Goal: Task Accomplishment & Management: Manage account settings

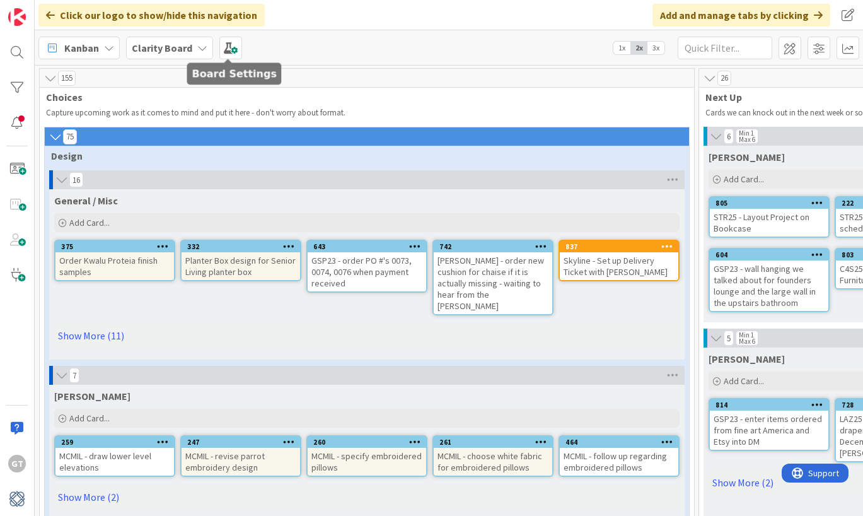
scroll to position [93, 1092]
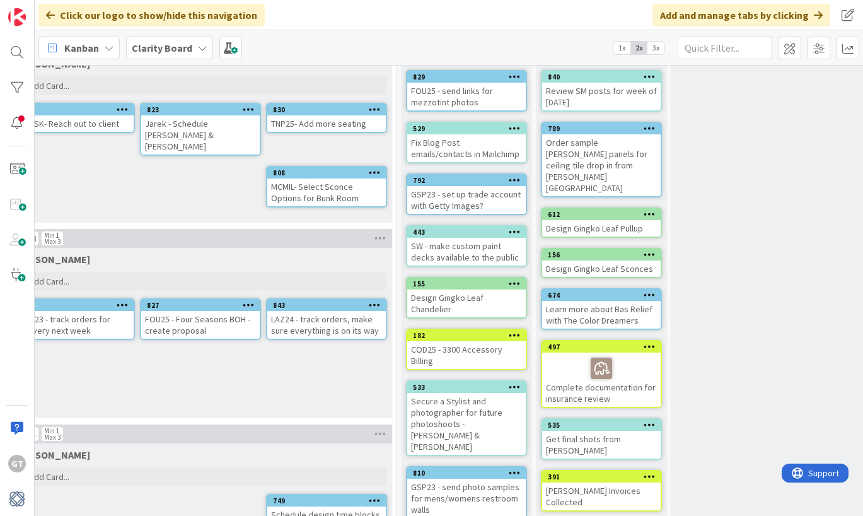
click at [202, 40] on div "Clarity Board" at bounding box center [169, 48] width 87 height 23
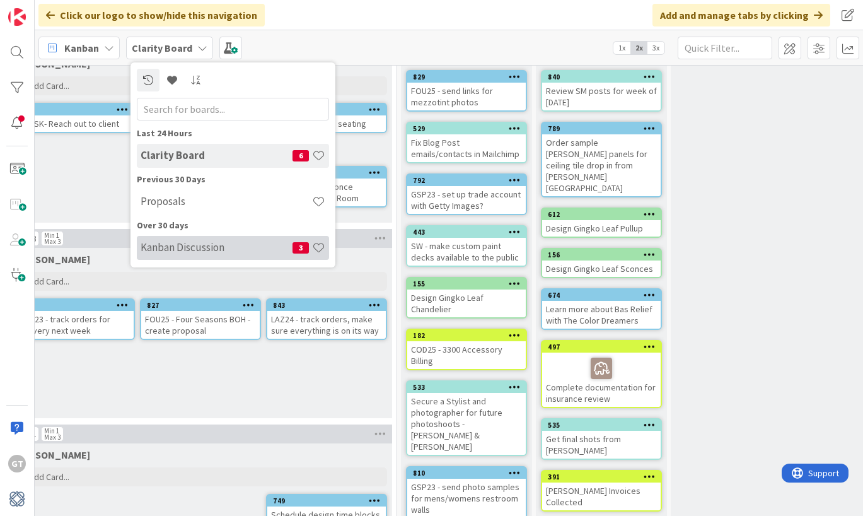
click at [218, 249] on h4 "Kanban Discussion" at bounding box center [217, 247] width 152 height 13
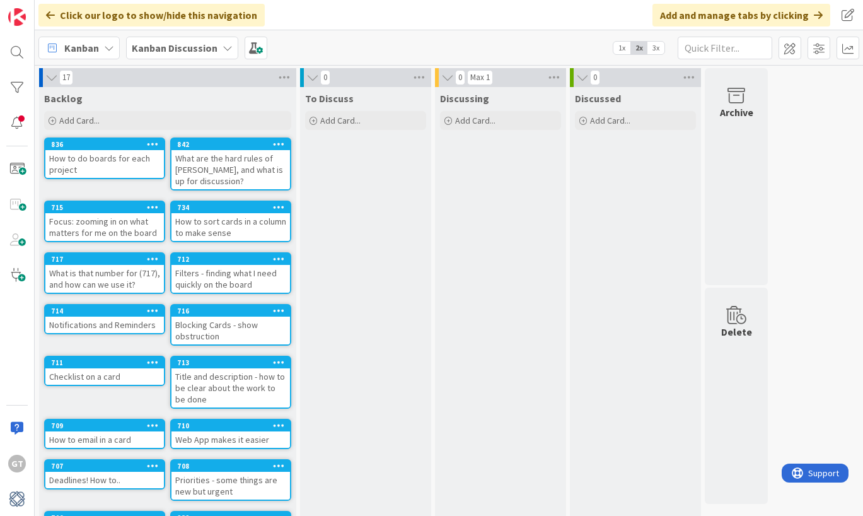
click at [226, 49] on icon at bounding box center [228, 48] width 10 height 10
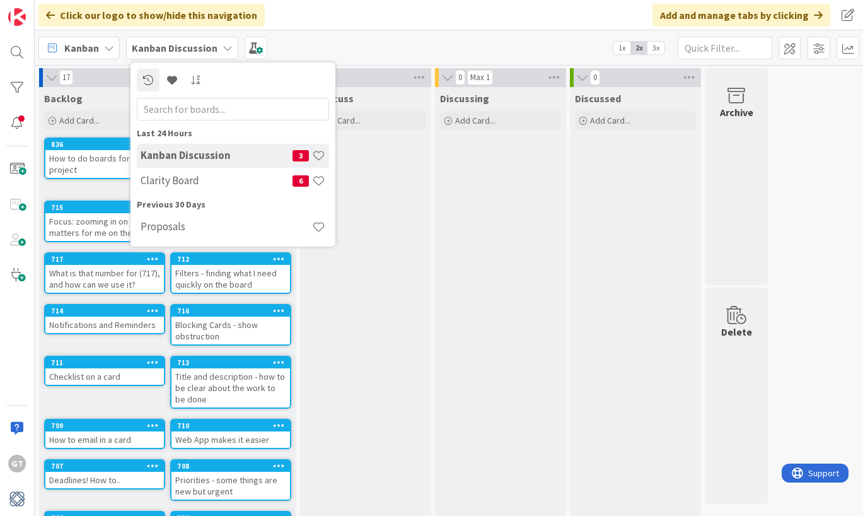
click at [404, 164] on div "To Discuss Add Card..." at bounding box center [365, 362] width 131 height 550
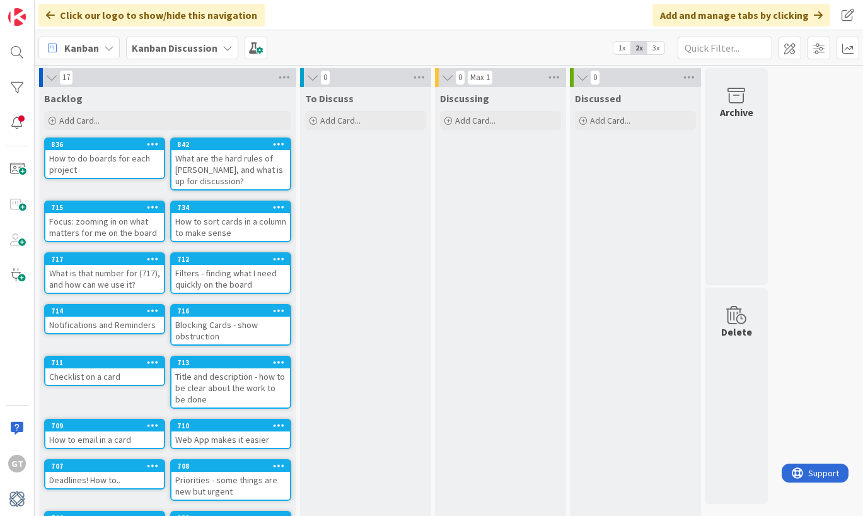
click at [276, 147] on icon at bounding box center [279, 143] width 12 height 9
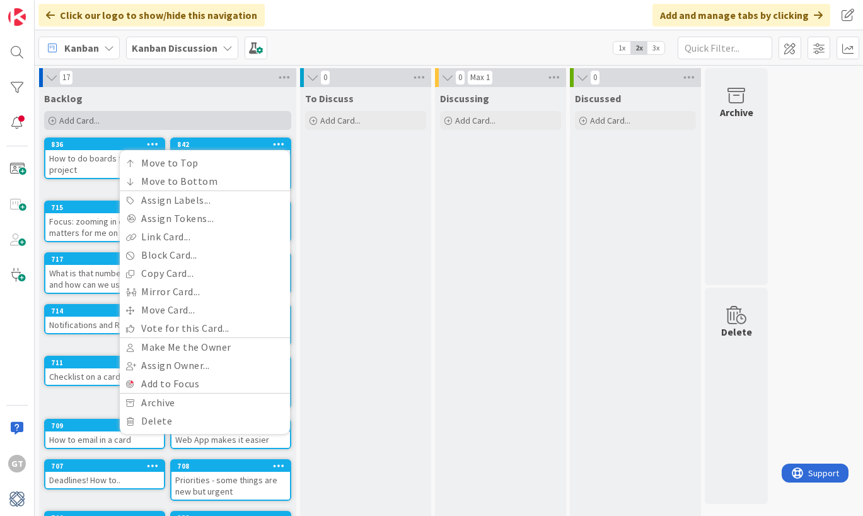
click at [260, 117] on div "Add Card..." at bounding box center [167, 120] width 247 height 19
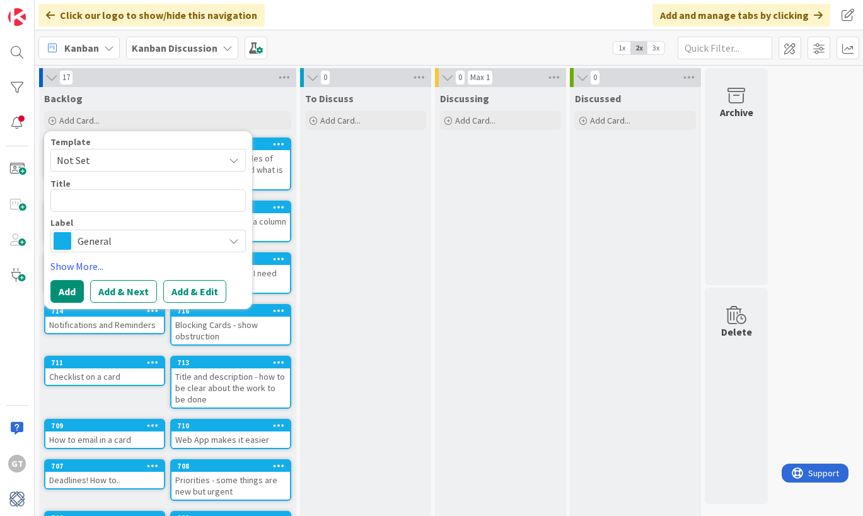
click at [330, 169] on div "To Discuss Add Card..." at bounding box center [365, 362] width 131 height 550
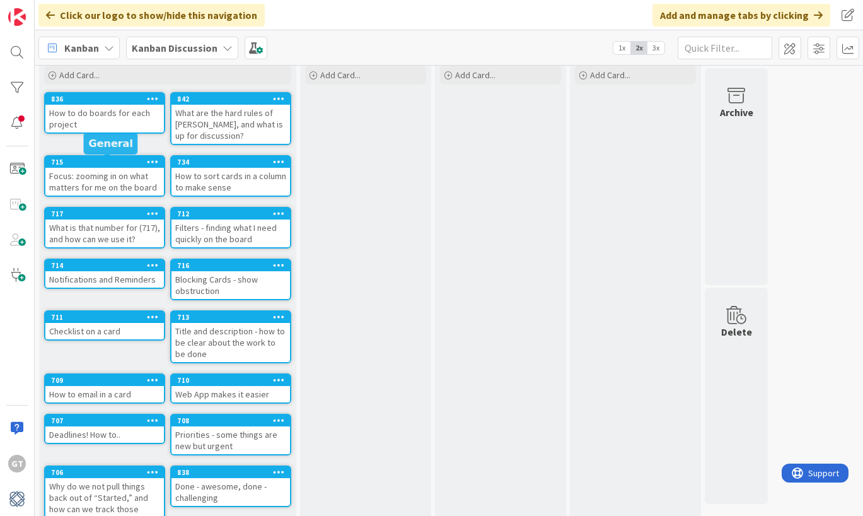
scroll to position [45, 0]
click at [153, 101] on icon at bounding box center [153, 98] width 12 height 9
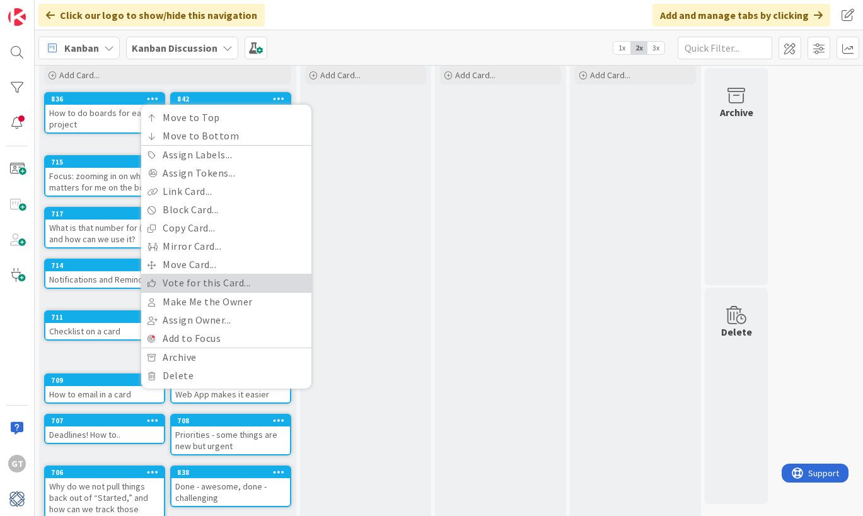
click at [202, 279] on link "Vote for this Card..." at bounding box center [226, 283] width 170 height 18
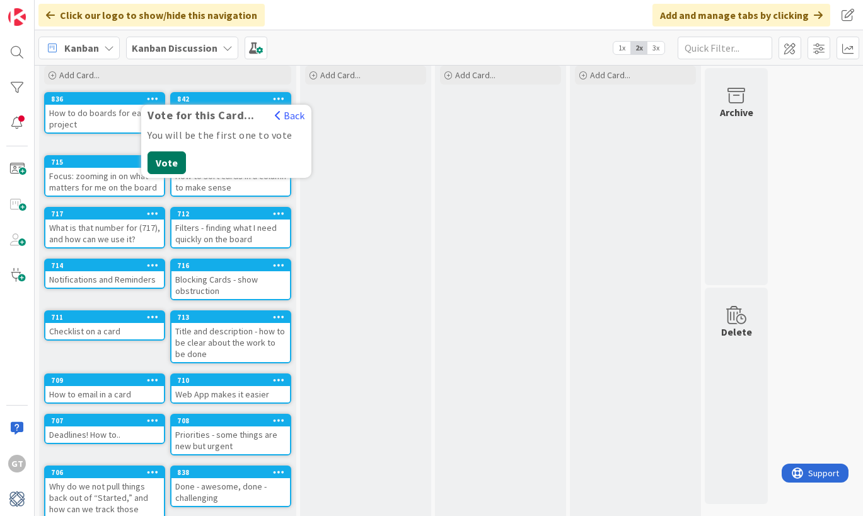
click at [172, 157] on button "Vote" at bounding box center [167, 162] width 38 height 23
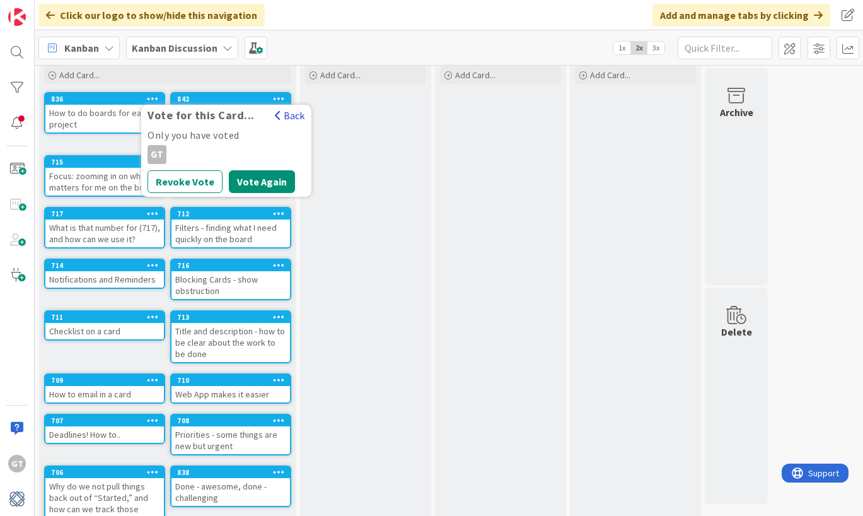
click at [297, 114] on button "Back" at bounding box center [289, 115] width 31 height 14
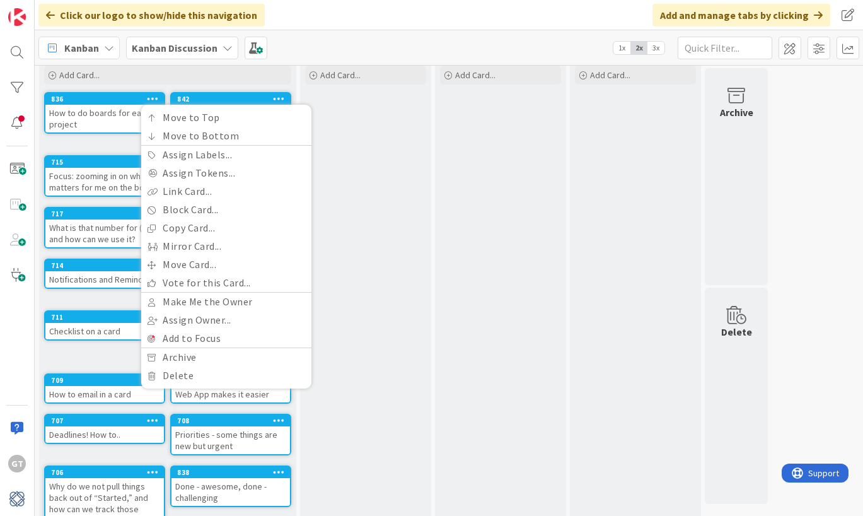
click at [330, 128] on div "To Discuss Add Card..." at bounding box center [365, 317] width 131 height 550
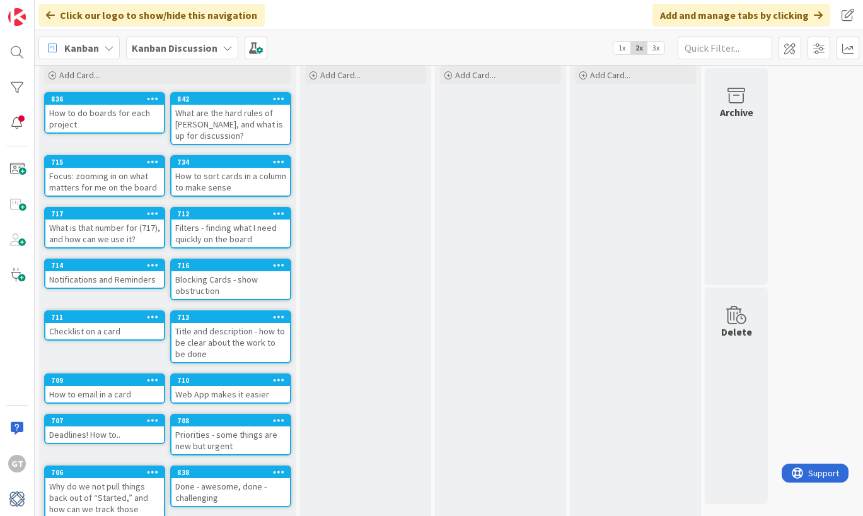
click at [129, 112] on div "How to do boards for each project" at bounding box center [104, 119] width 119 height 28
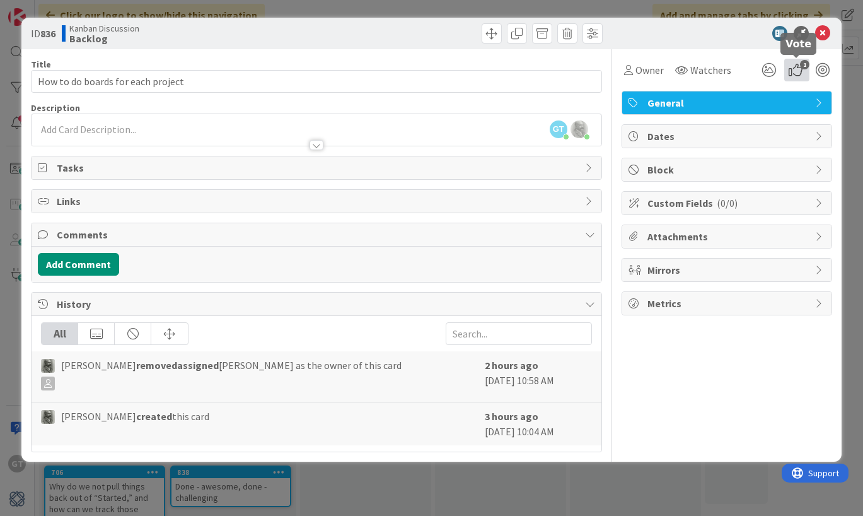
click at [793, 67] on icon "1" at bounding box center [797, 70] width 25 height 23
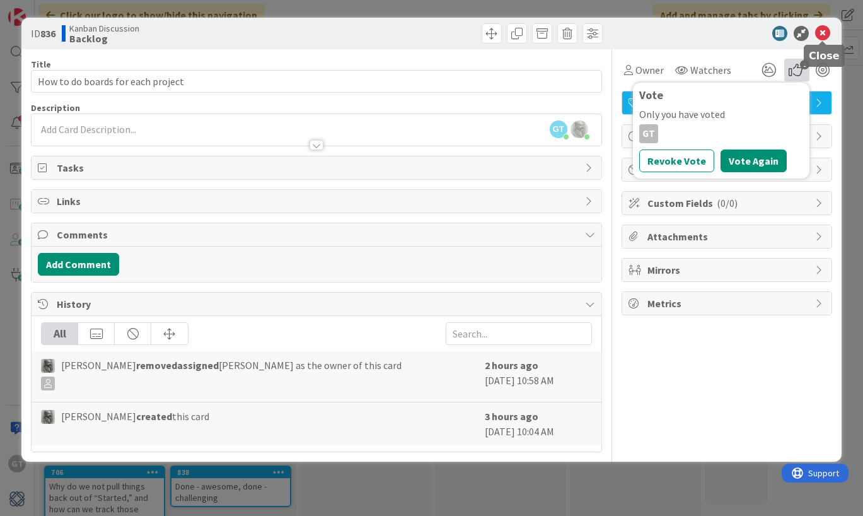
click at [822, 32] on icon at bounding box center [822, 33] width 15 height 15
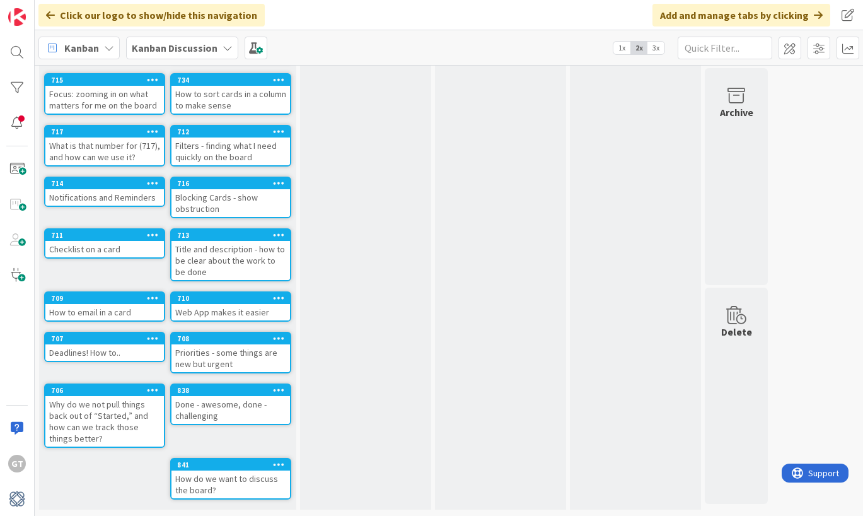
click at [280, 298] on icon at bounding box center [279, 297] width 12 height 9
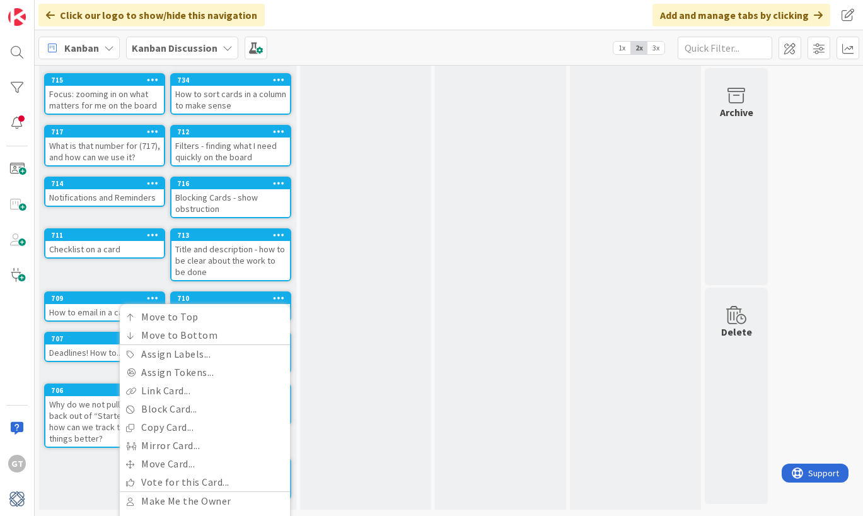
click at [280, 298] on icon at bounding box center [279, 297] width 12 height 9
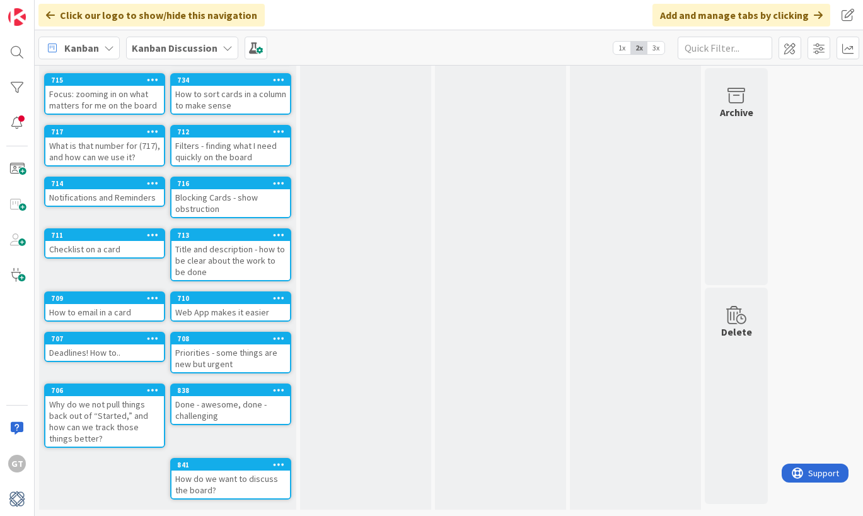
click at [149, 337] on icon at bounding box center [153, 338] width 12 height 9
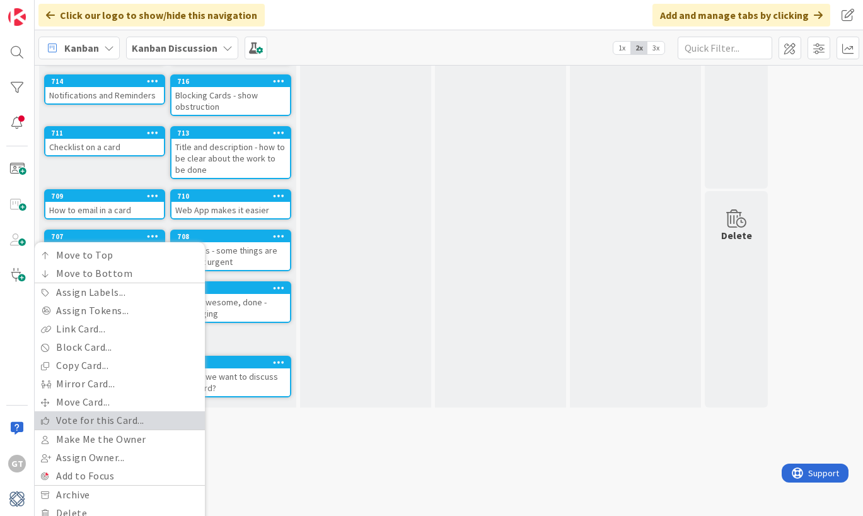
click at [110, 415] on link "Vote for this Card..." at bounding box center [120, 420] width 170 height 18
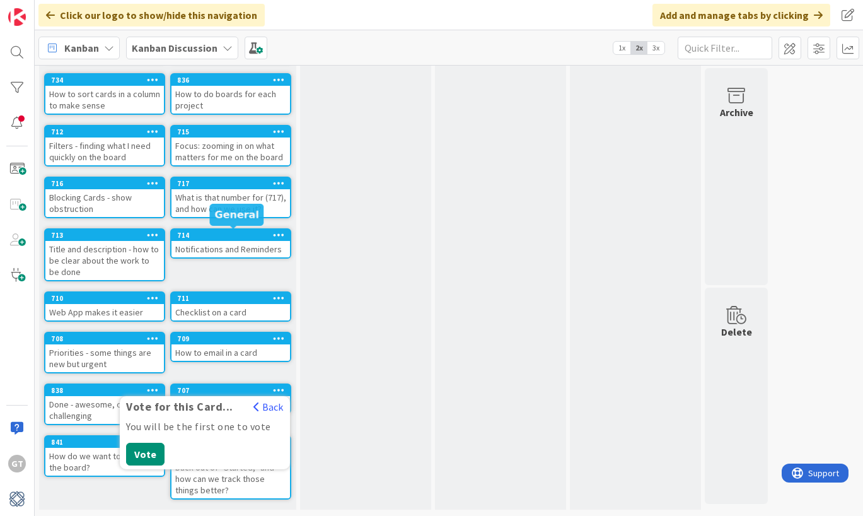
scroll to position [127, 0]
click at [272, 411] on button "Back" at bounding box center [268, 407] width 31 height 14
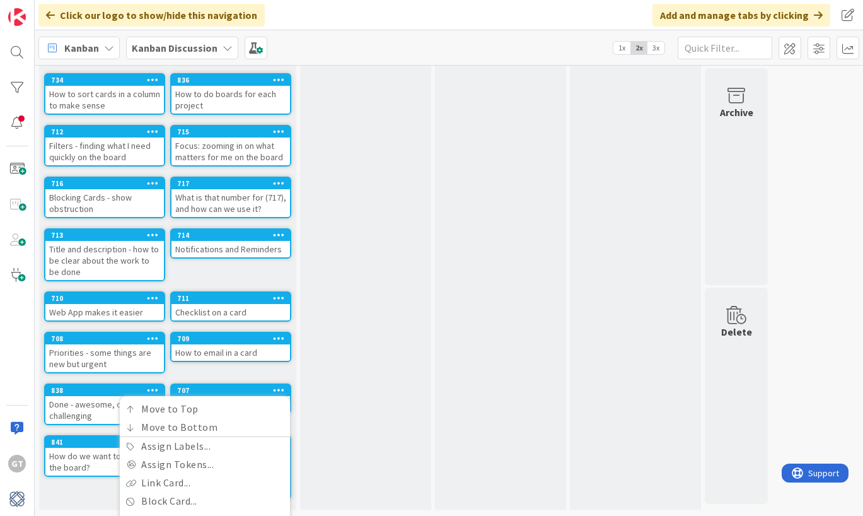
click at [324, 360] on div "To Discuss Add Card..." at bounding box center [365, 235] width 131 height 550
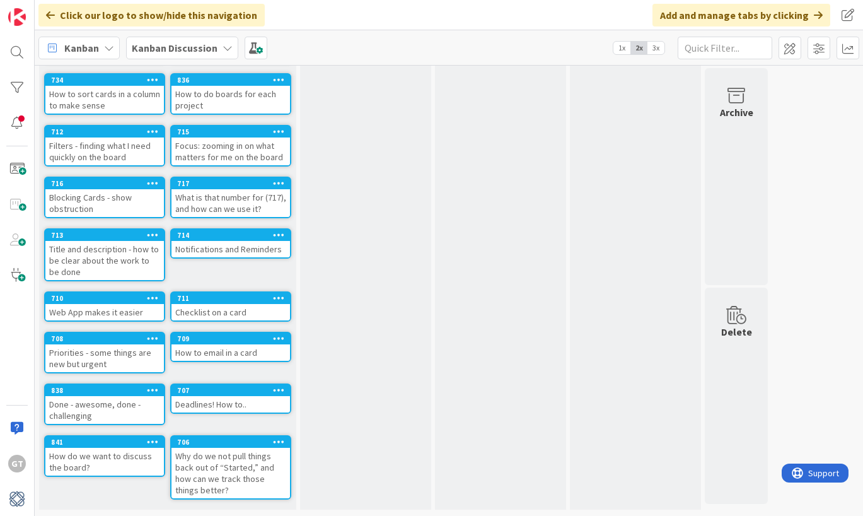
scroll to position [0, 0]
click at [148, 337] on icon at bounding box center [153, 338] width 12 height 9
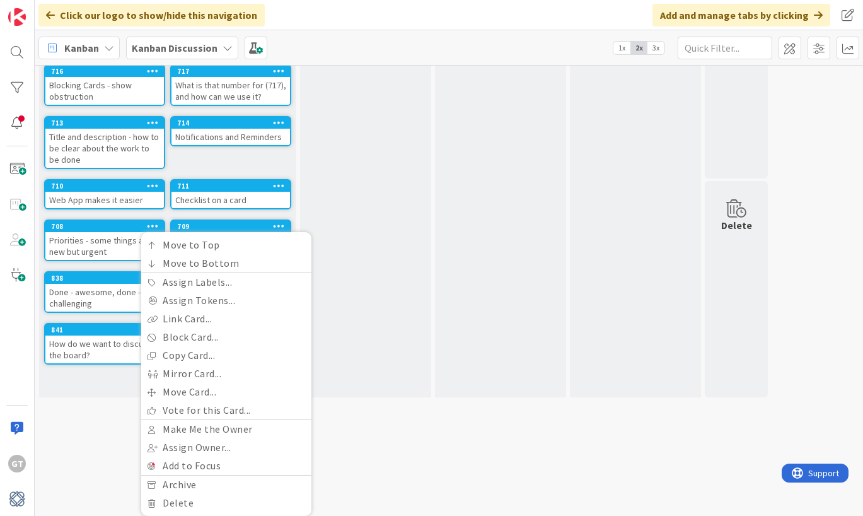
scroll to position [240, 0]
click at [196, 407] on link "Vote for this Card..." at bounding box center [226, 410] width 170 height 18
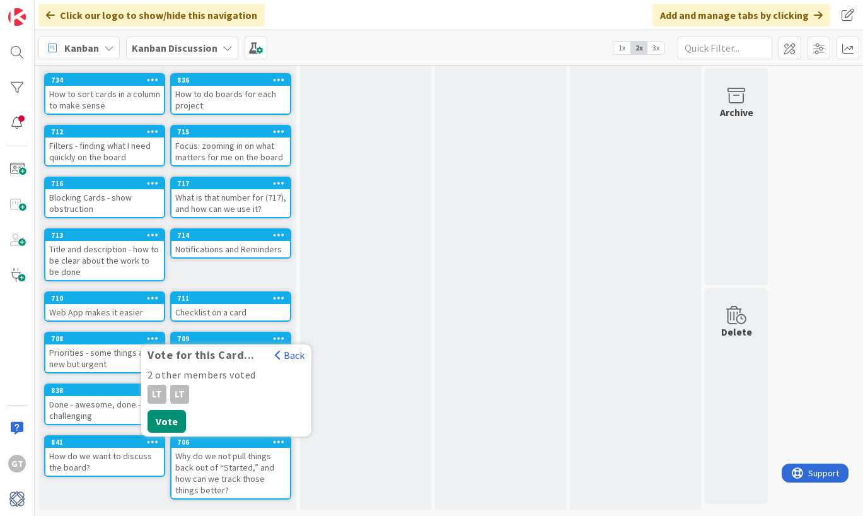
scroll to position [127, 0]
click at [166, 423] on button "Vote" at bounding box center [167, 421] width 38 height 23
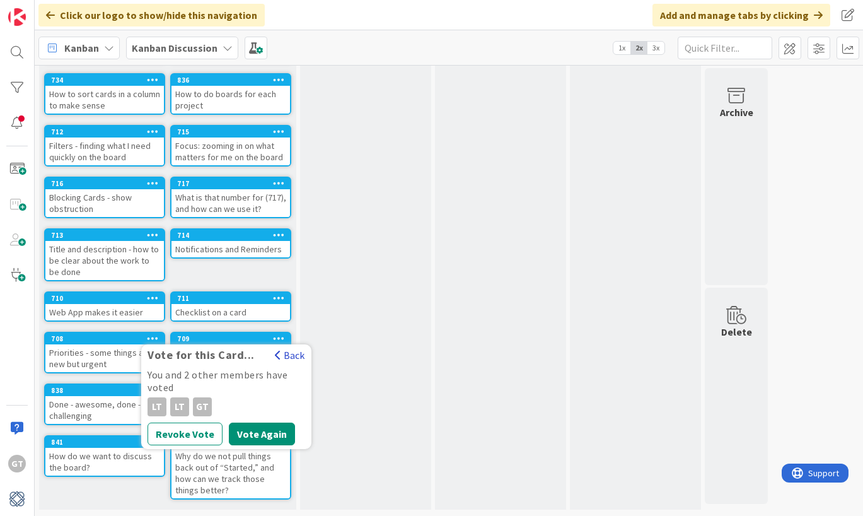
click at [295, 357] on button "Back" at bounding box center [289, 355] width 31 height 14
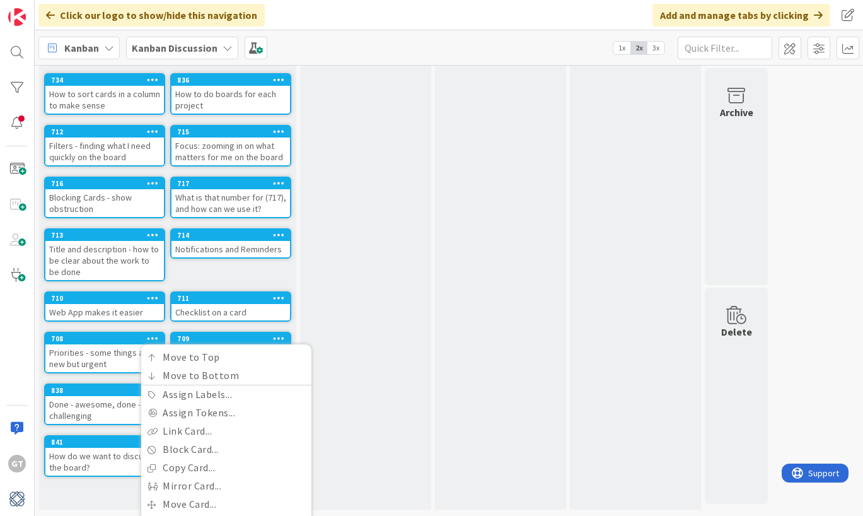
click at [354, 312] on div "To Discuss Add Card..." at bounding box center [365, 235] width 131 height 550
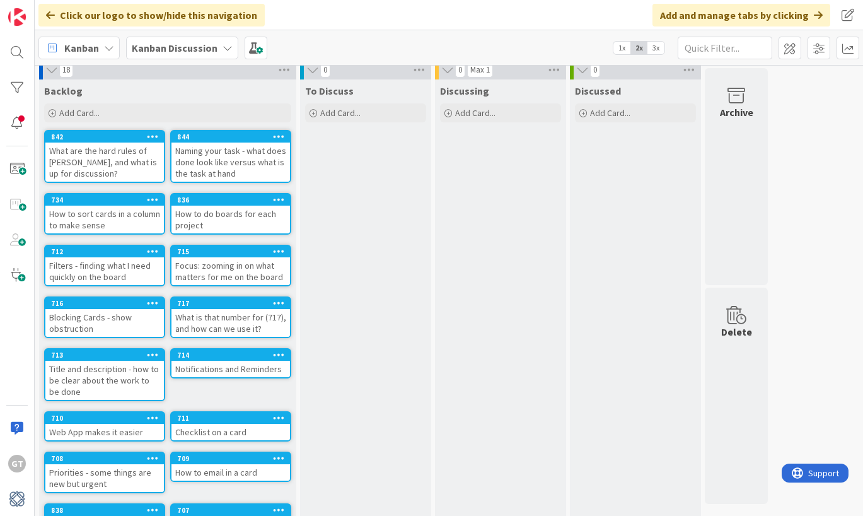
scroll to position [6, 0]
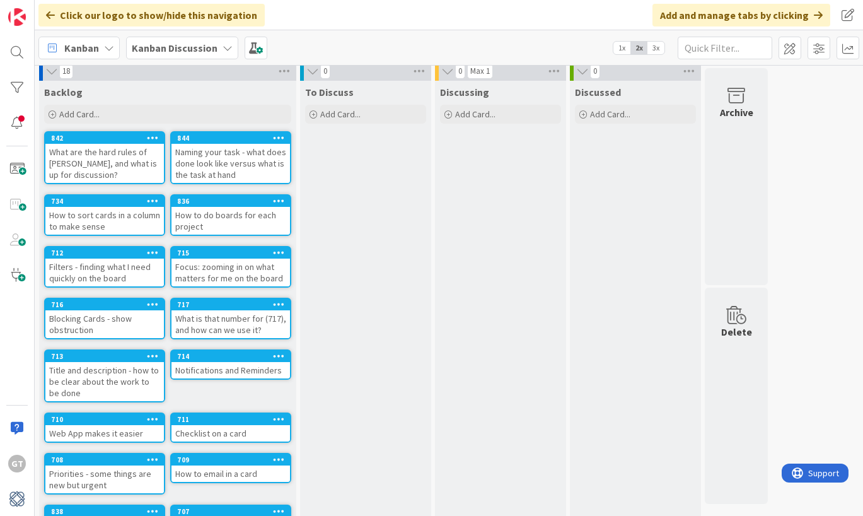
click at [281, 254] on icon at bounding box center [279, 252] width 12 height 9
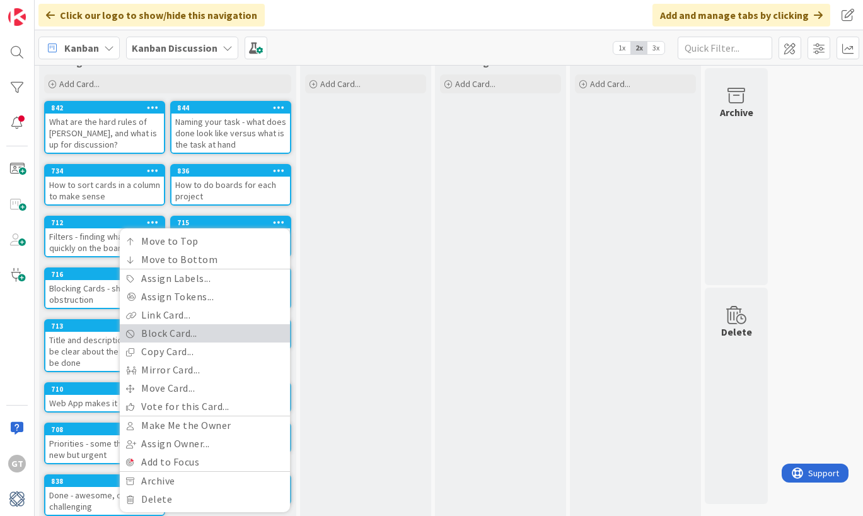
scroll to position [37, 0]
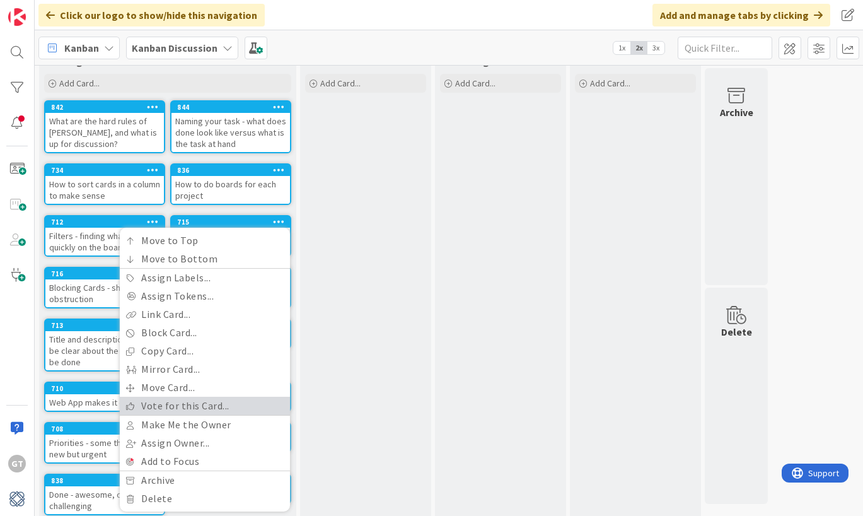
click at [202, 402] on link "Vote for this Card..." at bounding box center [205, 406] width 170 height 18
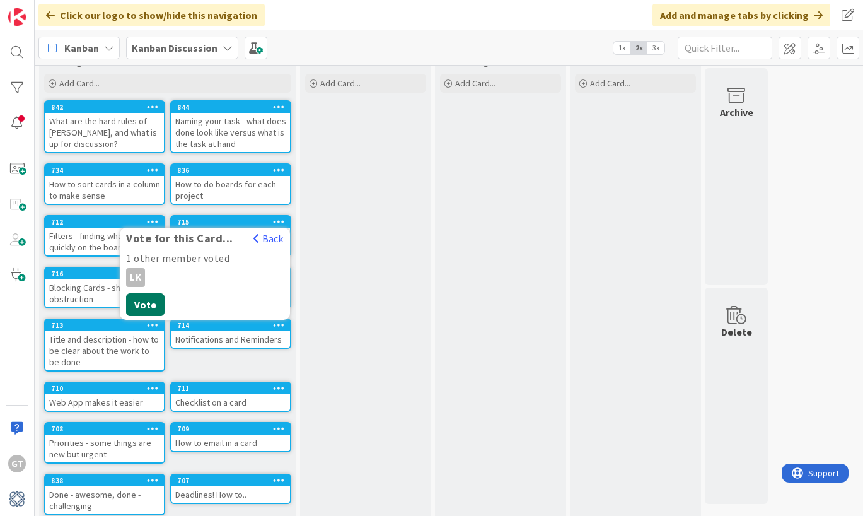
click at [153, 308] on button "Vote" at bounding box center [145, 304] width 38 height 23
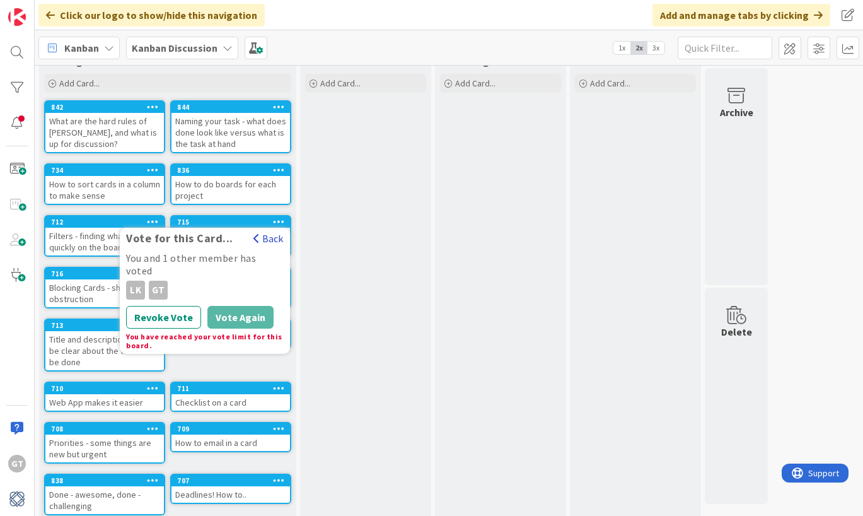
click at [275, 237] on button "Back" at bounding box center [268, 238] width 31 height 14
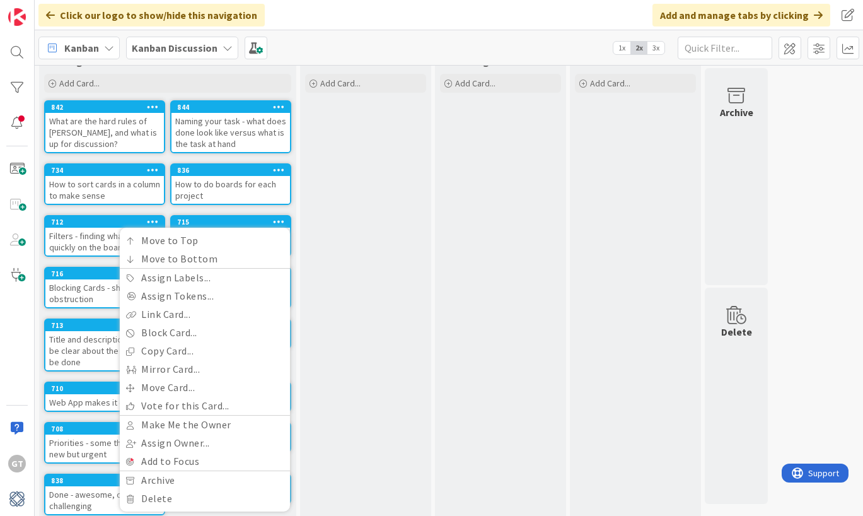
click at [371, 284] on div "To Discuss Add Card..." at bounding box center [365, 325] width 131 height 550
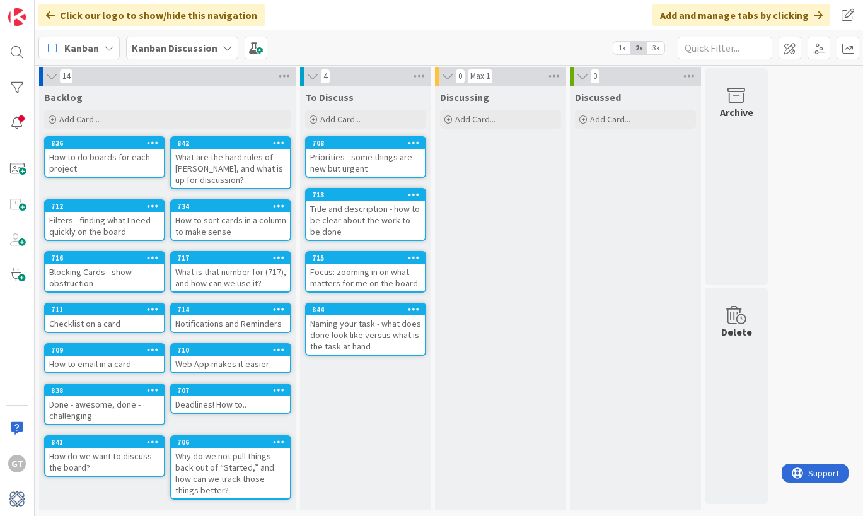
scroll to position [0, 0]
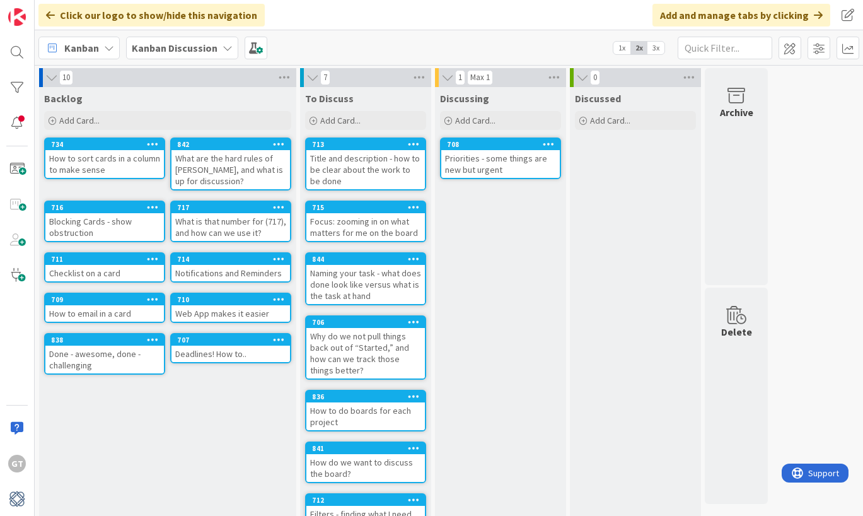
click at [180, 47] on b "Kanban Discussion" at bounding box center [175, 48] width 86 height 13
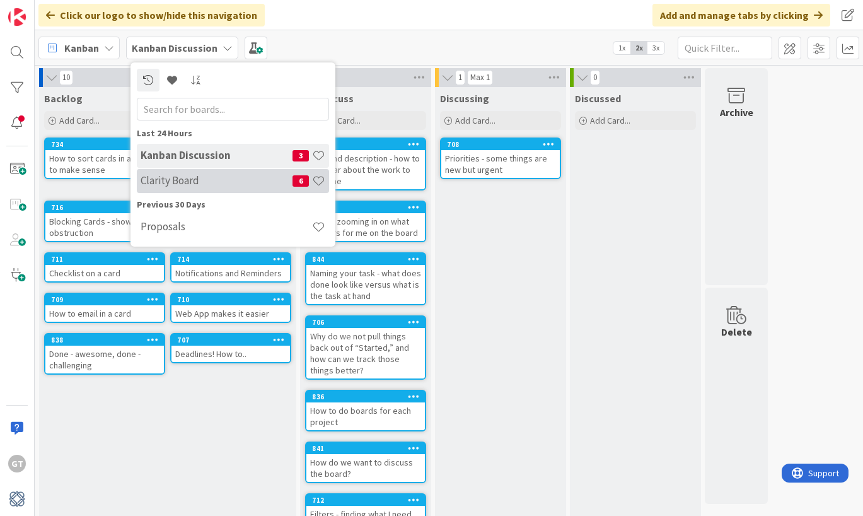
click at [198, 181] on h4 "Clarity Board" at bounding box center [217, 180] width 152 height 13
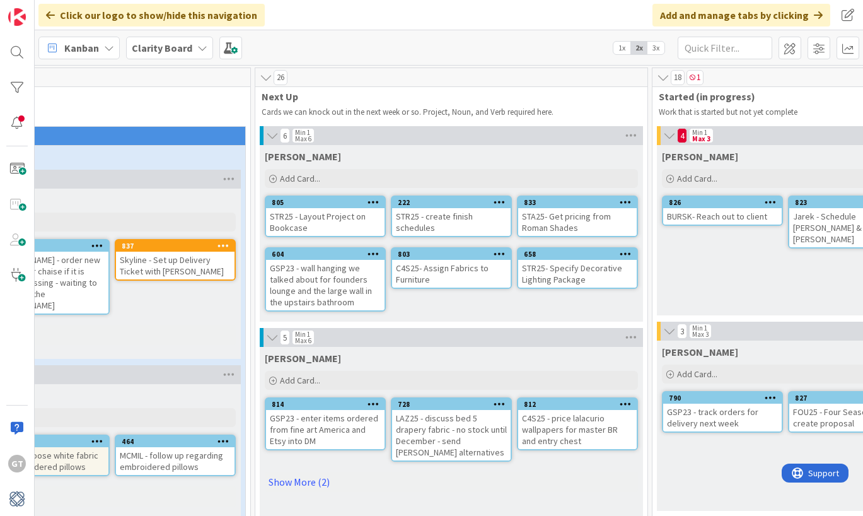
scroll to position [5, 446]
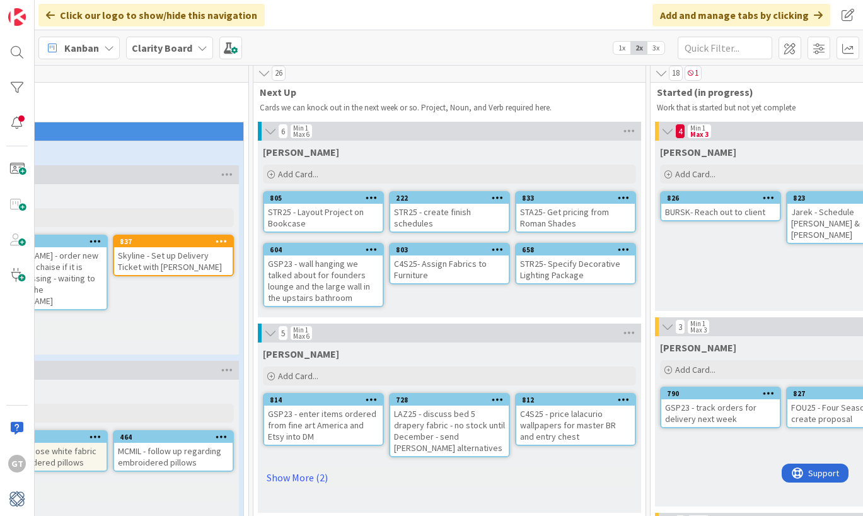
click at [341, 210] on div "STR25 - Layout Project on Bookcase" at bounding box center [323, 218] width 119 height 28
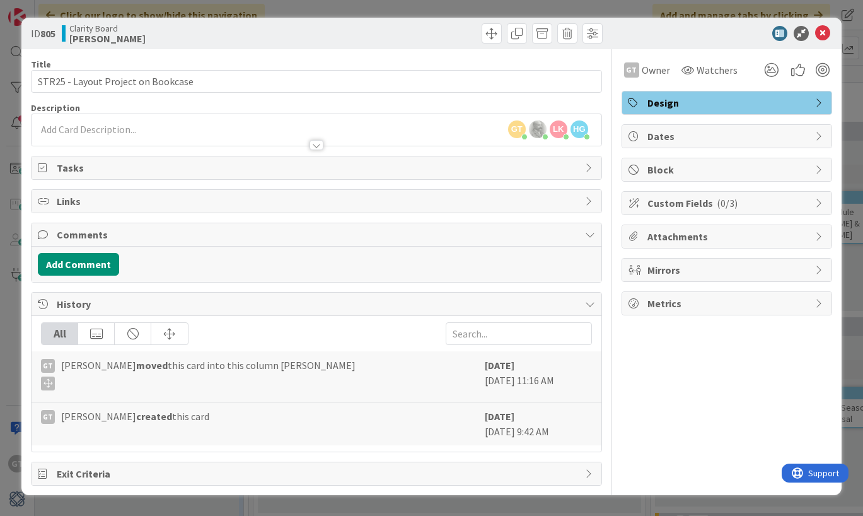
click at [817, 203] on icon at bounding box center [820, 203] width 10 height 10
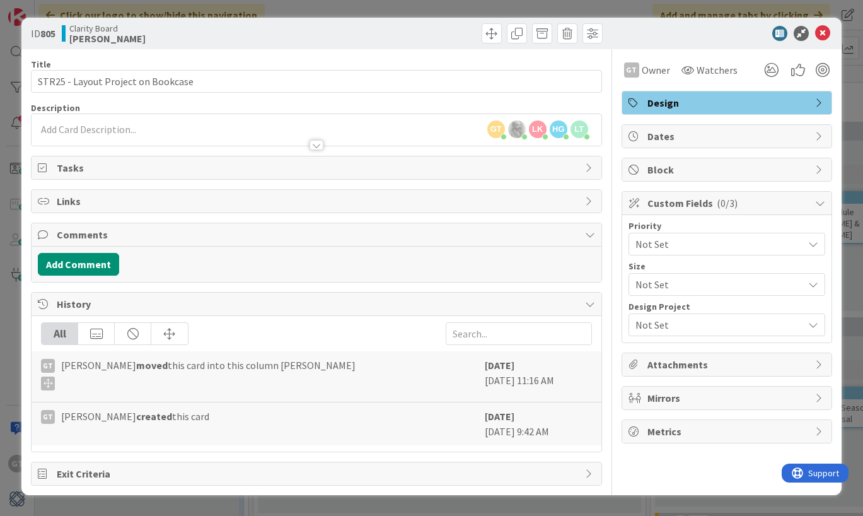
click at [814, 325] on icon at bounding box center [814, 325] width 10 height 10
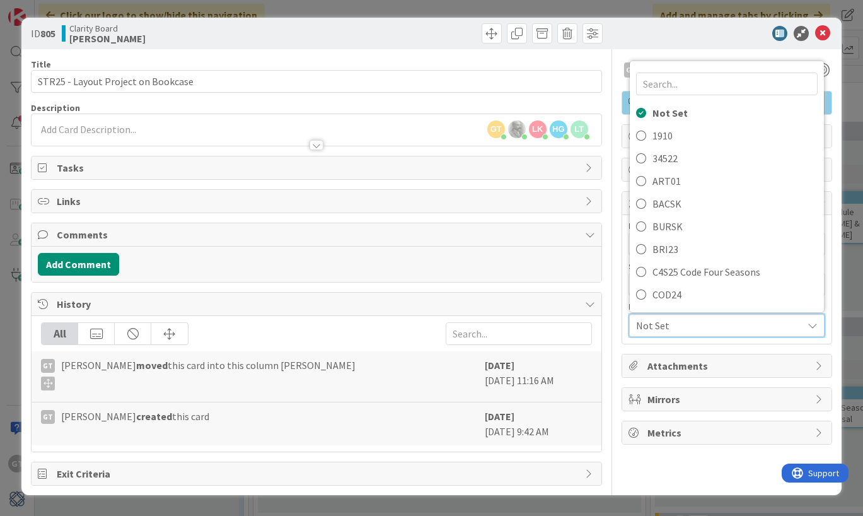
click at [814, 325] on icon at bounding box center [813, 325] width 10 height 10
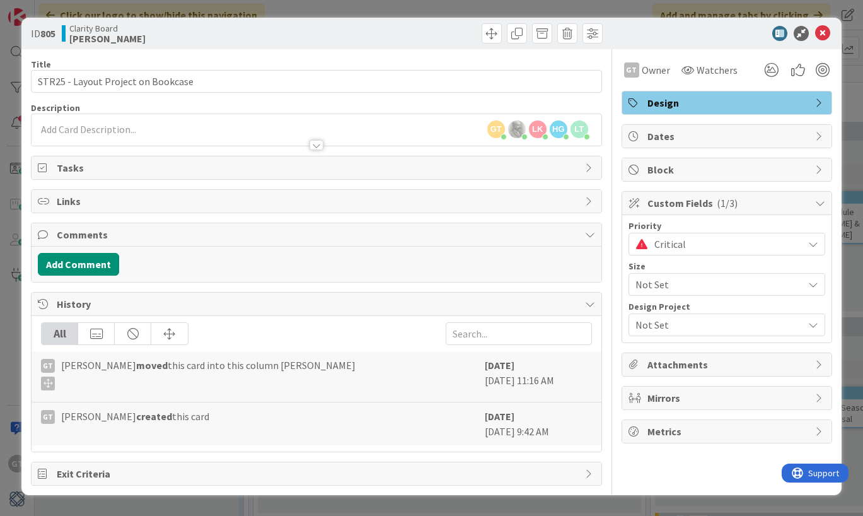
click at [787, 325] on span "Not Set" at bounding box center [716, 325] width 161 height 18
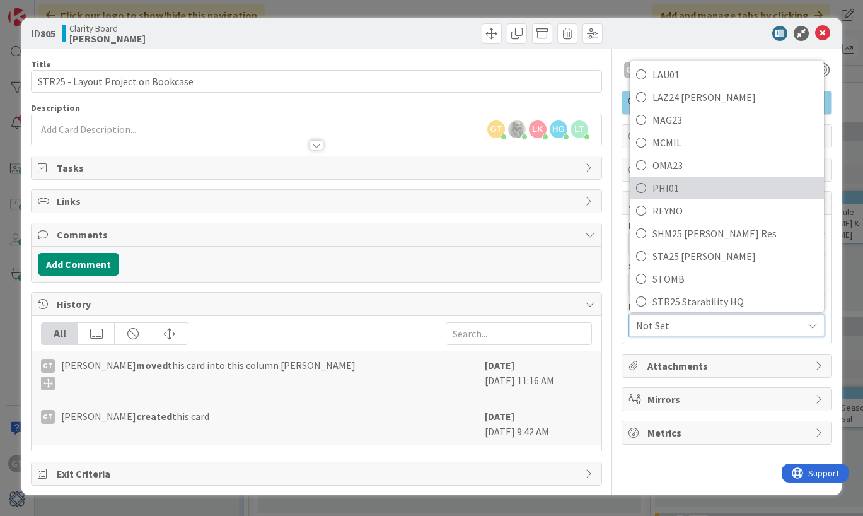
scroll to position [426, 0]
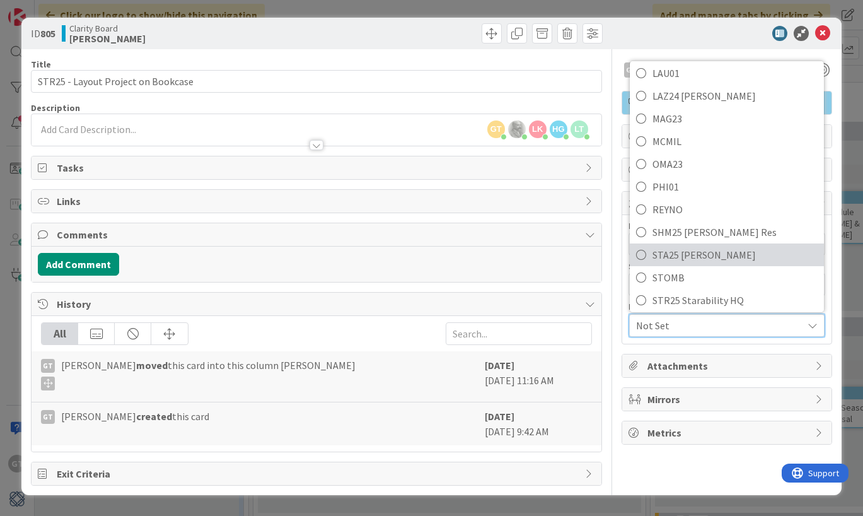
click at [640, 250] on icon at bounding box center [641, 254] width 10 height 19
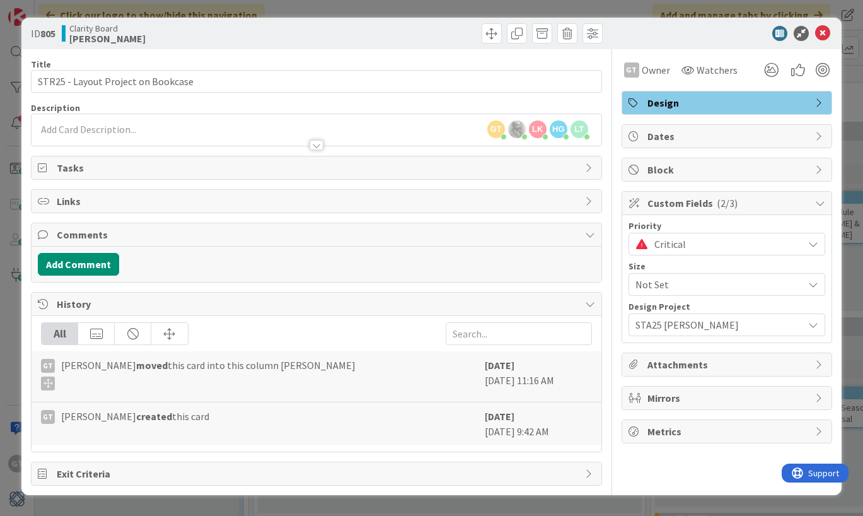
click at [809, 278] on div "Not Set" at bounding box center [727, 284] width 197 height 23
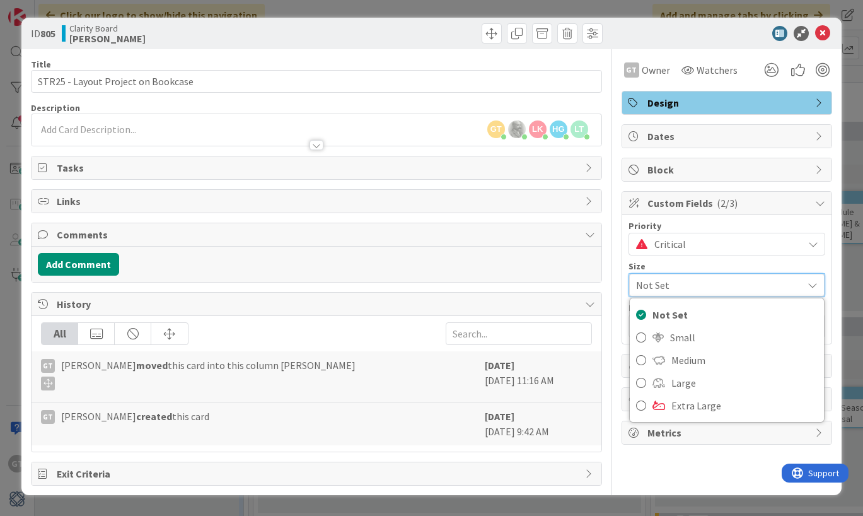
click at [808, 284] on icon at bounding box center [813, 285] width 10 height 10
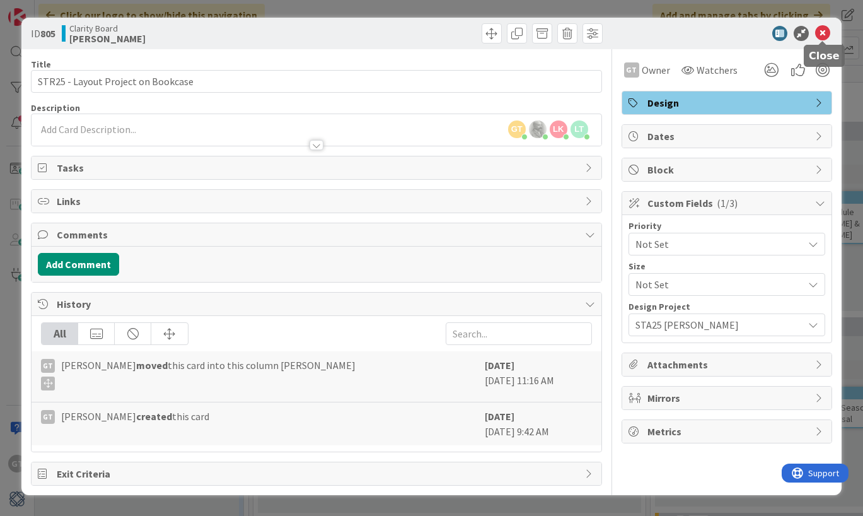
click at [824, 33] on icon at bounding box center [822, 33] width 15 height 15
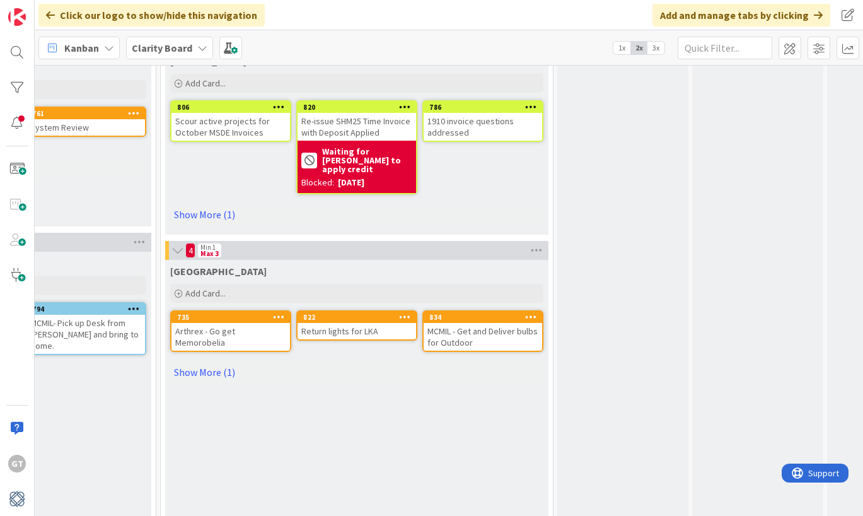
scroll to position [879, 936]
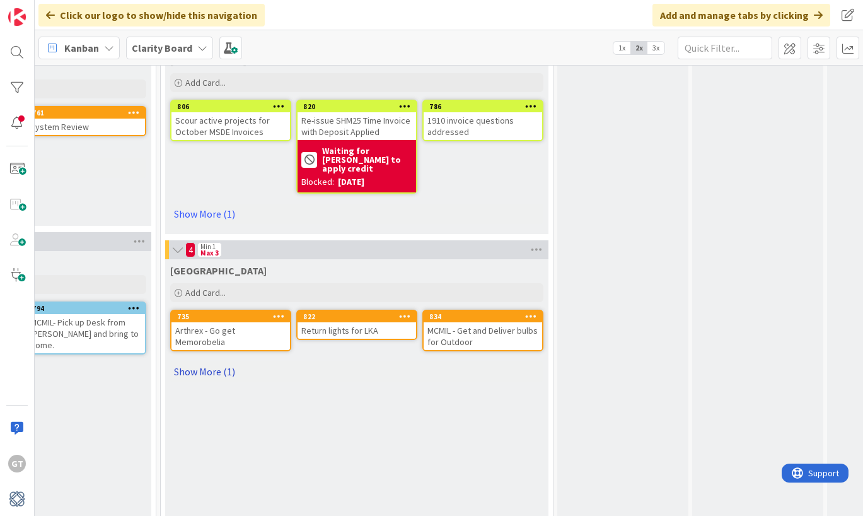
click at [214, 368] on link "Show More (1)" at bounding box center [356, 371] width 373 height 20
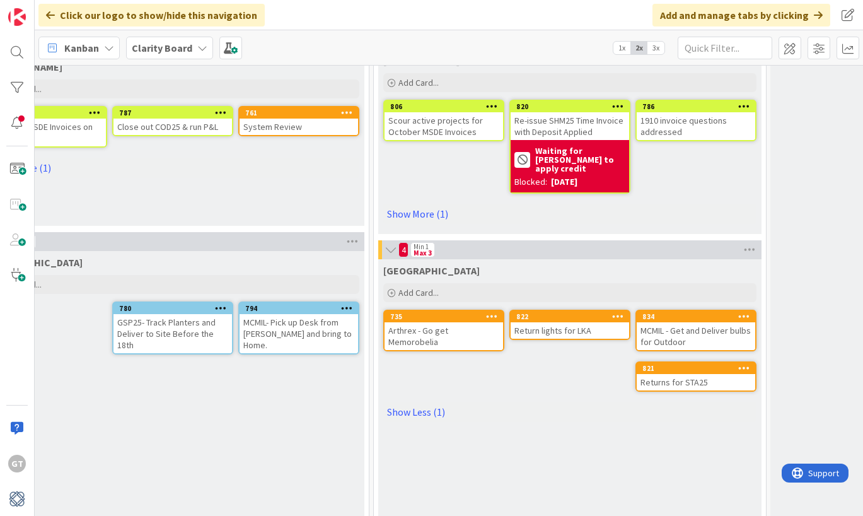
scroll to position [879, 704]
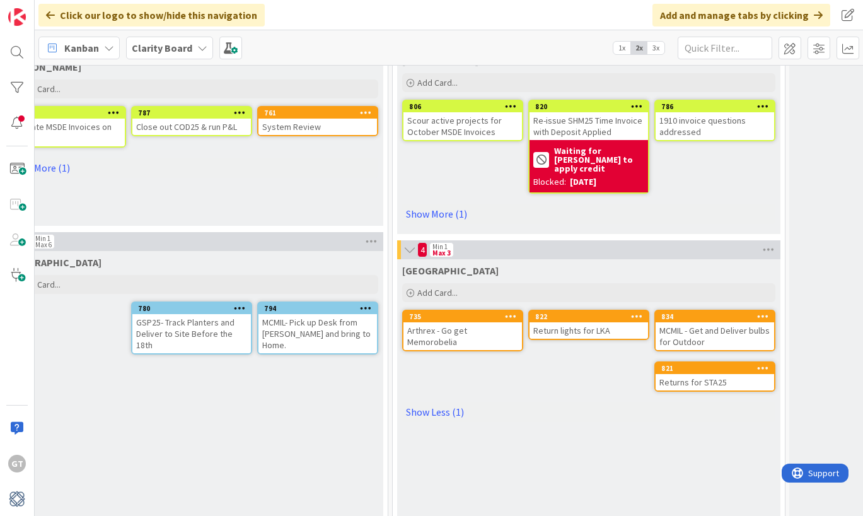
click at [212, 322] on div "GSP25- Track Planters and Deliver to Site Before the 18th" at bounding box center [191, 333] width 119 height 39
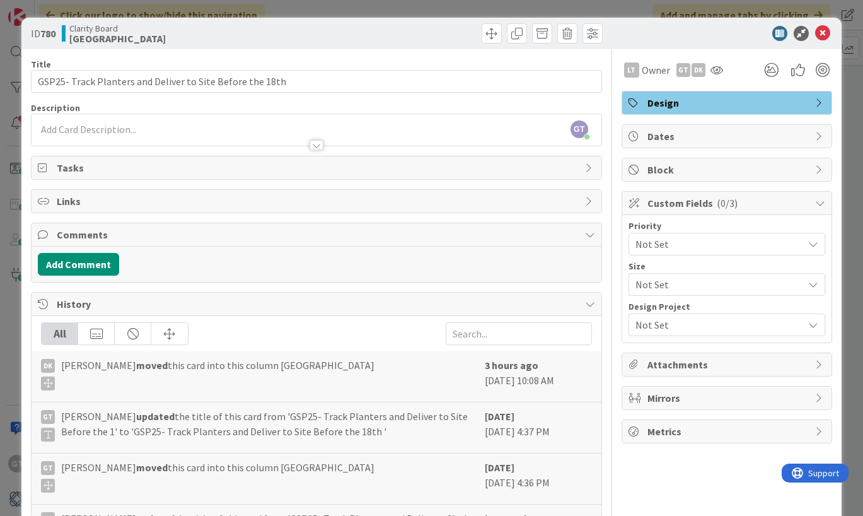
click at [737, 248] on span "Not Set" at bounding box center [716, 244] width 161 height 18
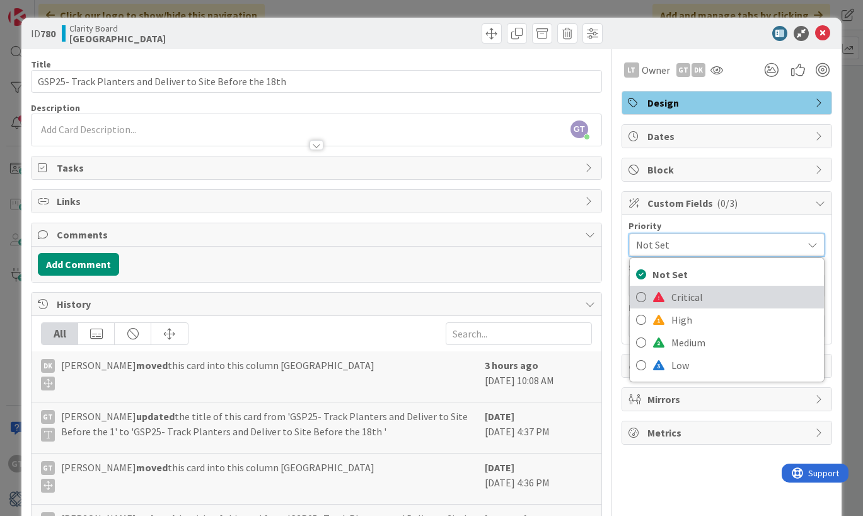
click at [682, 295] on span "Critical" at bounding box center [745, 297] width 146 height 19
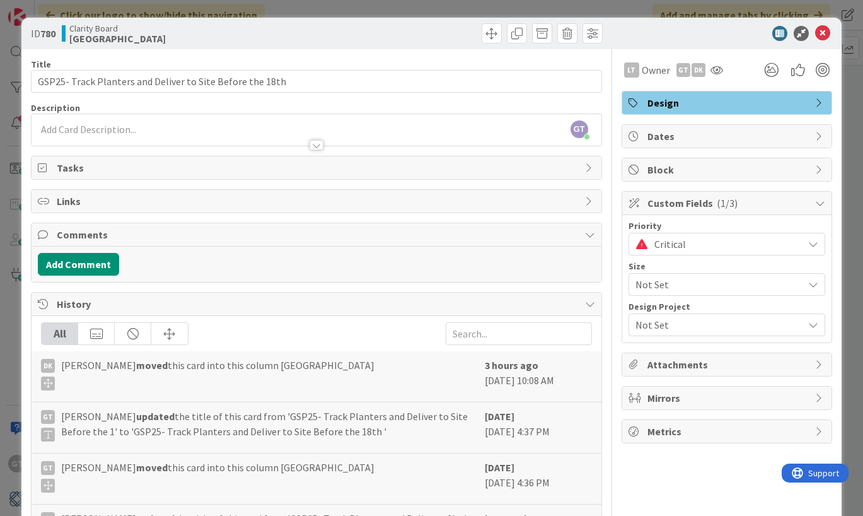
click at [716, 321] on span "Not Set" at bounding box center [716, 325] width 161 height 18
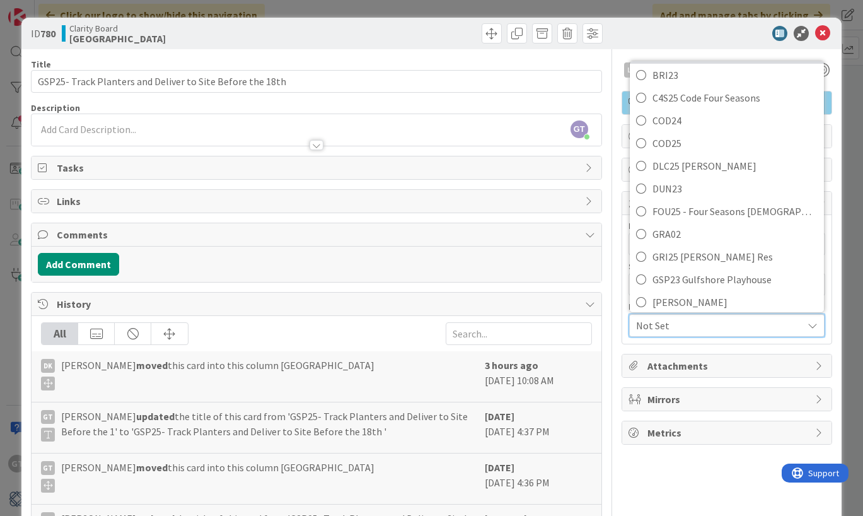
scroll to position [176, 0]
click at [672, 274] on span "GSP23 Gulfshore Playhouse" at bounding box center [735, 277] width 165 height 19
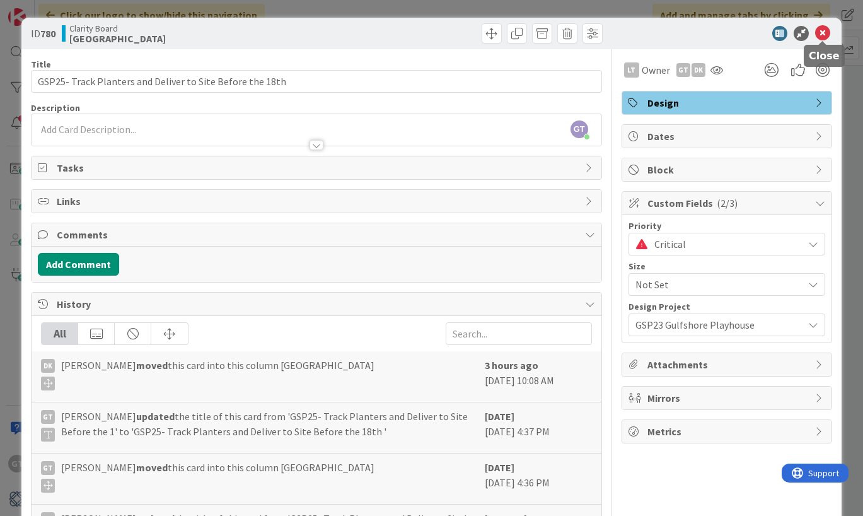
click at [822, 33] on icon at bounding box center [822, 33] width 15 height 15
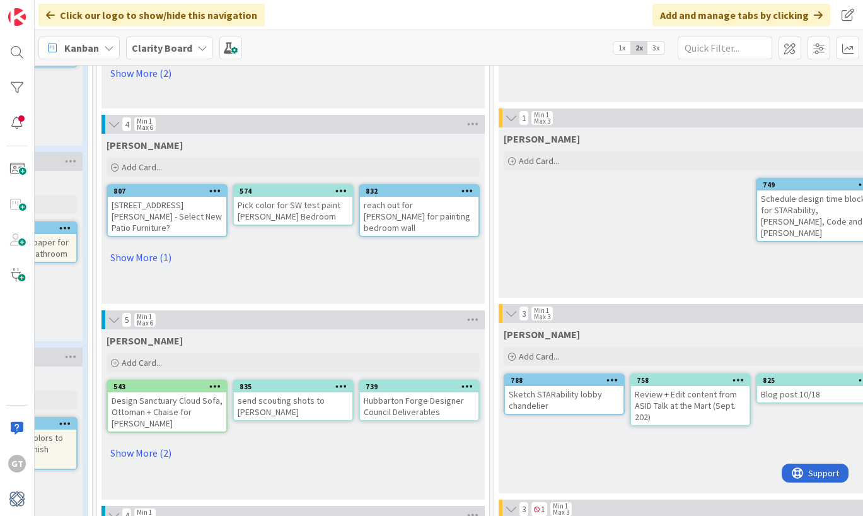
scroll to position [411, 602]
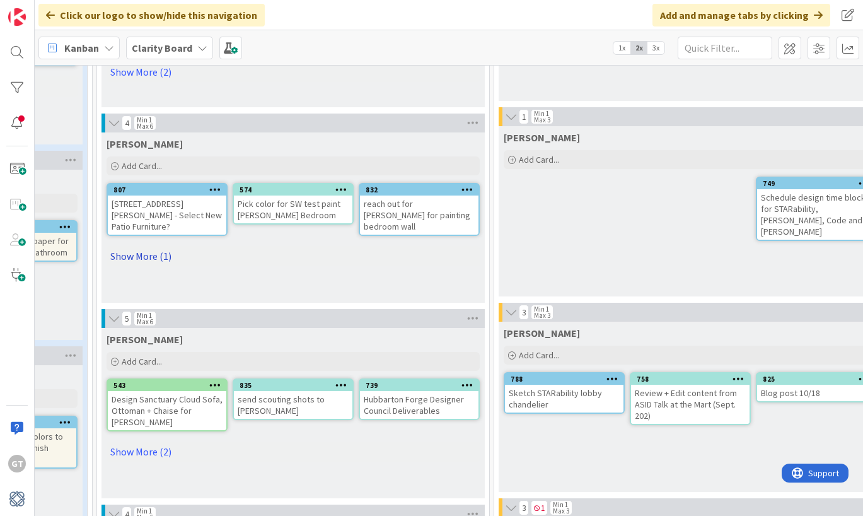
click at [144, 246] on link "Show More (1)" at bounding box center [293, 256] width 373 height 20
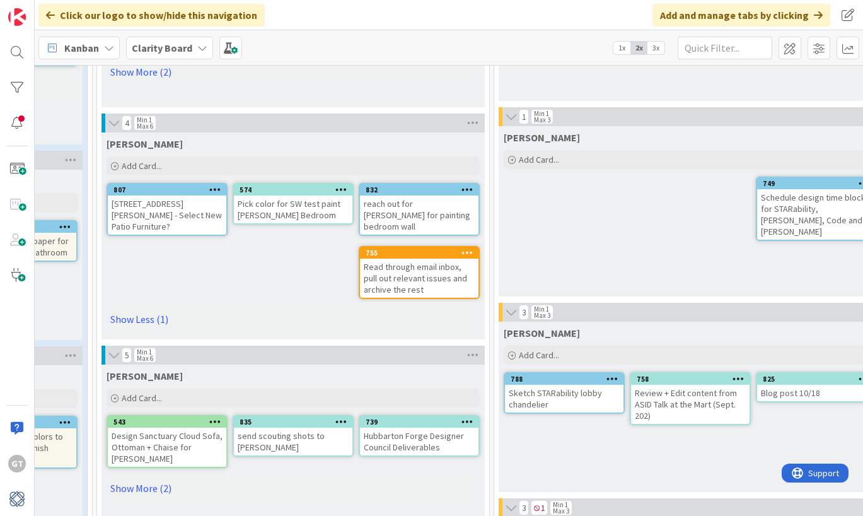
click at [672, 1] on div "Click our logo to show/hide this navigation Add and manage tabs by clicking" at bounding box center [449, 15] width 829 height 30
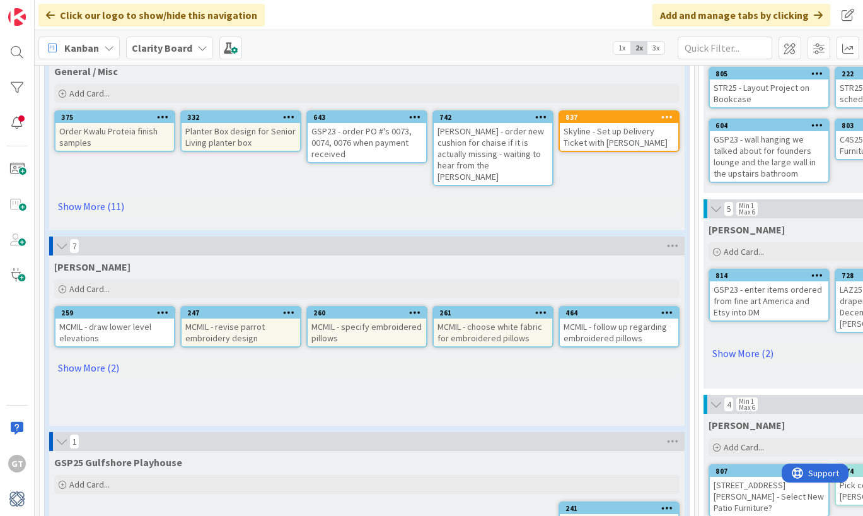
scroll to position [130, 0]
click at [87, 196] on link "Show More (11)" at bounding box center [367, 206] width 626 height 20
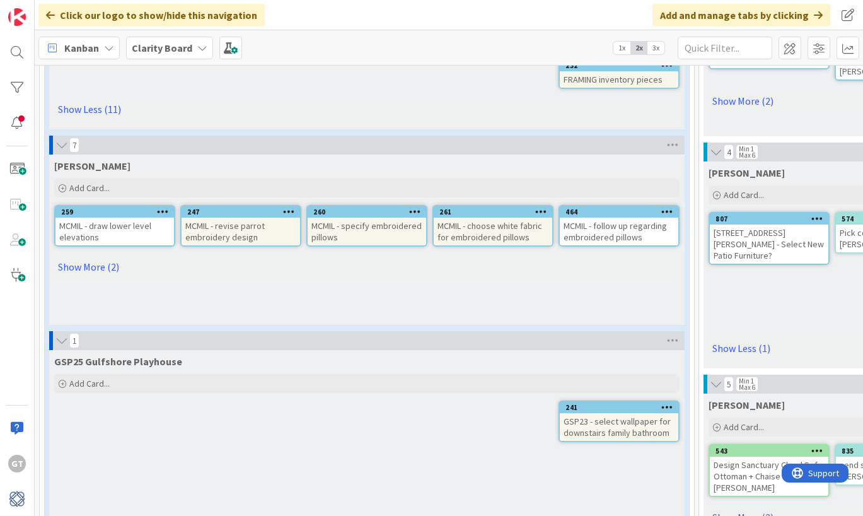
scroll to position [385, 0]
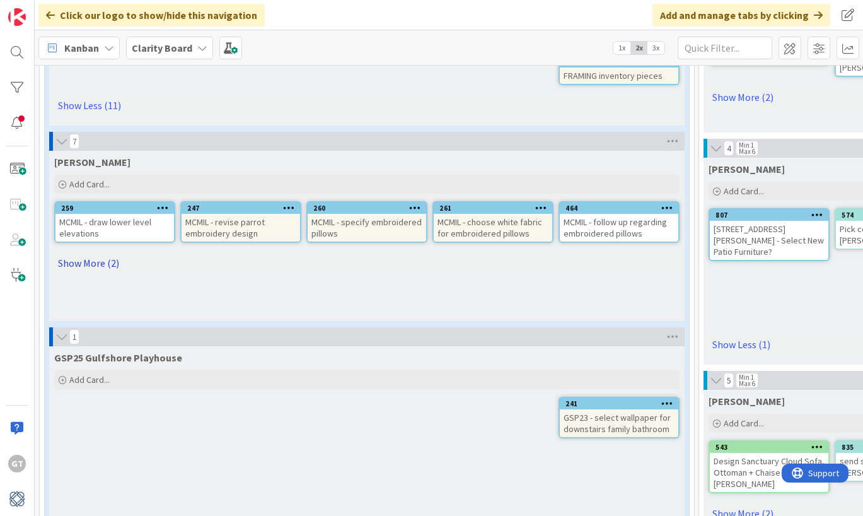
click at [75, 253] on link "Show More (2)" at bounding box center [367, 263] width 626 height 20
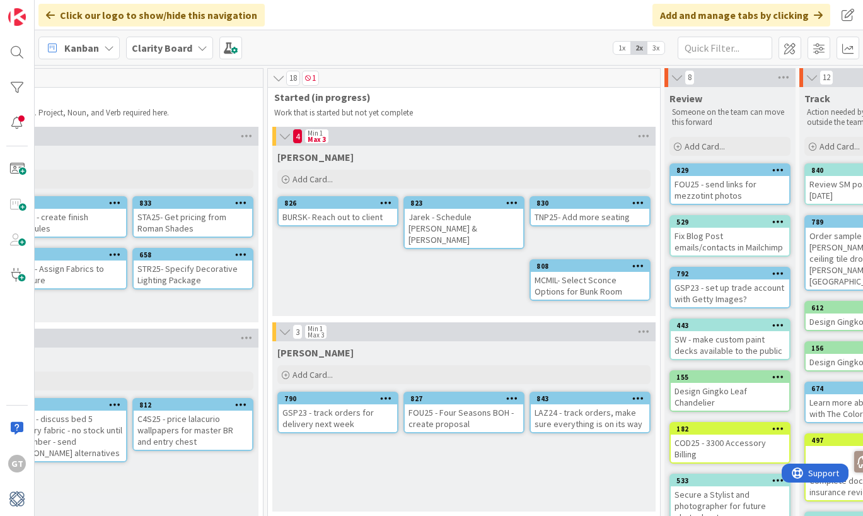
scroll to position [0, 796]
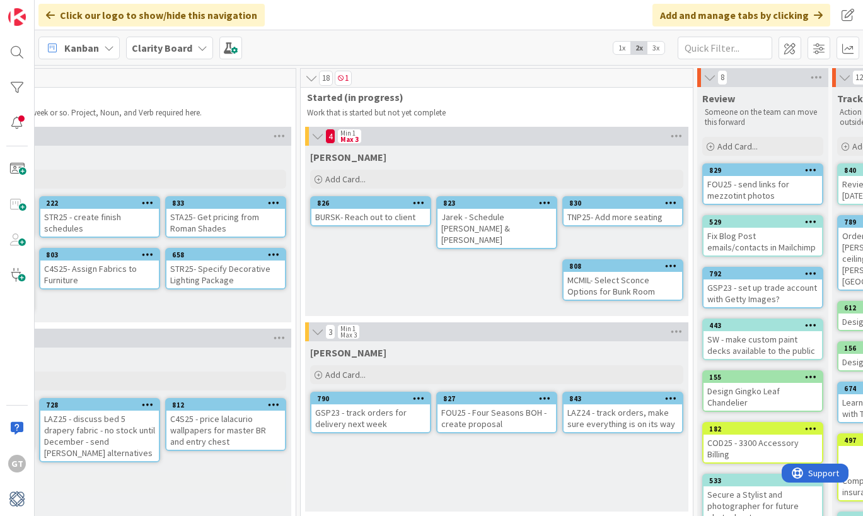
click at [400, 215] on div "BURSK- Reach out to client" at bounding box center [371, 217] width 119 height 16
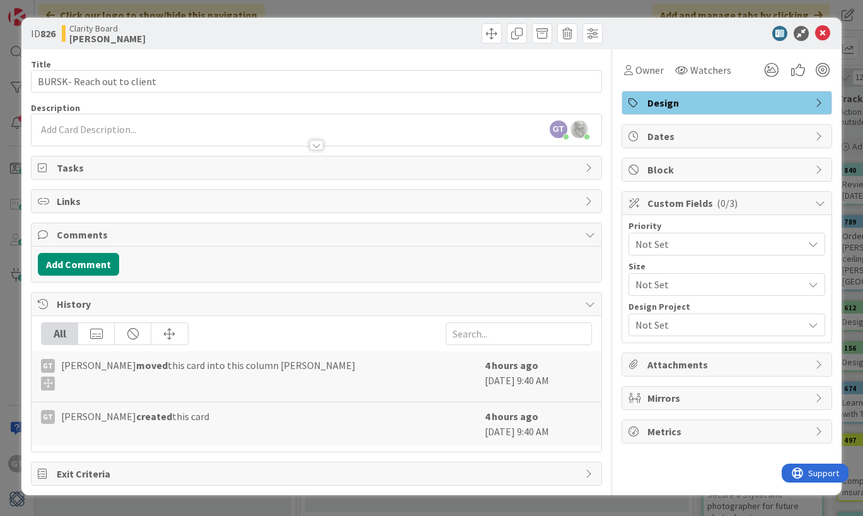
click at [757, 327] on span "Not Set" at bounding box center [716, 325] width 161 height 18
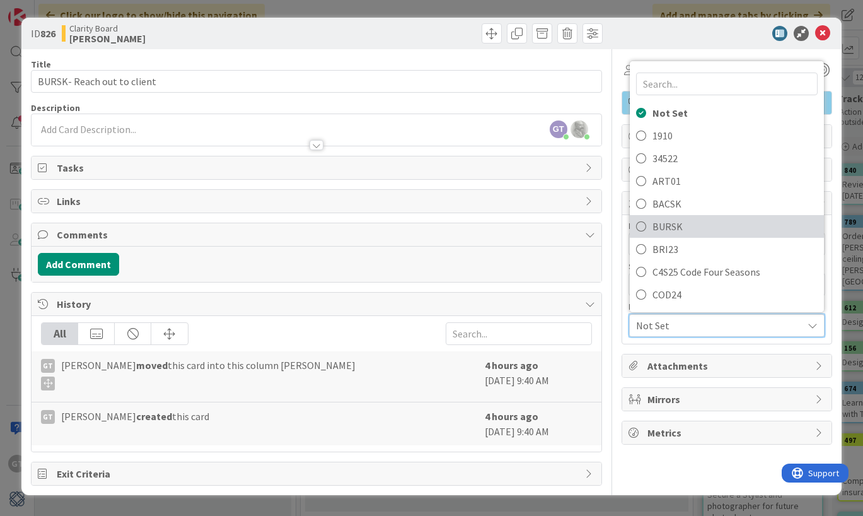
click at [725, 235] on span "BURSK" at bounding box center [735, 226] width 165 height 19
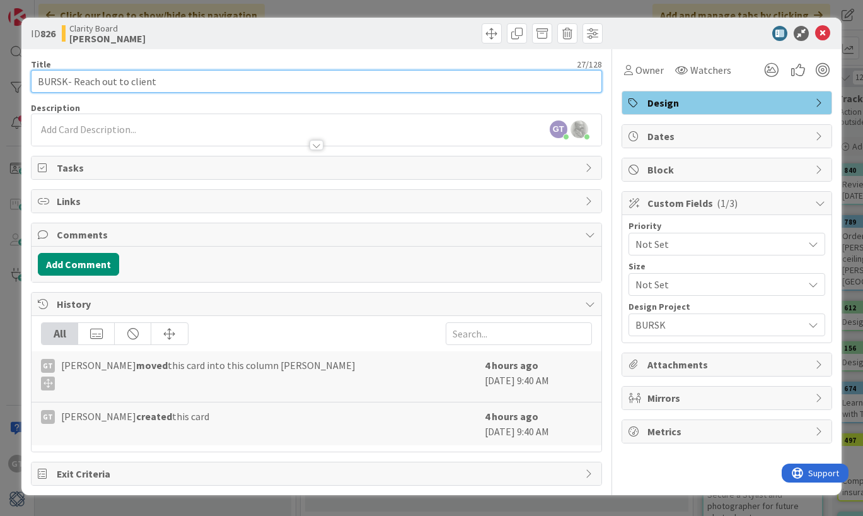
click at [168, 83] on input "BURSK- Reach out to client" at bounding box center [316, 81] width 571 height 23
type input "BURSK- Reach out to client on drapery installation"
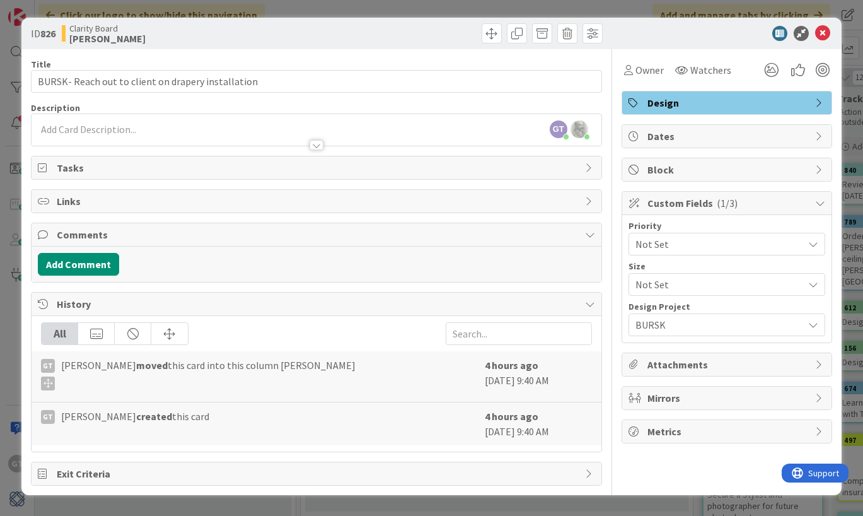
click at [341, 130] on div "GT [PERSON_NAME] just joined [PERSON_NAME] just joined" at bounding box center [317, 130] width 570 height 32
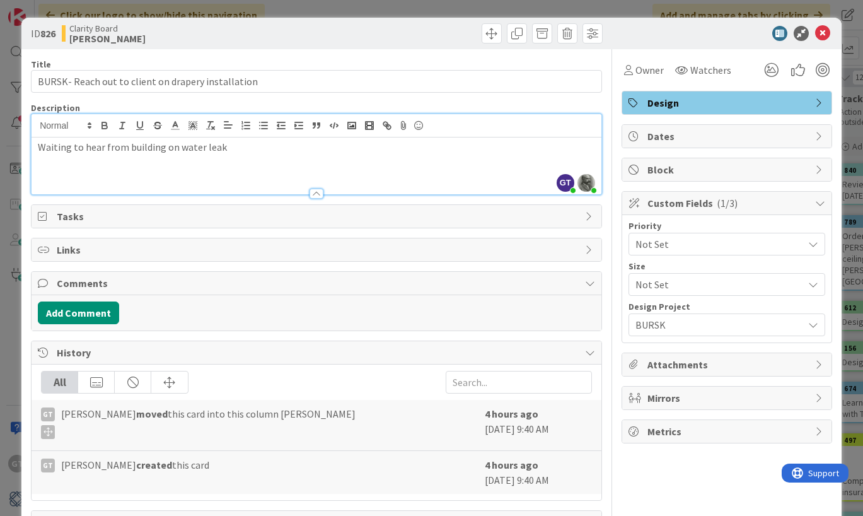
click at [395, 207] on div "Tasks" at bounding box center [317, 216] width 570 height 23
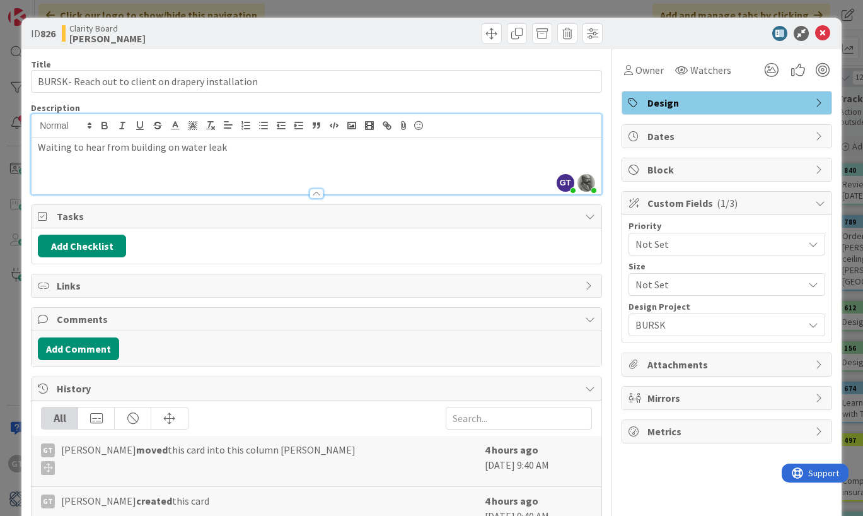
click at [400, 175] on div "Waiting to hear from building on water leak" at bounding box center [317, 165] width 570 height 57
click at [822, 32] on icon at bounding box center [822, 33] width 15 height 15
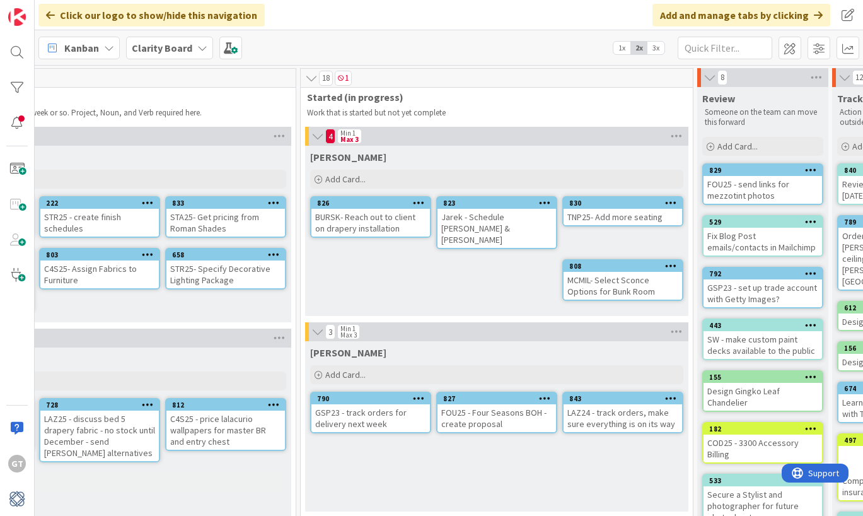
click at [628, 209] on div "TNP25- Add more seating" at bounding box center [623, 217] width 119 height 16
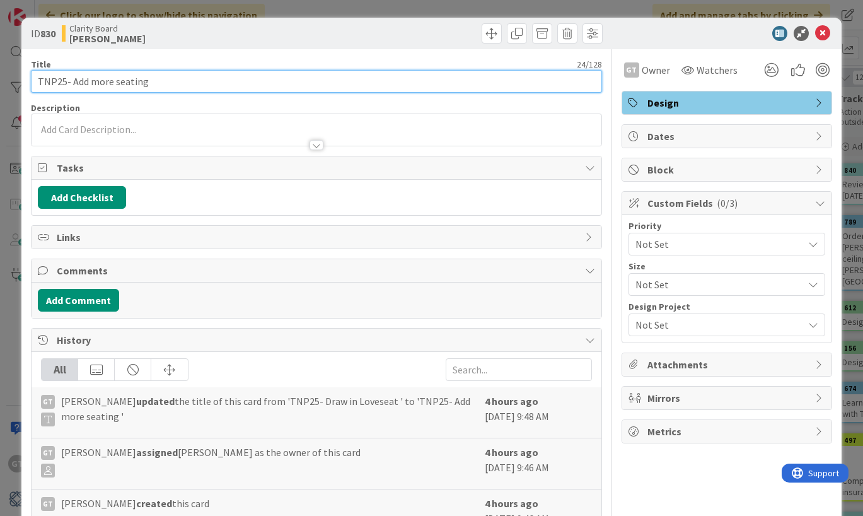
click at [185, 84] on input "TNP25- Add more seating" at bounding box center [316, 81] width 571 height 23
type input "TNP25- Add more seating in lobby"
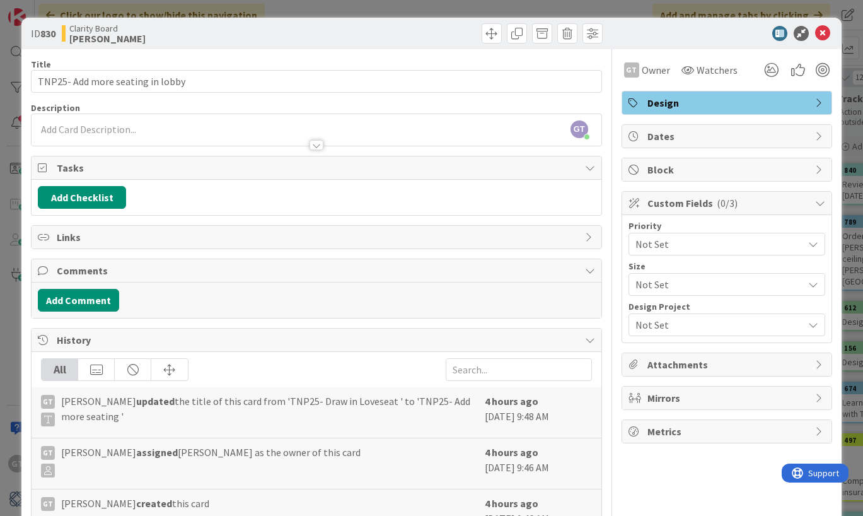
click at [734, 327] on span "Not Set" at bounding box center [716, 325] width 161 height 18
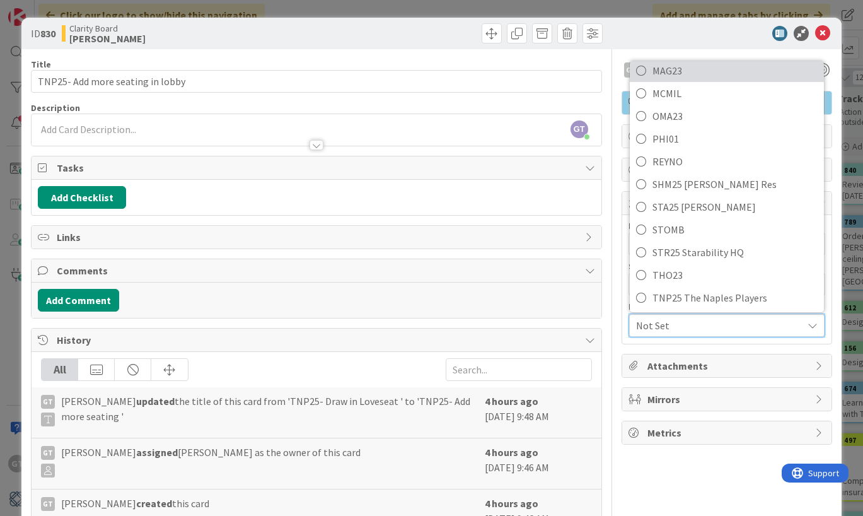
scroll to position [482, 0]
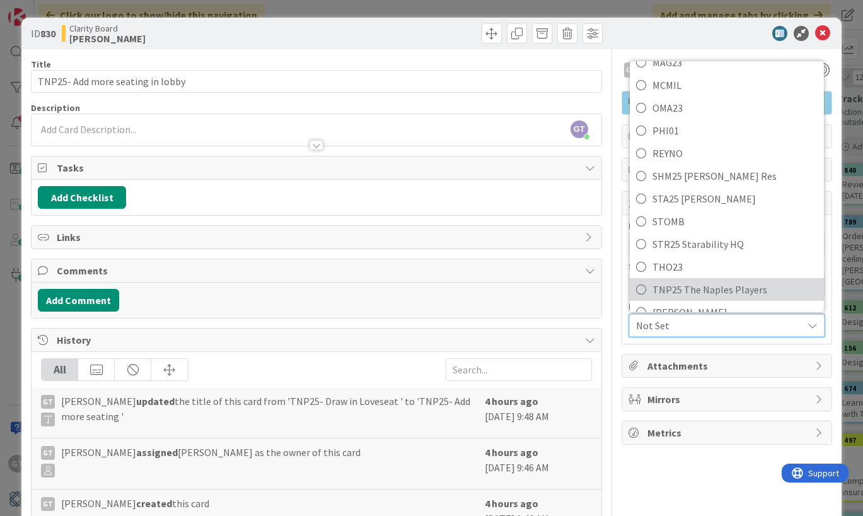
click at [677, 285] on span "TNP25 The Naples Players" at bounding box center [735, 289] width 165 height 19
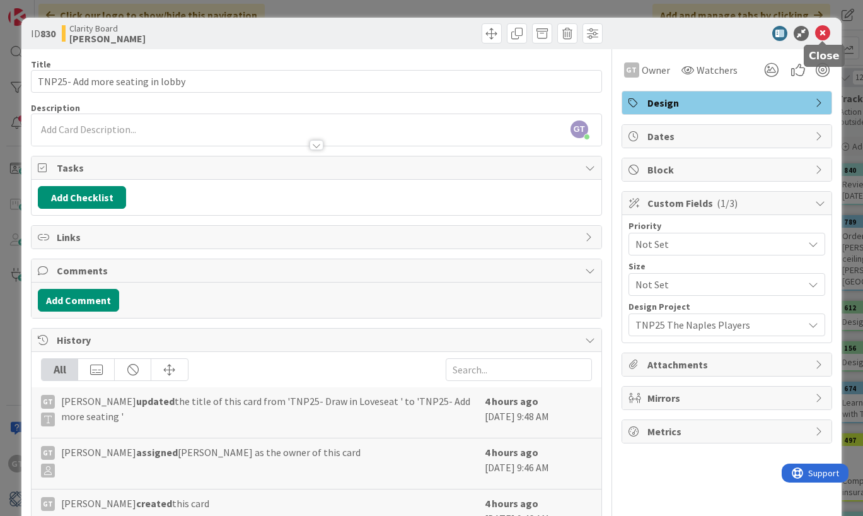
click at [824, 34] on icon at bounding box center [822, 33] width 15 height 15
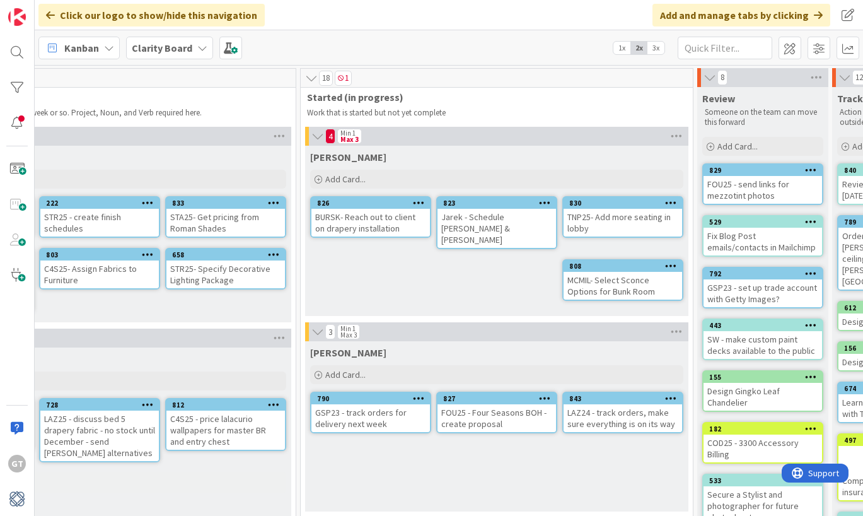
click at [630, 213] on div "TNP25- Add more seating in lobby" at bounding box center [623, 223] width 119 height 28
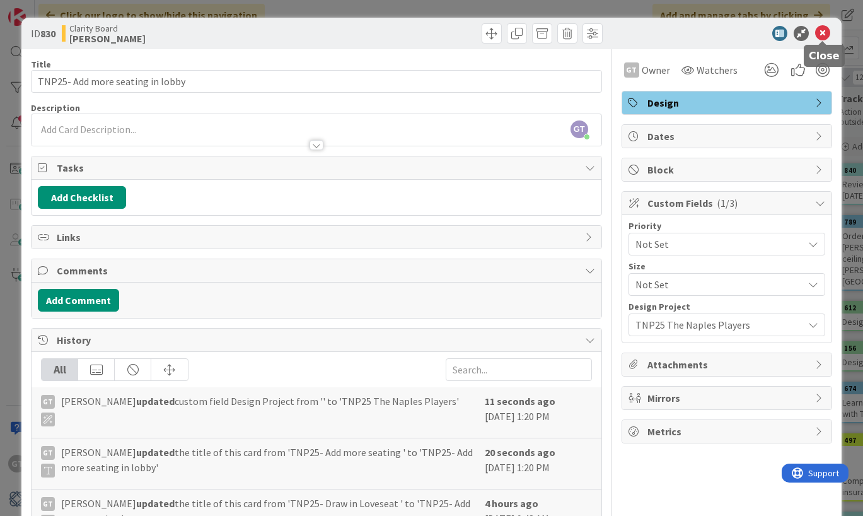
click at [826, 34] on icon at bounding box center [822, 33] width 15 height 15
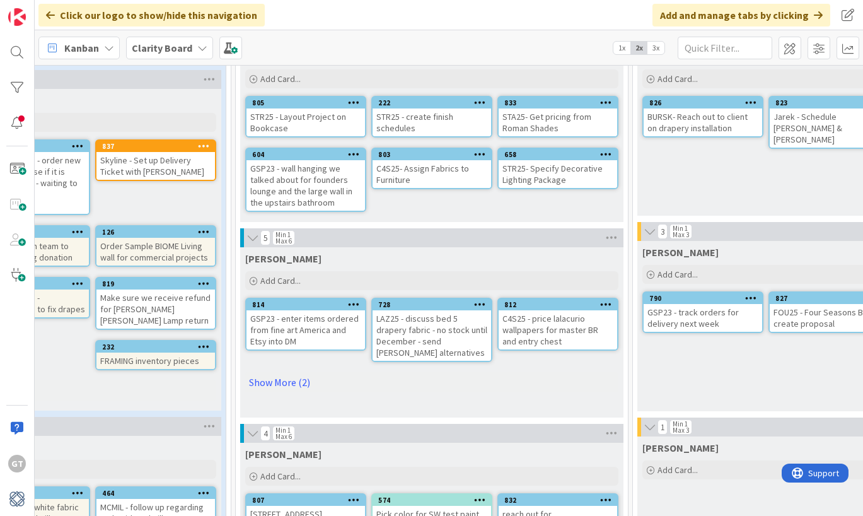
scroll to position [100, 463]
click at [541, 172] on div "STR25- Specify Decorative Lighting Package" at bounding box center [559, 174] width 119 height 28
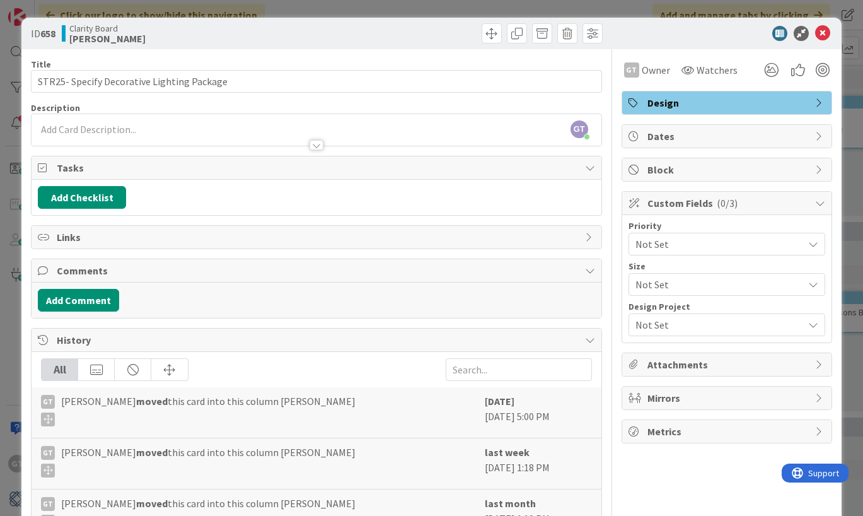
click at [731, 325] on span "Not Set" at bounding box center [716, 325] width 161 height 18
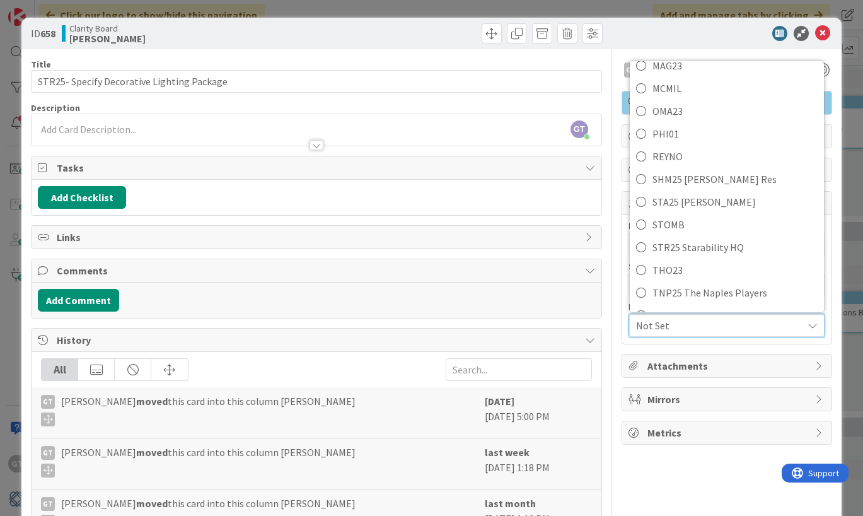
scroll to position [491, 0]
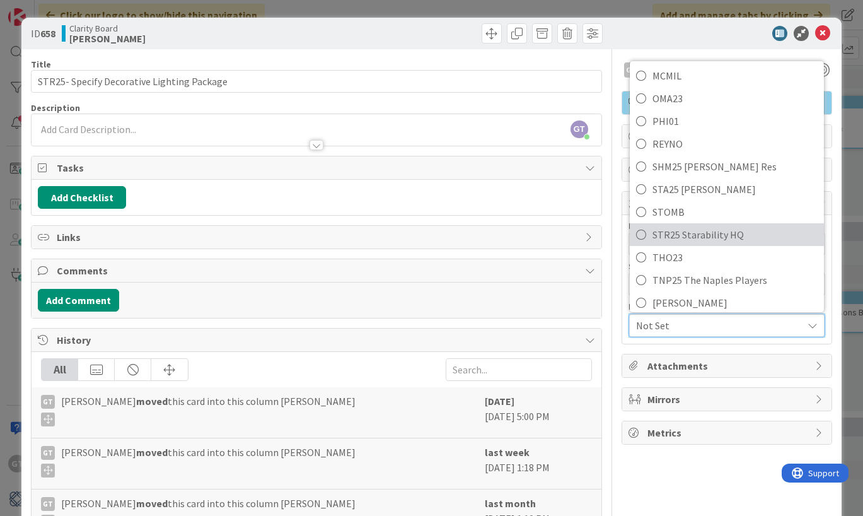
click at [710, 234] on span "STR25 Starability HQ" at bounding box center [735, 234] width 165 height 19
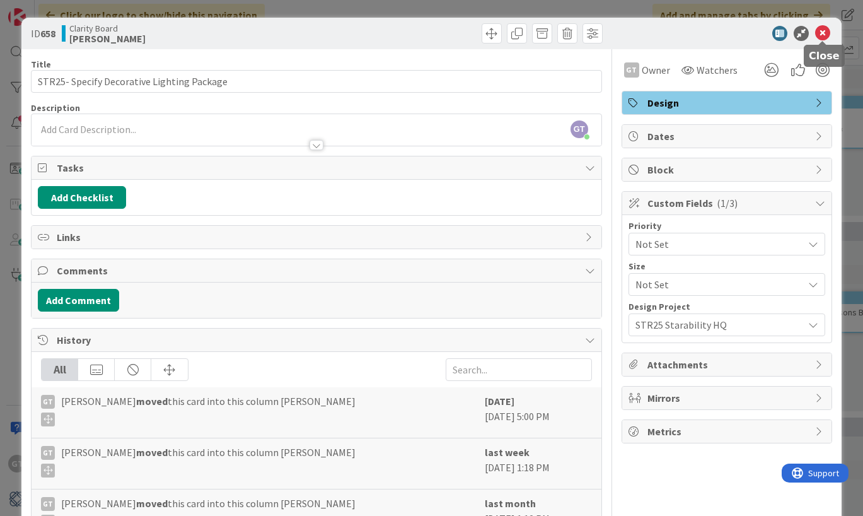
click at [825, 34] on icon at bounding box center [822, 33] width 15 height 15
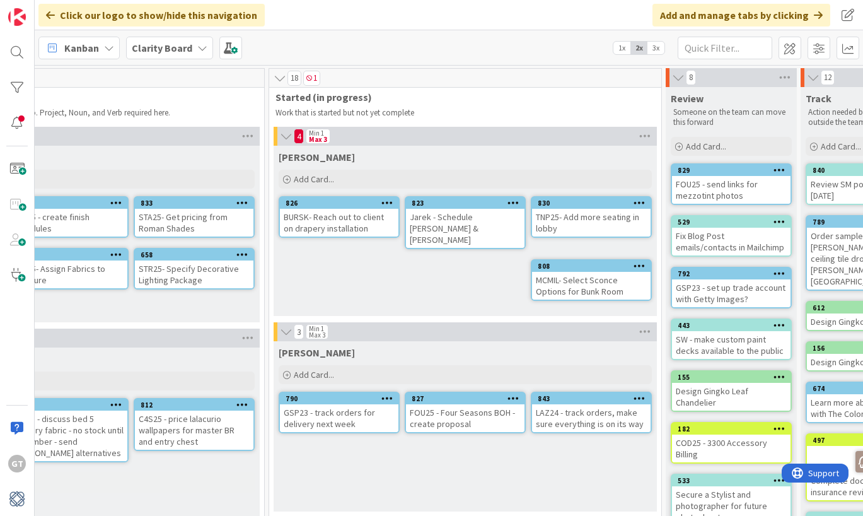
scroll to position [32, 827]
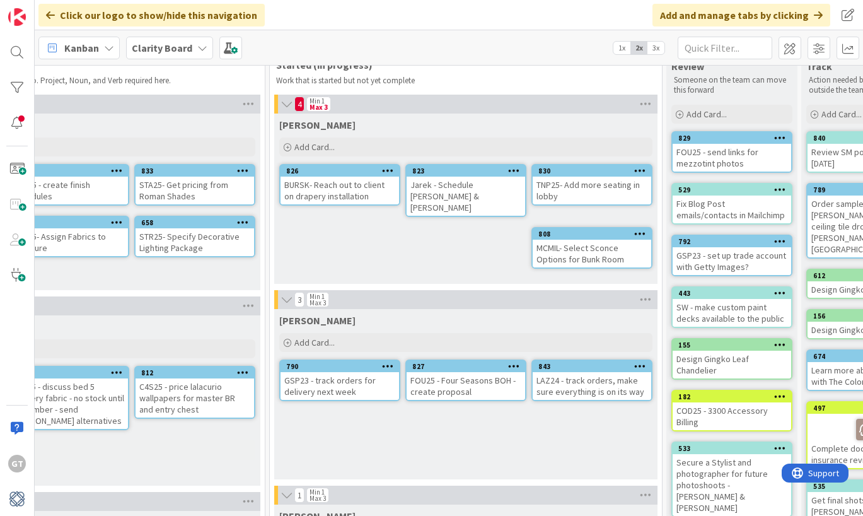
click at [185, 245] on div "STR25- Specify Decorative Lighting Package" at bounding box center [195, 242] width 119 height 28
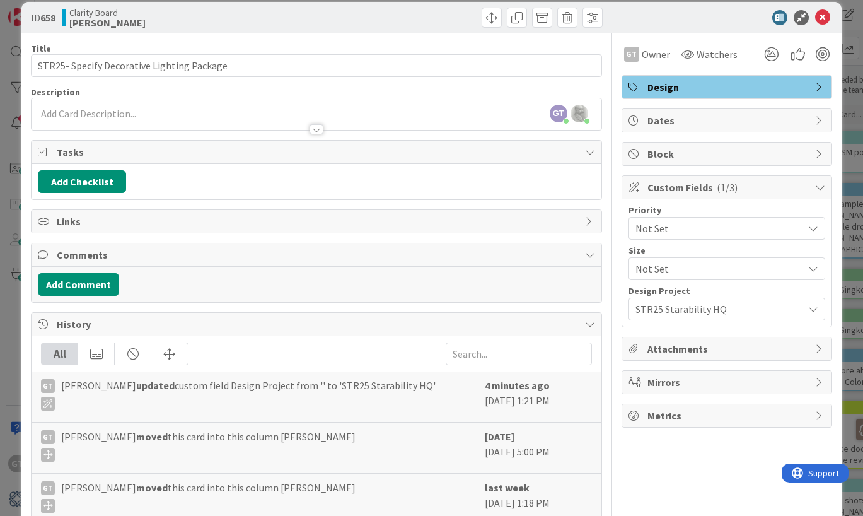
scroll to position [13, 0]
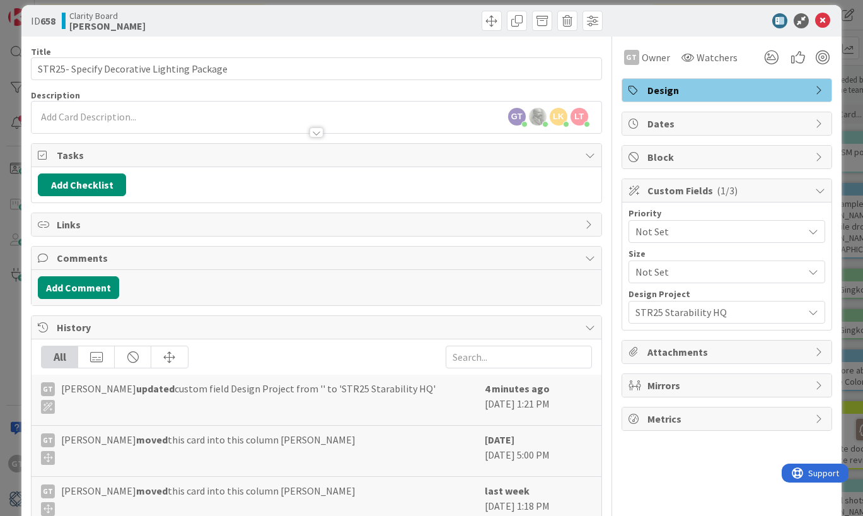
click at [698, 90] on span "Design" at bounding box center [728, 90] width 161 height 15
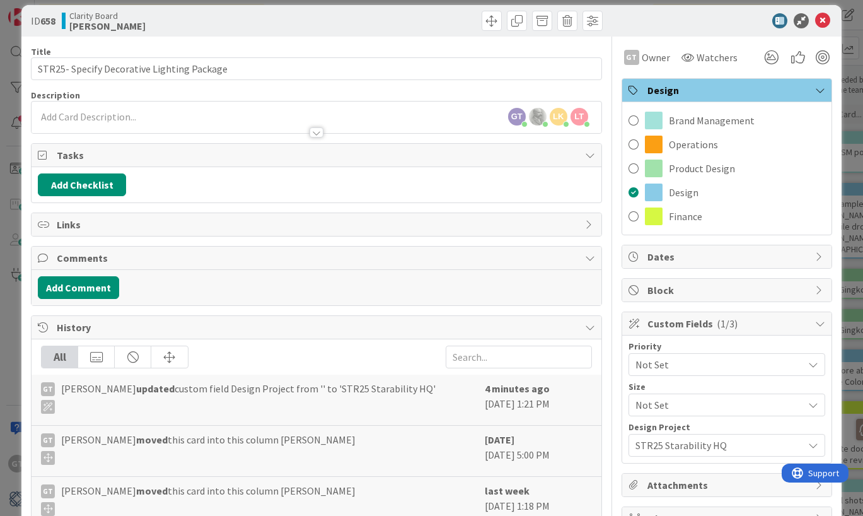
click at [698, 90] on span "Design" at bounding box center [728, 90] width 161 height 15
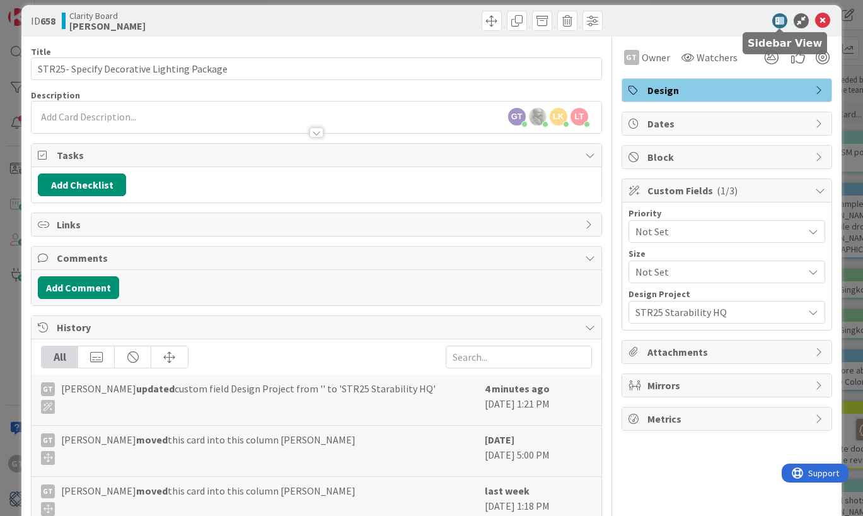
click at [779, 23] on icon at bounding box center [780, 20] width 15 height 15
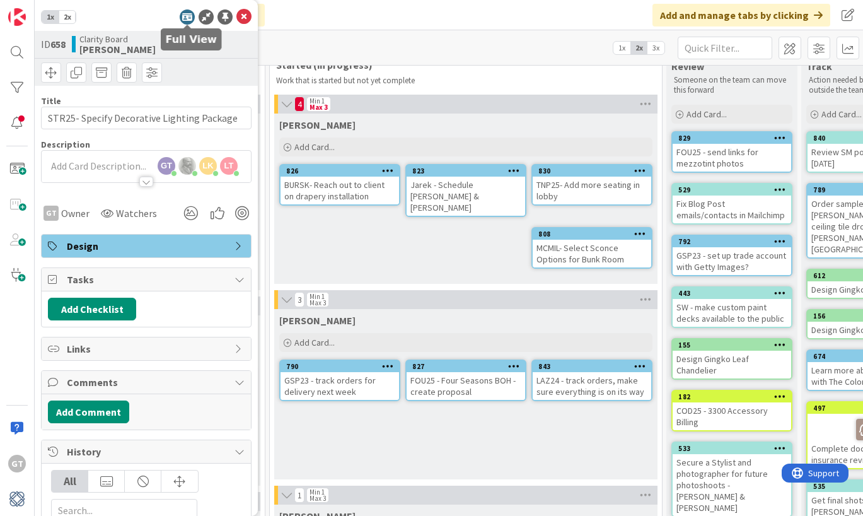
click at [188, 21] on icon at bounding box center [187, 16] width 15 height 15
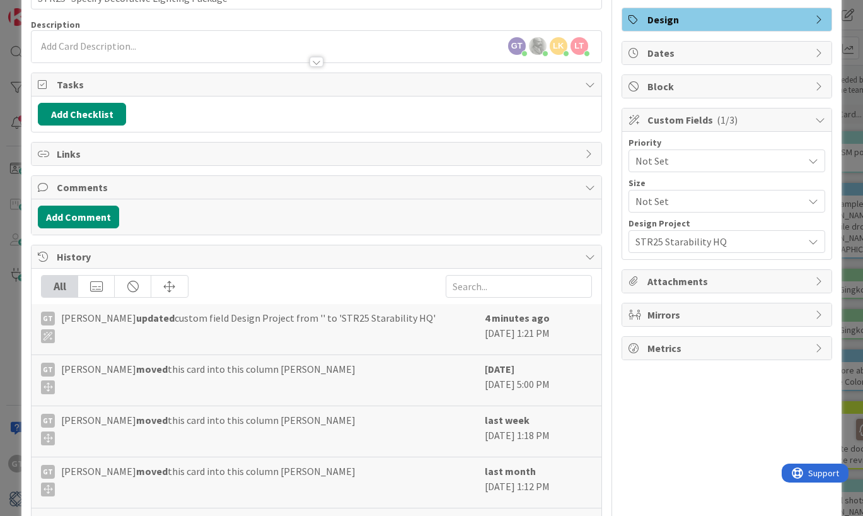
scroll to position [69, 0]
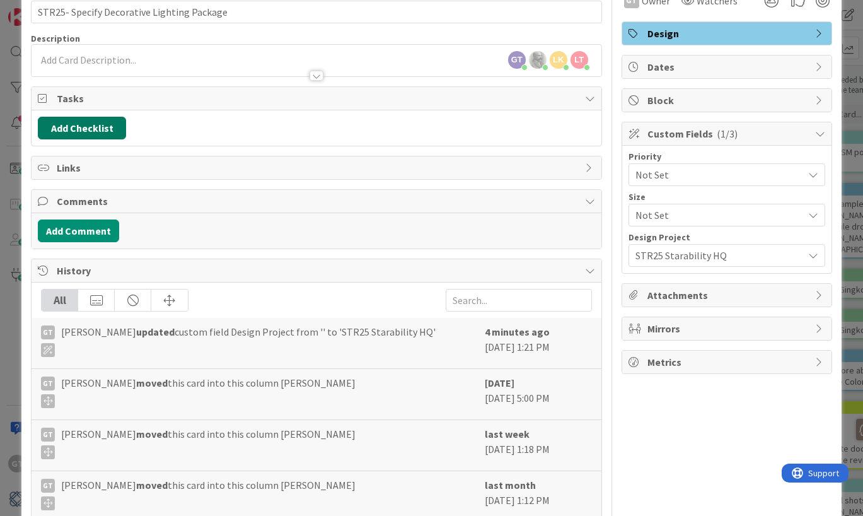
click at [83, 132] on button "Add Checklist" at bounding box center [82, 128] width 88 height 23
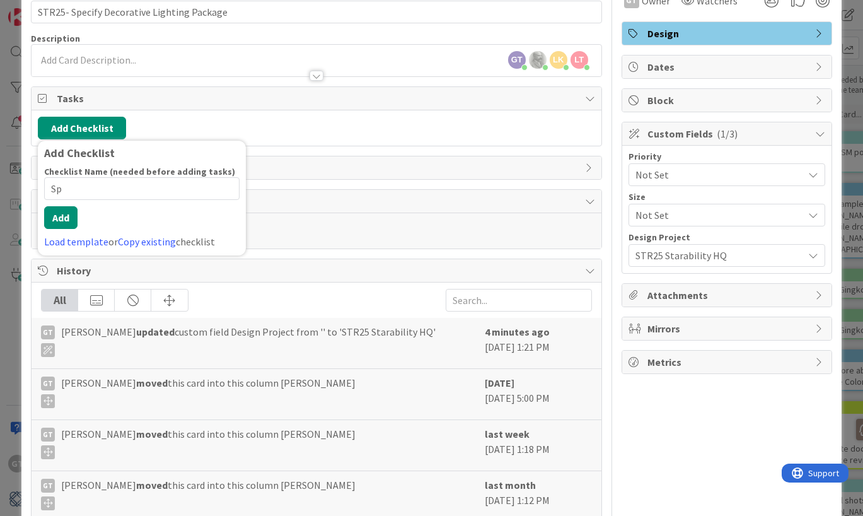
type input "S"
type input "d"
type input "D"
type input "Lighting Package"
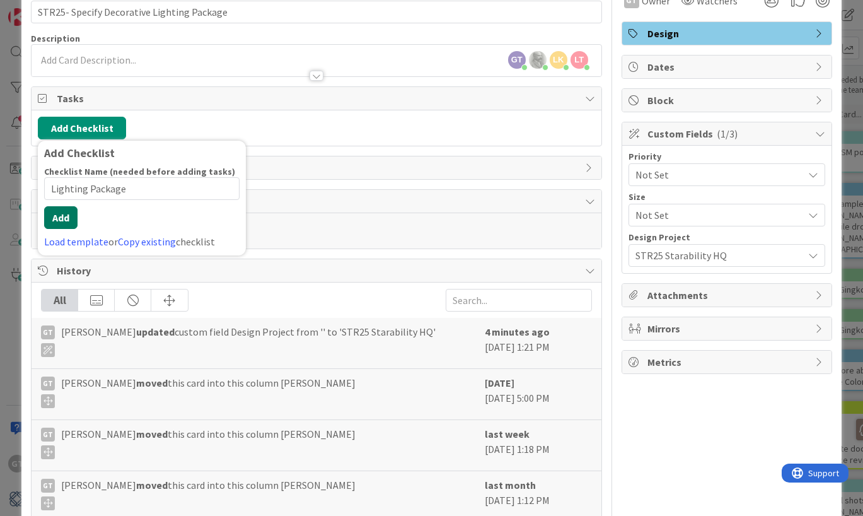
click at [54, 228] on button "Add" at bounding box center [60, 217] width 33 height 23
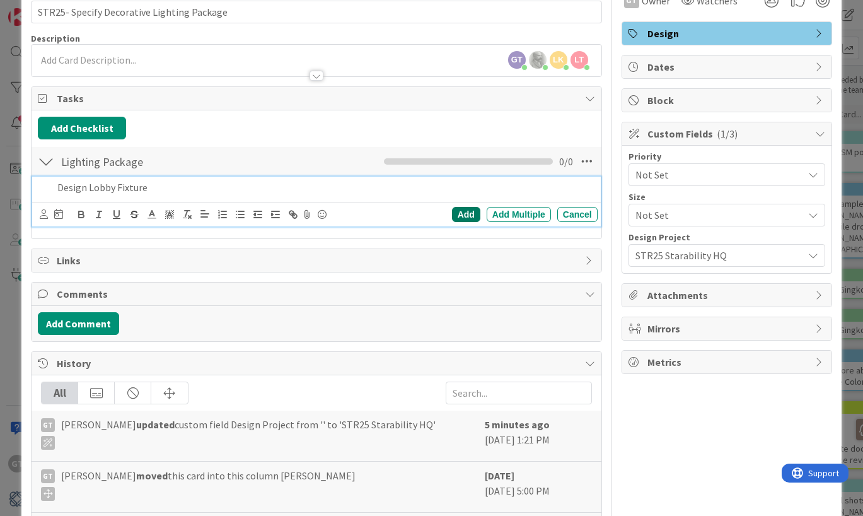
click at [470, 215] on div "Add" at bounding box center [466, 214] width 28 height 15
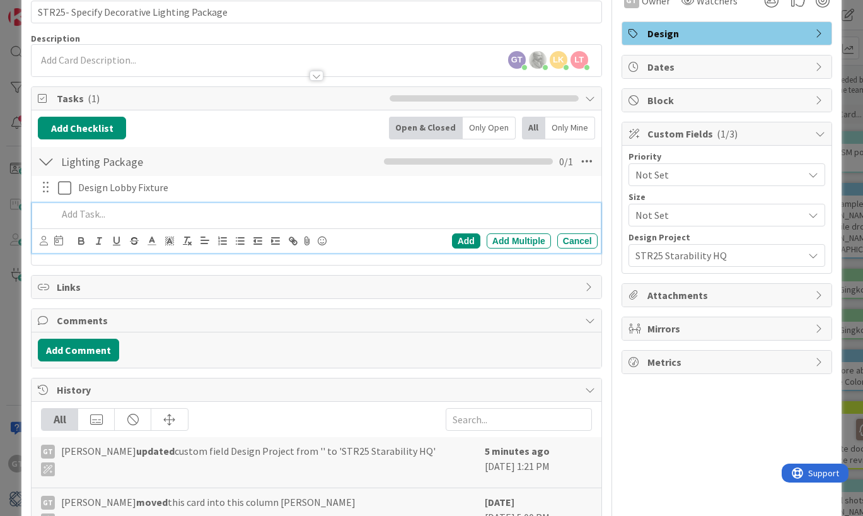
click at [74, 216] on p at bounding box center [324, 214] width 535 height 15
click at [471, 237] on div "Add" at bounding box center [466, 240] width 28 height 15
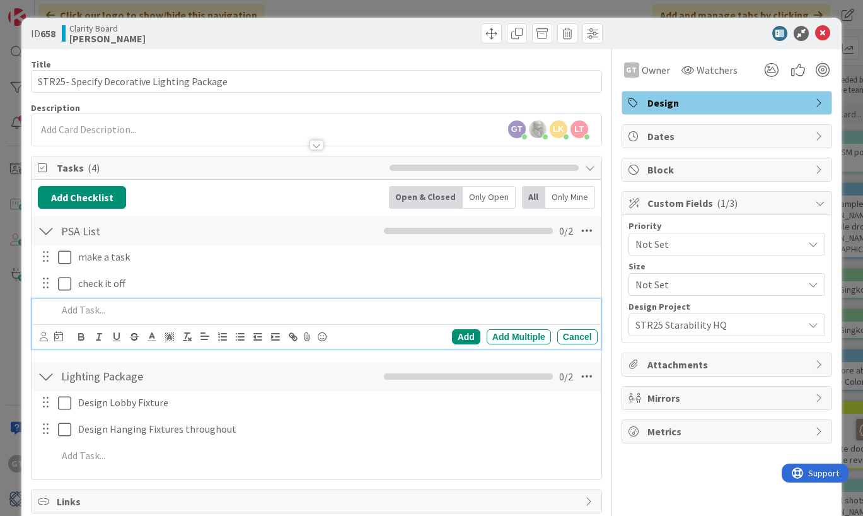
scroll to position [0, 0]
click at [826, 30] on icon at bounding box center [822, 33] width 15 height 15
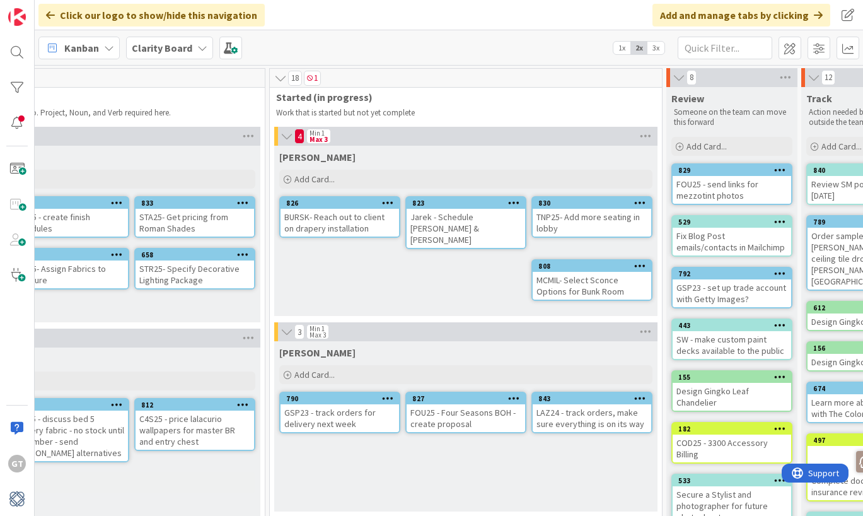
scroll to position [0, 827]
click at [366, 206] on div "826" at bounding box center [342, 203] width 113 height 9
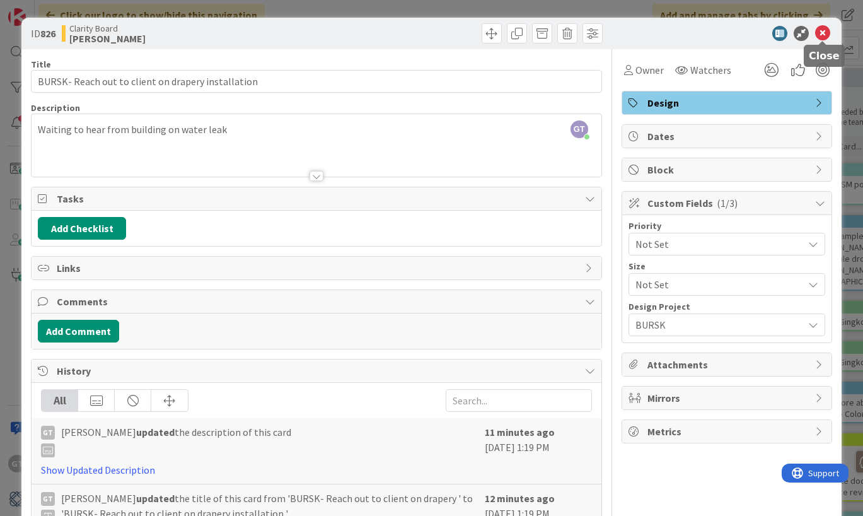
click at [824, 31] on icon at bounding box center [822, 33] width 15 height 15
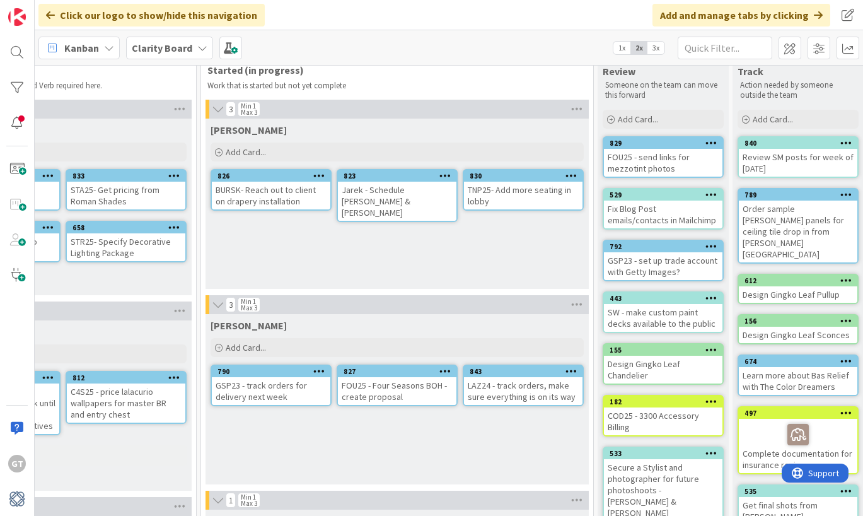
scroll to position [26, 895]
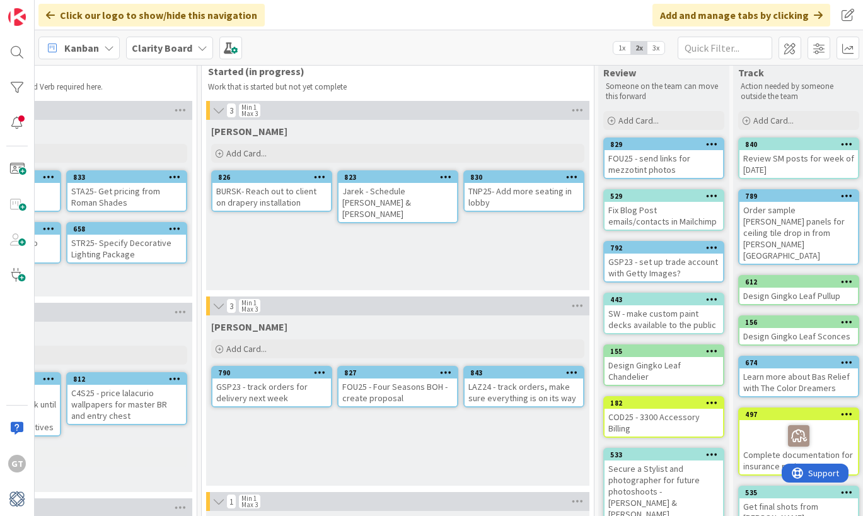
click at [447, 178] on icon at bounding box center [446, 176] width 12 height 9
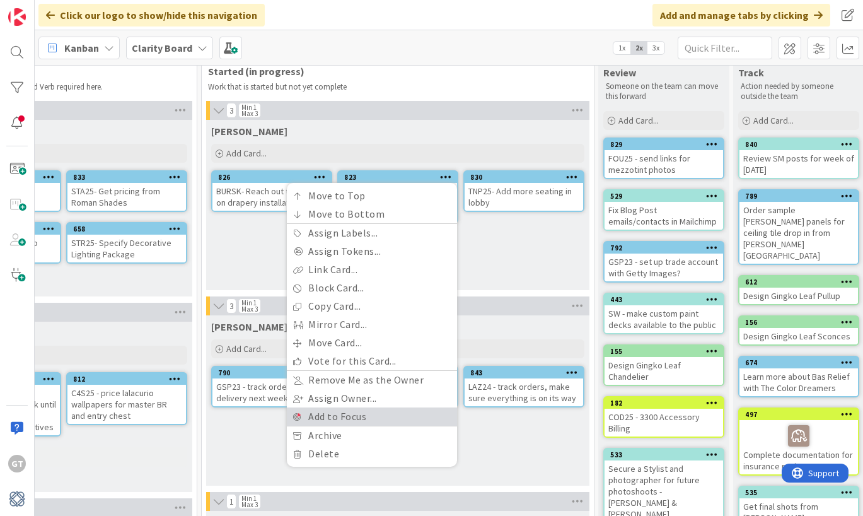
click at [351, 416] on link "Add to Focus" at bounding box center [372, 416] width 170 height 18
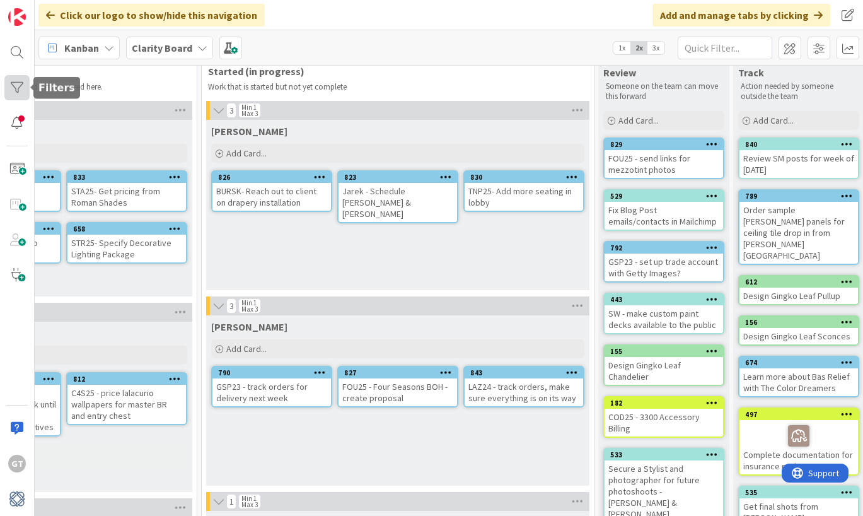
click at [21, 85] on div at bounding box center [16, 87] width 25 height 25
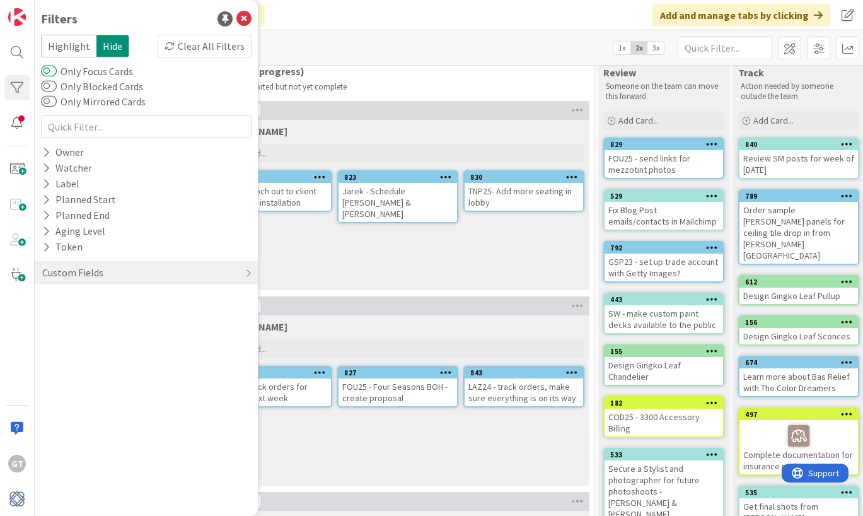
click at [55, 70] on button "Only Focus Cards" at bounding box center [49, 71] width 16 height 13
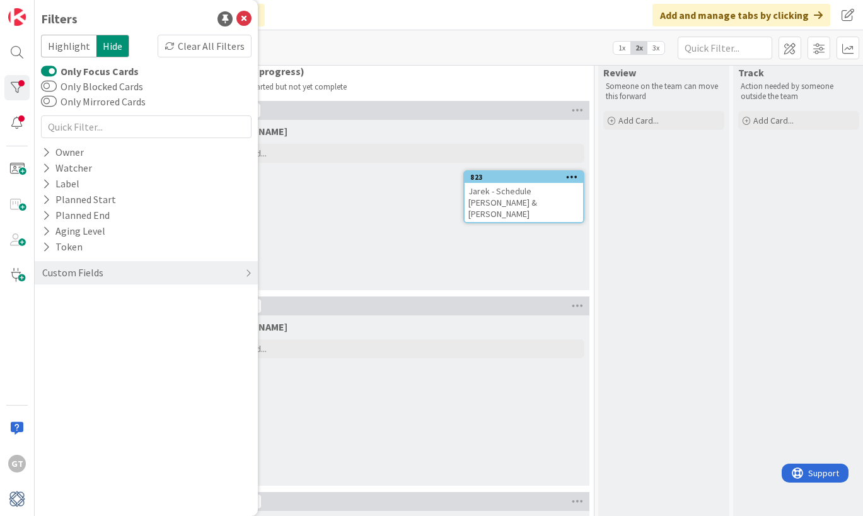
click at [46, 69] on button "Only Focus Cards" at bounding box center [49, 71] width 16 height 13
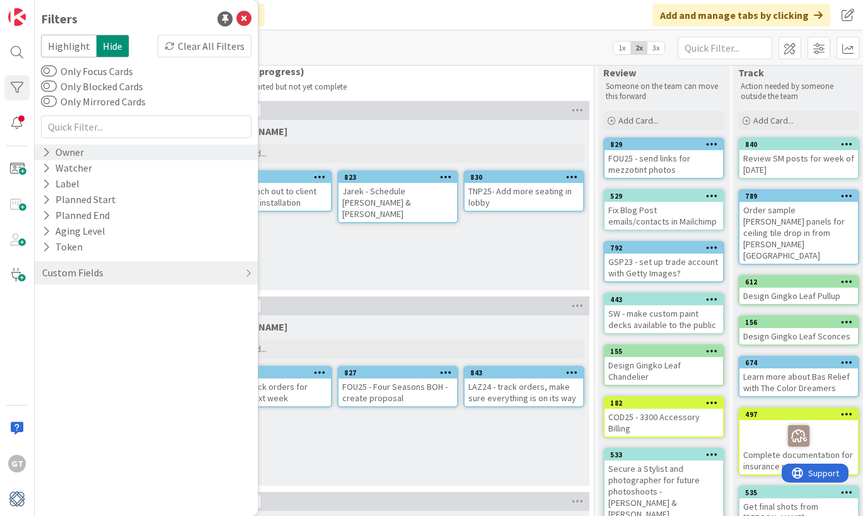
click at [48, 151] on icon at bounding box center [46, 152] width 8 height 11
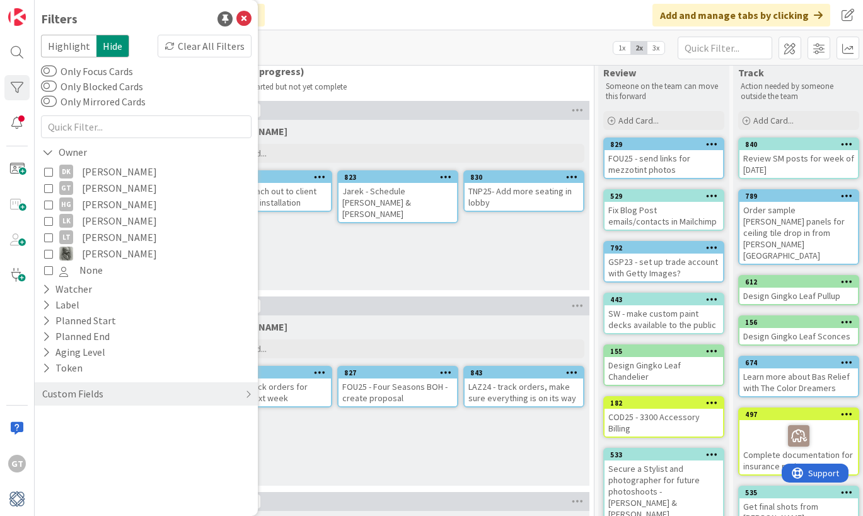
click at [50, 190] on icon at bounding box center [48, 188] width 9 height 9
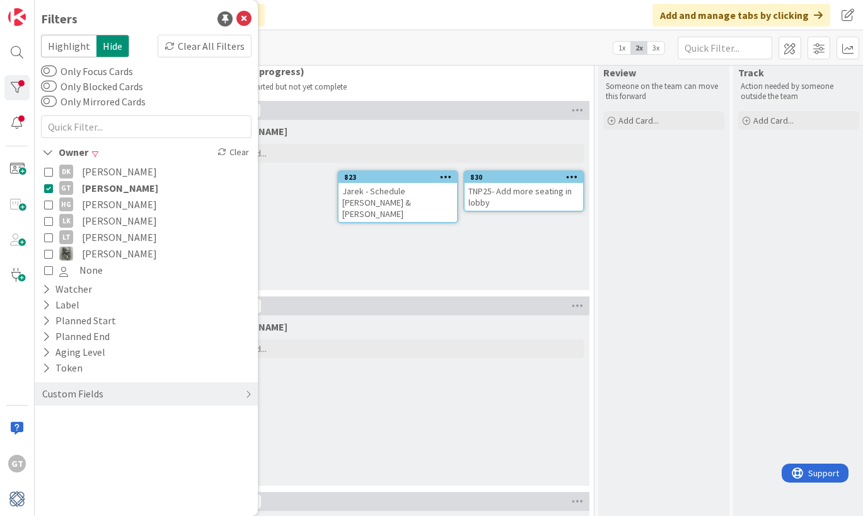
click at [50, 190] on icon at bounding box center [48, 188] width 9 height 9
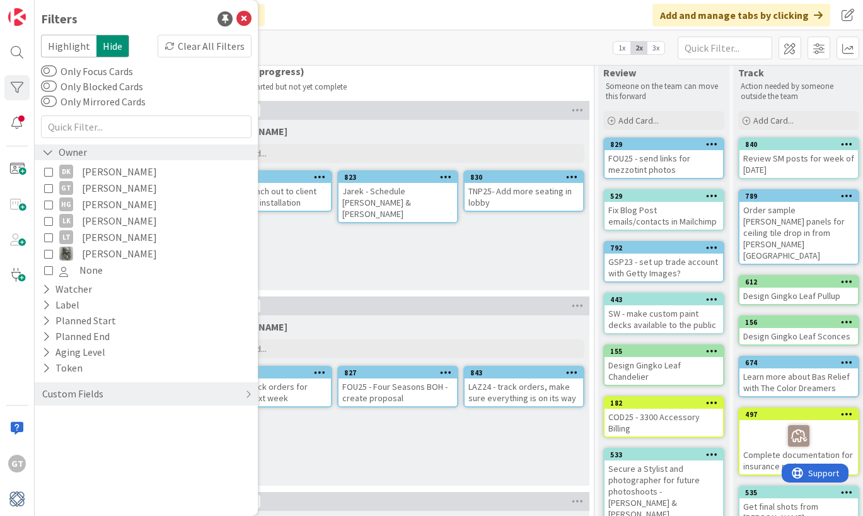
click at [48, 148] on icon at bounding box center [47, 152] width 11 height 11
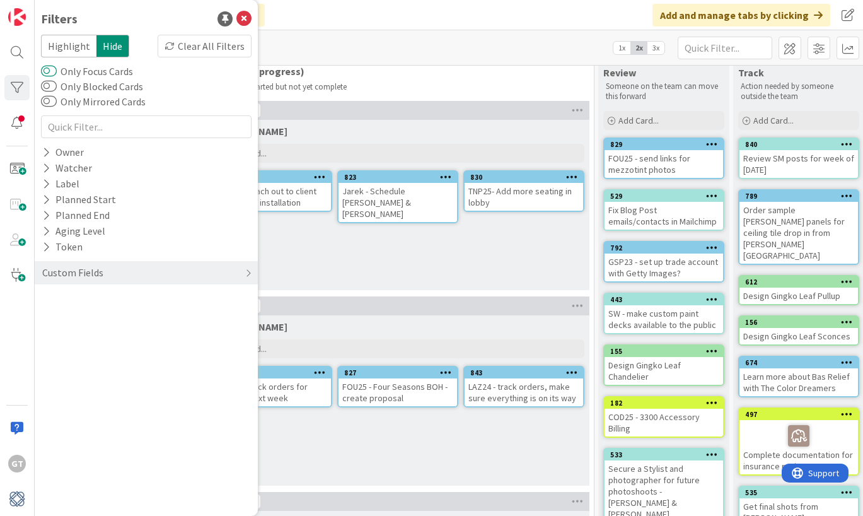
click at [54, 67] on button "Only Focus Cards" at bounding box center [49, 71] width 16 height 13
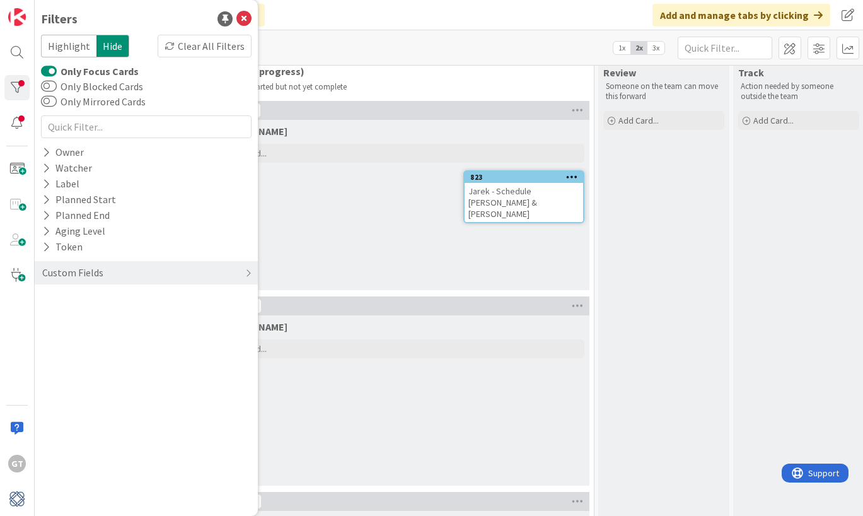
click at [52, 70] on button "Only Focus Cards" at bounding box center [49, 71] width 16 height 13
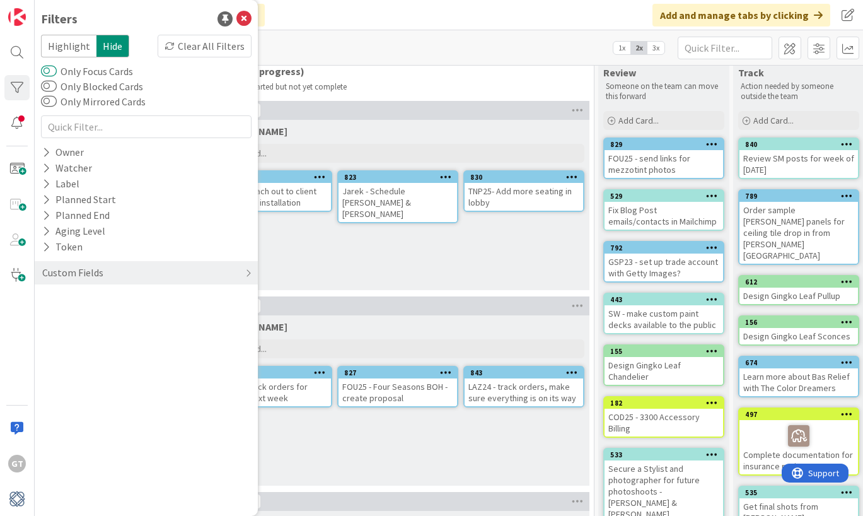
click at [52, 70] on button "Only Focus Cards" at bounding box center [49, 71] width 16 height 13
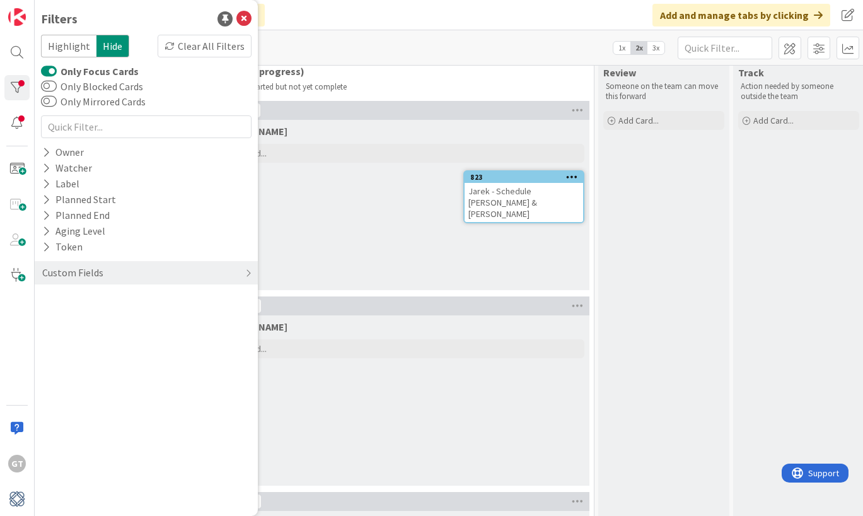
click at [52, 70] on button "Only Focus Cards" at bounding box center [49, 71] width 16 height 13
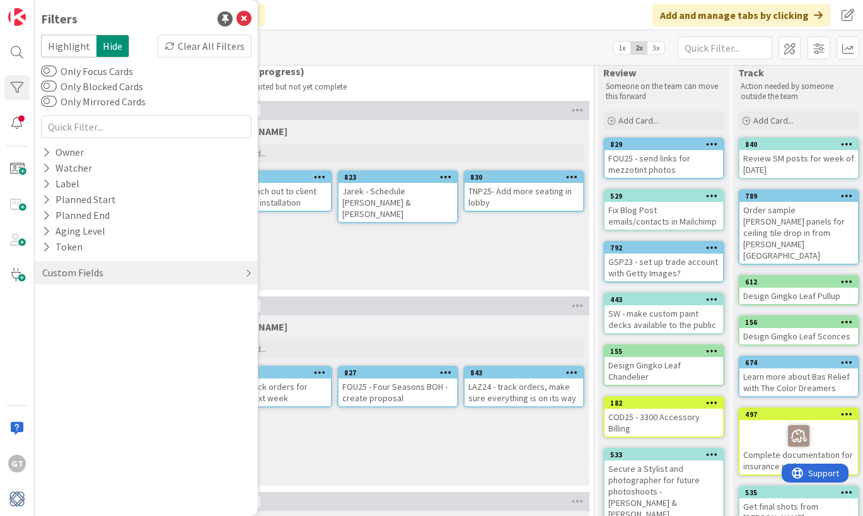
click at [162, 278] on div "Custom Fields" at bounding box center [146, 272] width 223 height 23
click at [47, 331] on icon at bounding box center [46, 330] width 8 height 11
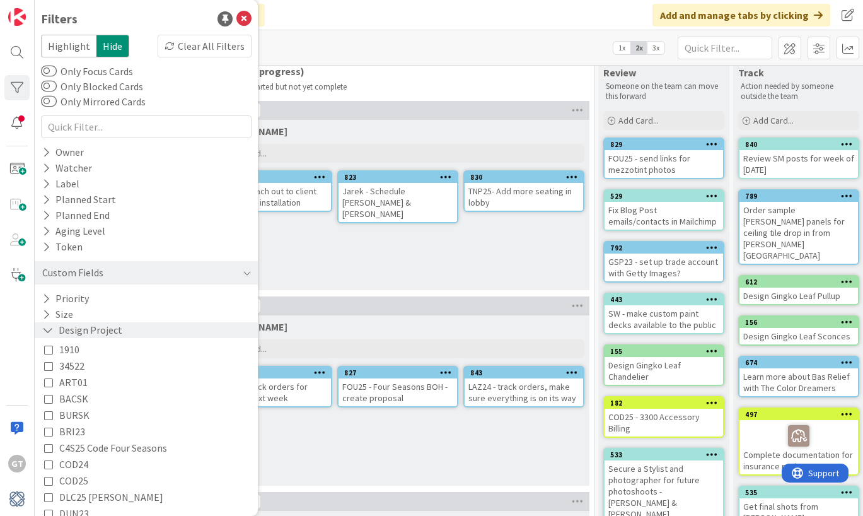
click at [47, 328] on icon at bounding box center [47, 330] width 11 height 11
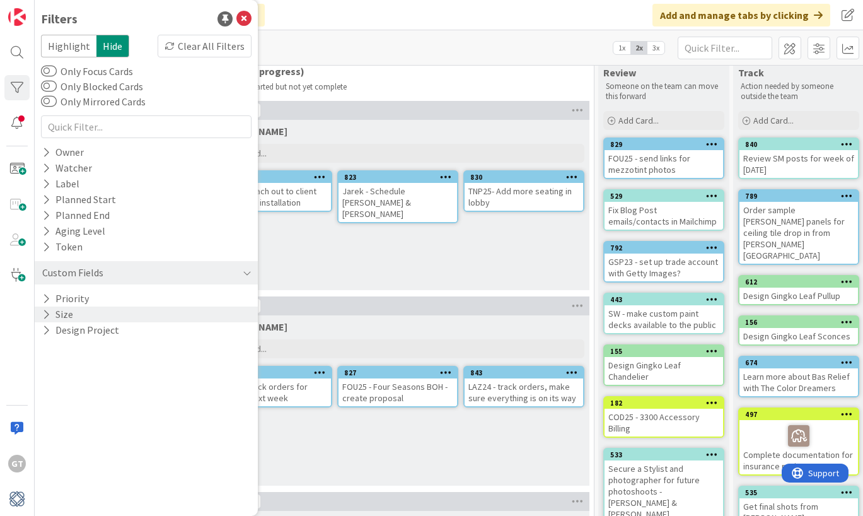
click at [45, 313] on icon at bounding box center [46, 314] width 8 height 11
click at [45, 313] on icon at bounding box center [47, 314] width 11 height 11
click at [48, 332] on icon at bounding box center [46, 330] width 8 height 11
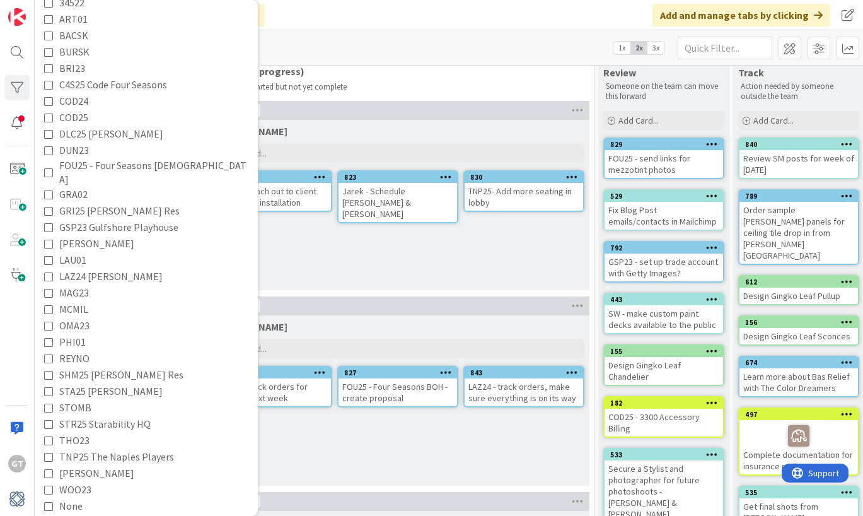
scroll to position [363, 0]
click at [47, 387] on icon at bounding box center [48, 391] width 9 height 9
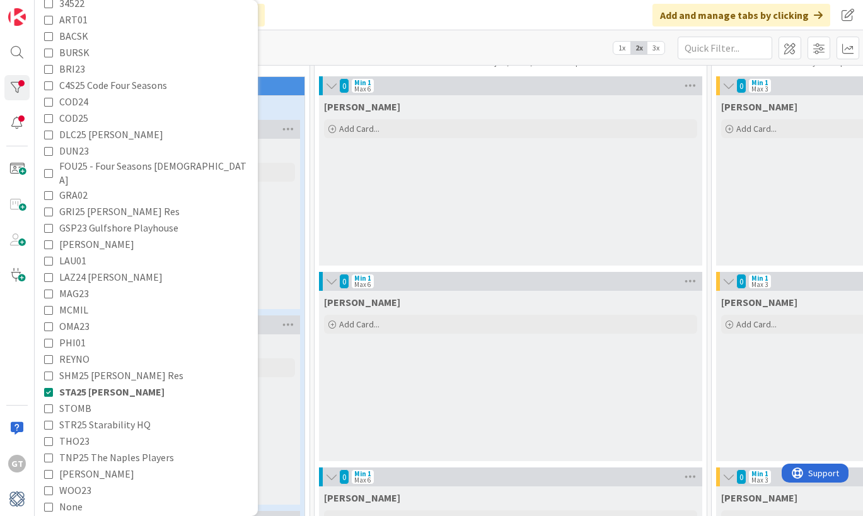
scroll to position [50, 389]
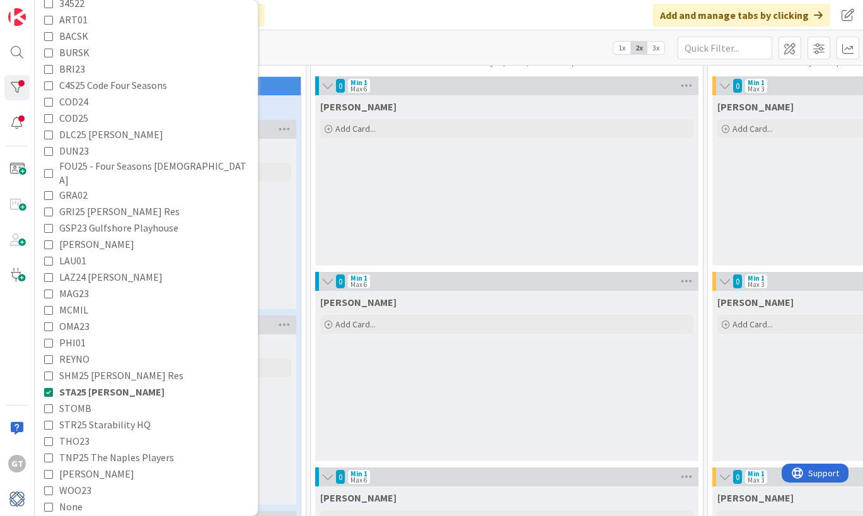
click at [50, 387] on icon at bounding box center [48, 391] width 9 height 9
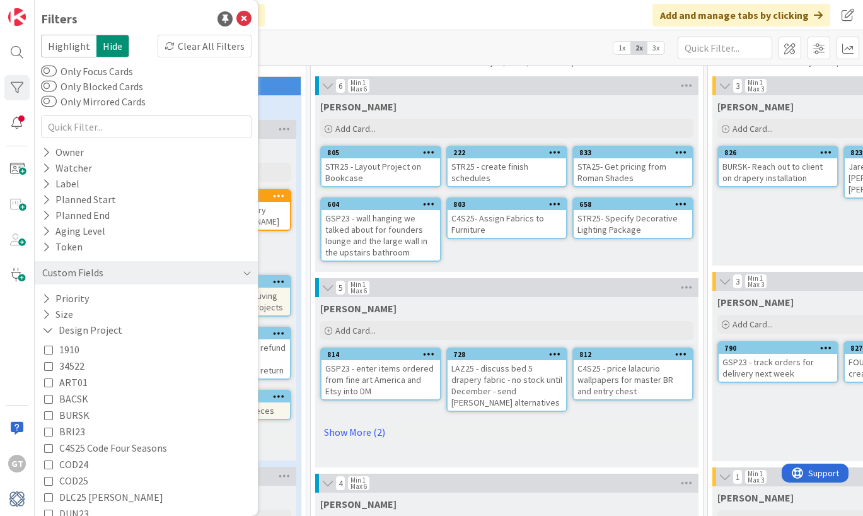
scroll to position [0, 0]
click at [243, 20] on icon at bounding box center [244, 18] width 15 height 15
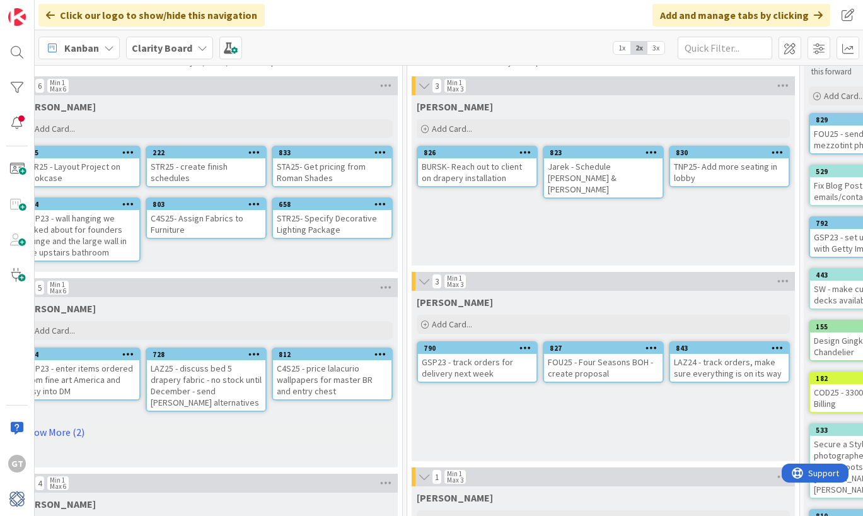
scroll to position [50, 687]
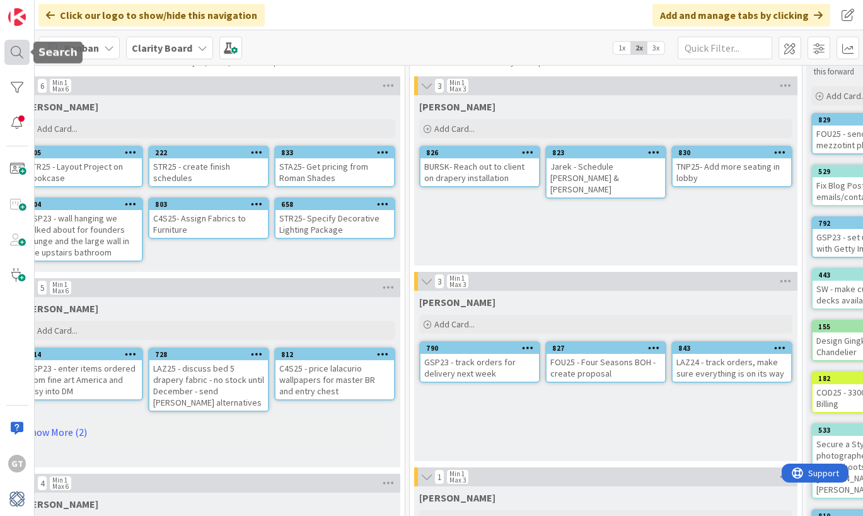
click at [20, 56] on div at bounding box center [16, 52] width 25 height 25
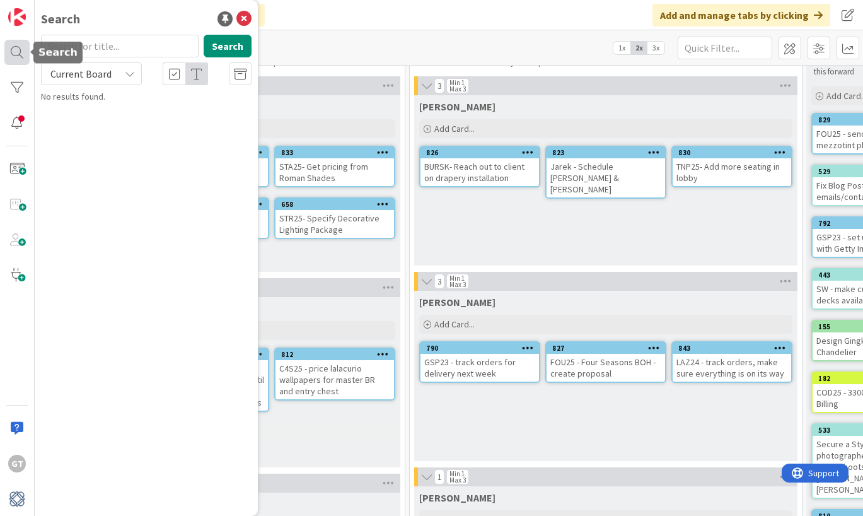
click at [20, 56] on div at bounding box center [16, 52] width 25 height 25
click at [247, 16] on icon at bounding box center [244, 18] width 15 height 15
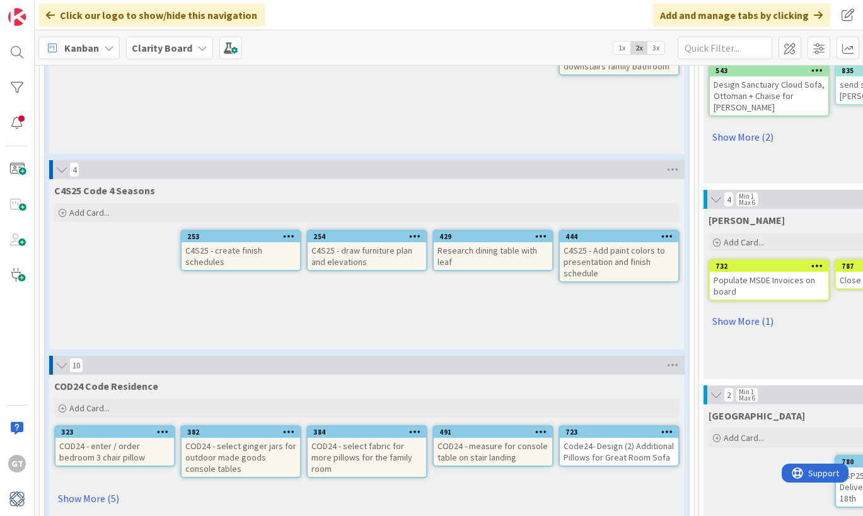
scroll to position [764, 0]
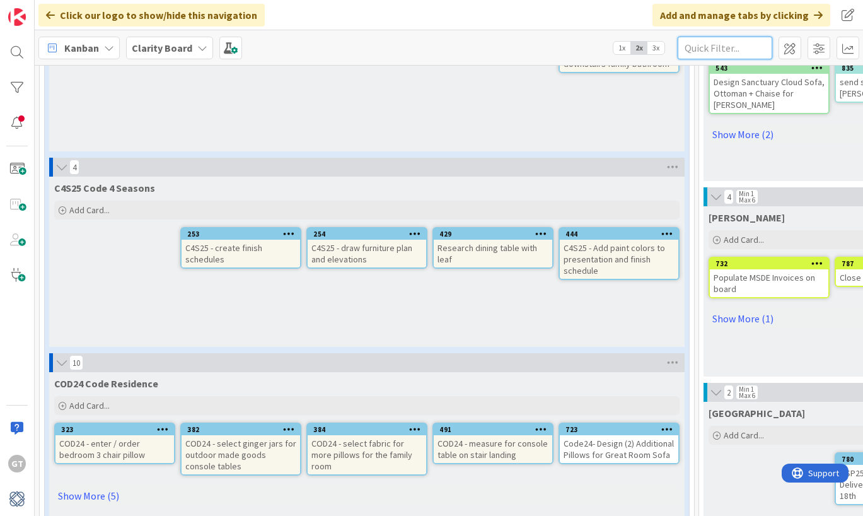
click at [737, 58] on input "text" at bounding box center [725, 48] width 95 height 23
type input "y"
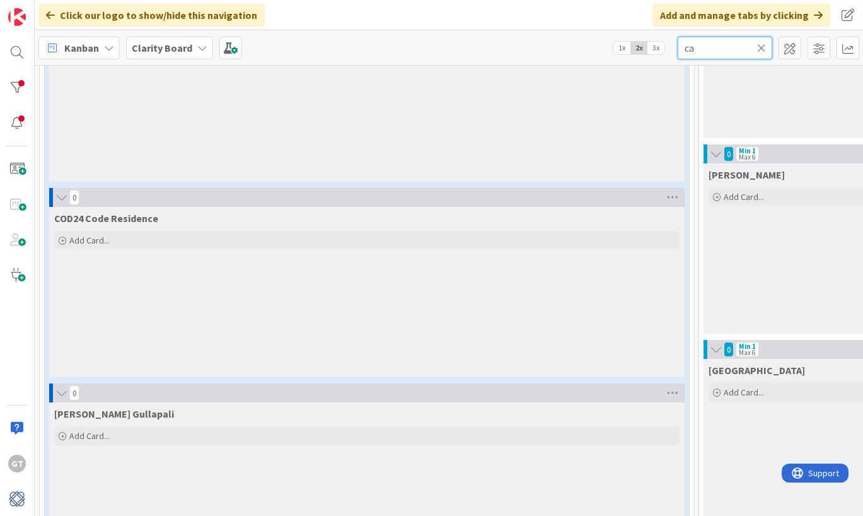
type input "c"
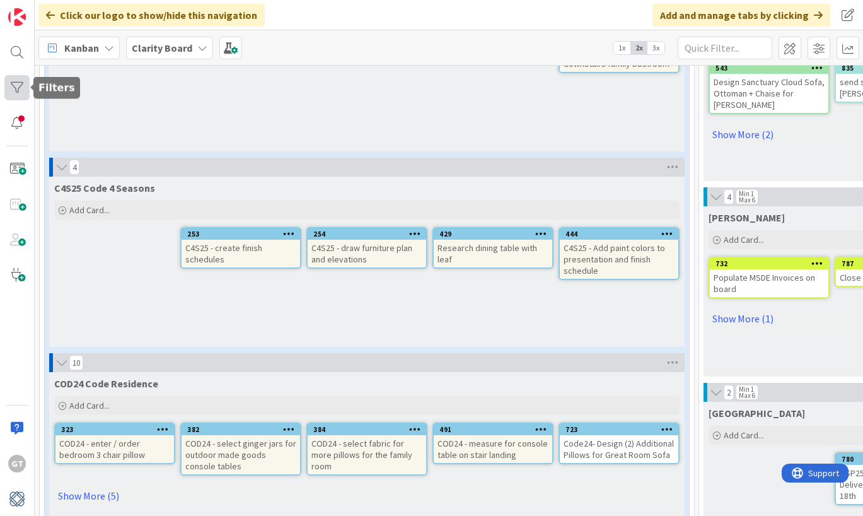
click at [17, 87] on div at bounding box center [16, 87] width 25 height 25
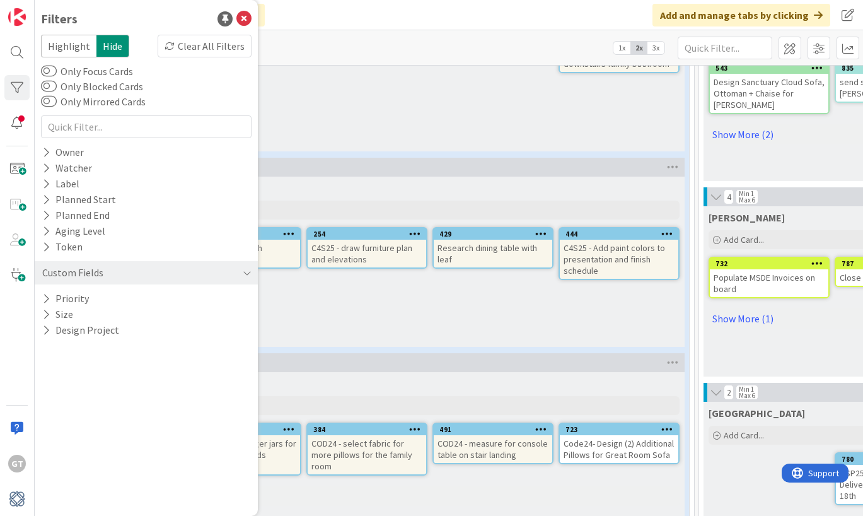
click at [77, 46] on span "Highlight" at bounding box center [69, 46] width 56 height 23
click at [111, 44] on span "Hide" at bounding box center [112, 46] width 33 height 23
click at [204, 56] on div "Clear All Filters" at bounding box center [205, 46] width 94 height 23
click at [203, 50] on div "Clear All Filters" at bounding box center [205, 46] width 94 height 23
click at [243, 15] on icon at bounding box center [244, 18] width 15 height 15
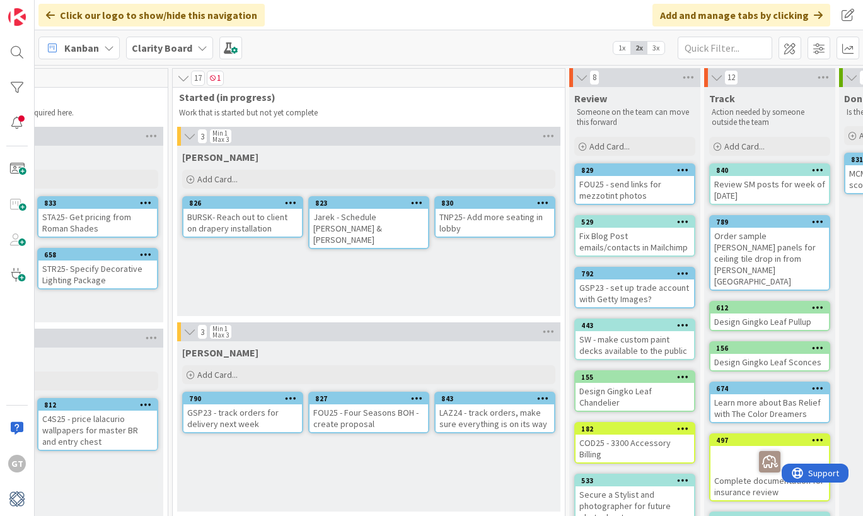
scroll to position [0, 924]
click at [213, 79] on icon at bounding box center [213, 78] width 7 height 6
click at [217, 74] on span "1" at bounding box center [215, 78] width 17 height 15
click at [182, 78] on icon at bounding box center [184, 78] width 14 height 13
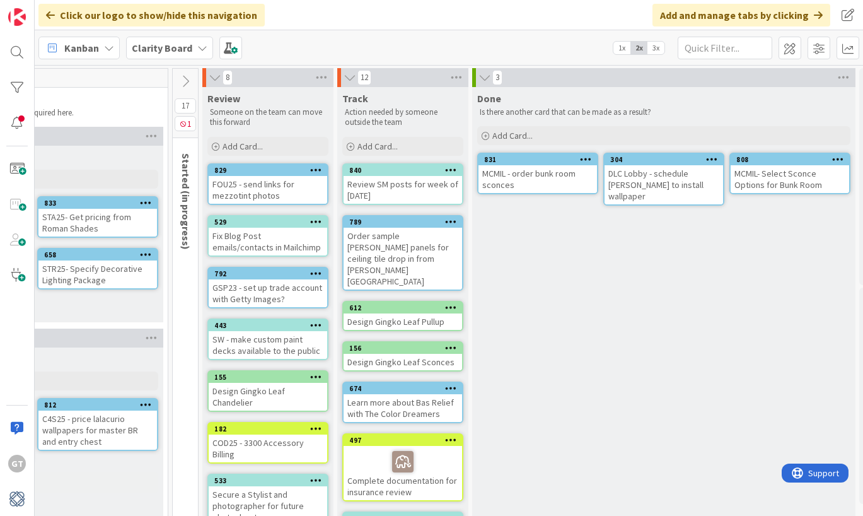
click at [186, 78] on icon at bounding box center [185, 81] width 14 height 14
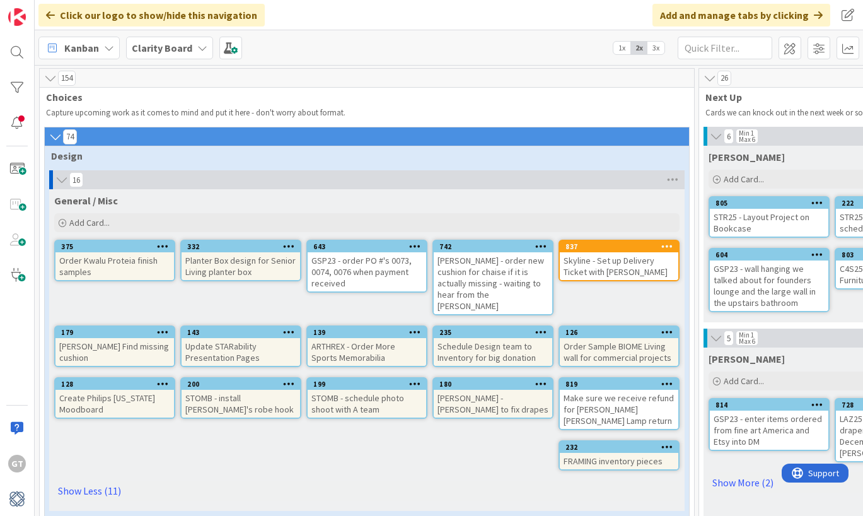
scroll to position [0, 0]
click at [56, 134] on icon at bounding box center [56, 137] width 14 height 13
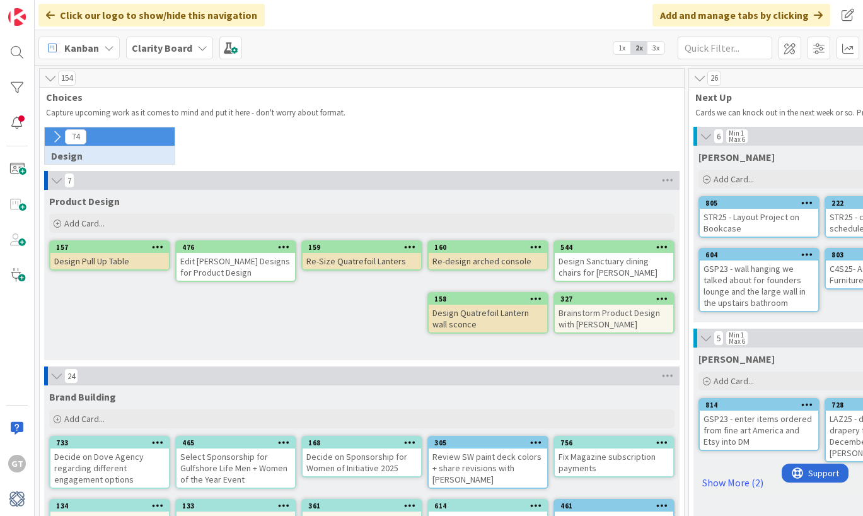
click at [56, 134] on icon at bounding box center [57, 137] width 14 height 14
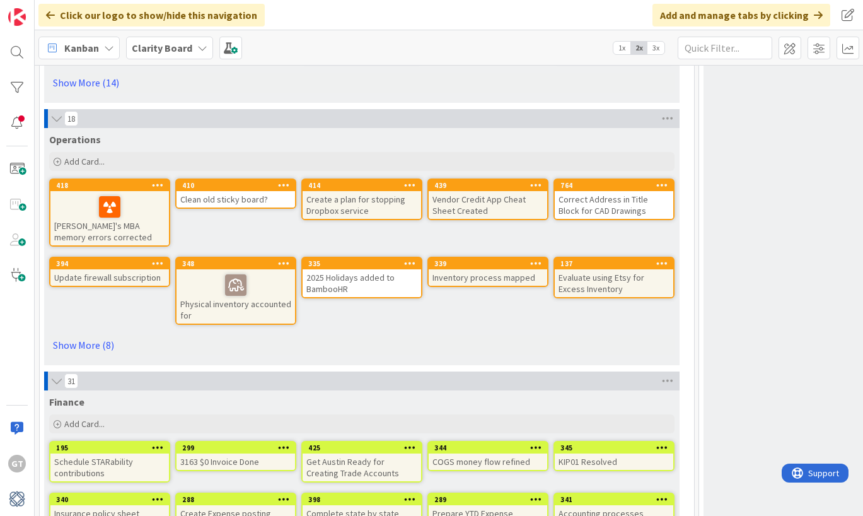
scroll to position [3849, 0]
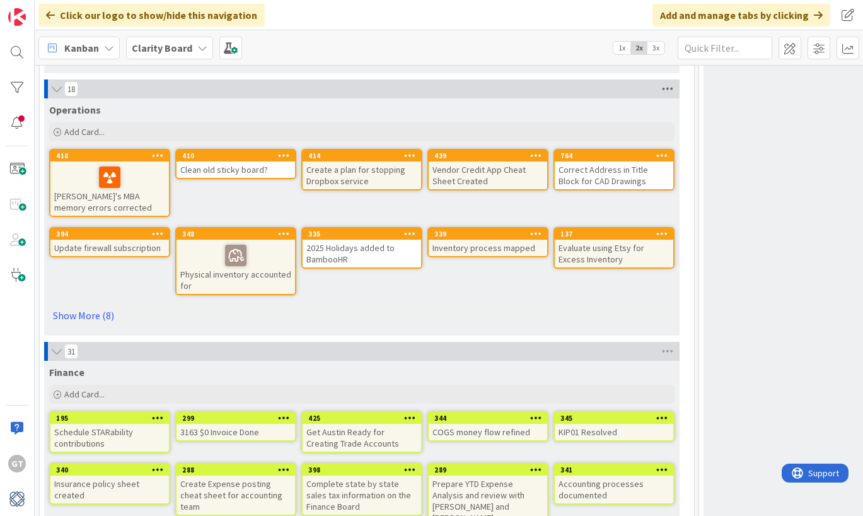
click at [672, 88] on icon at bounding box center [668, 88] width 16 height 19
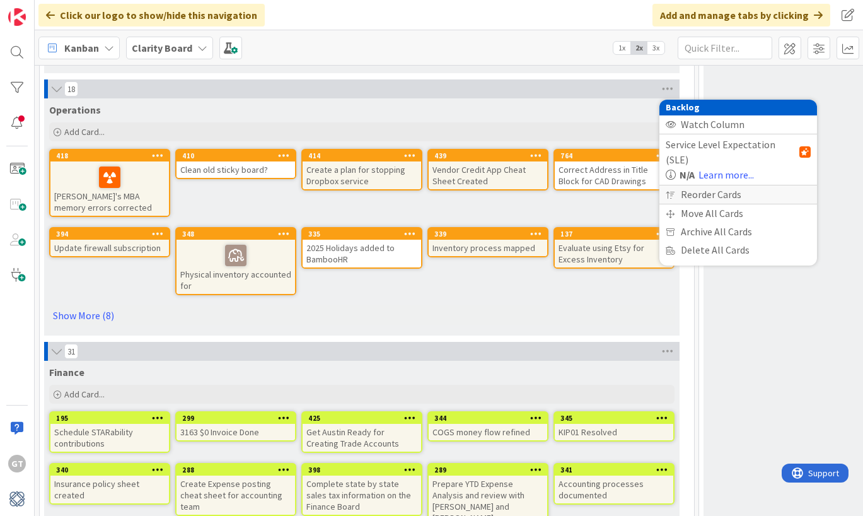
click at [689, 185] on div "Reorder Cards" at bounding box center [739, 194] width 158 height 18
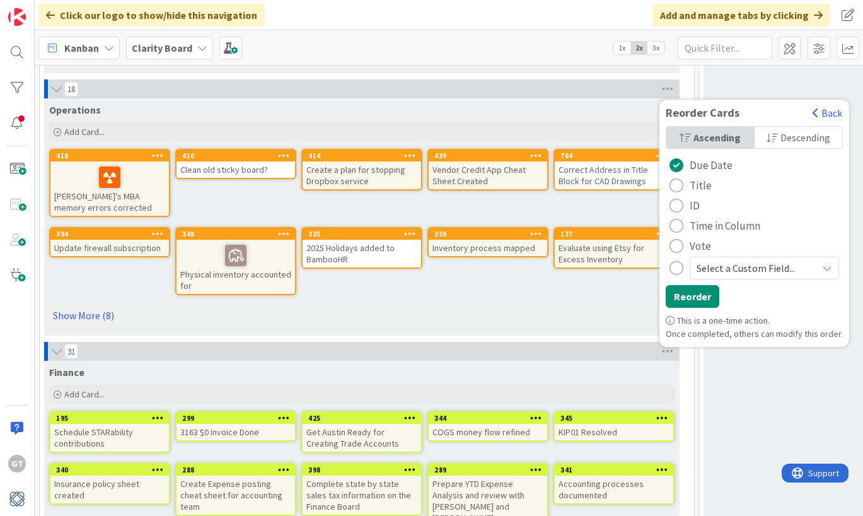
click at [679, 231] on div "radio" at bounding box center [677, 226] width 14 height 14
click at [694, 308] on button "Reorder" at bounding box center [693, 296] width 54 height 23
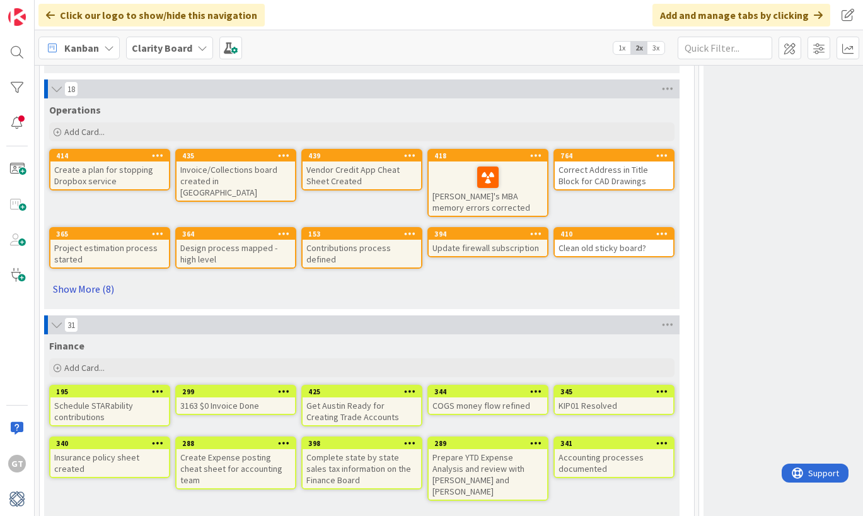
click at [81, 291] on link "Show More (8)" at bounding box center [362, 289] width 626 height 20
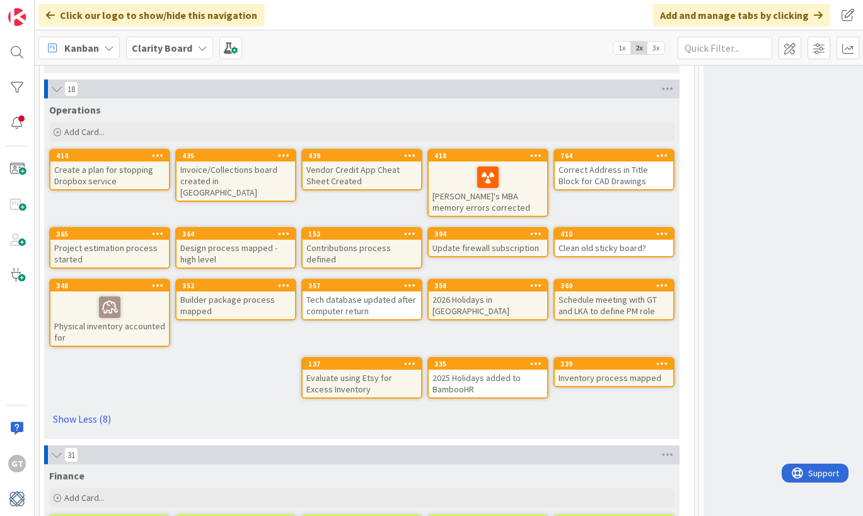
click at [626, 305] on div "Schedule meeting with GT and LKA to define PM role" at bounding box center [614, 305] width 119 height 28
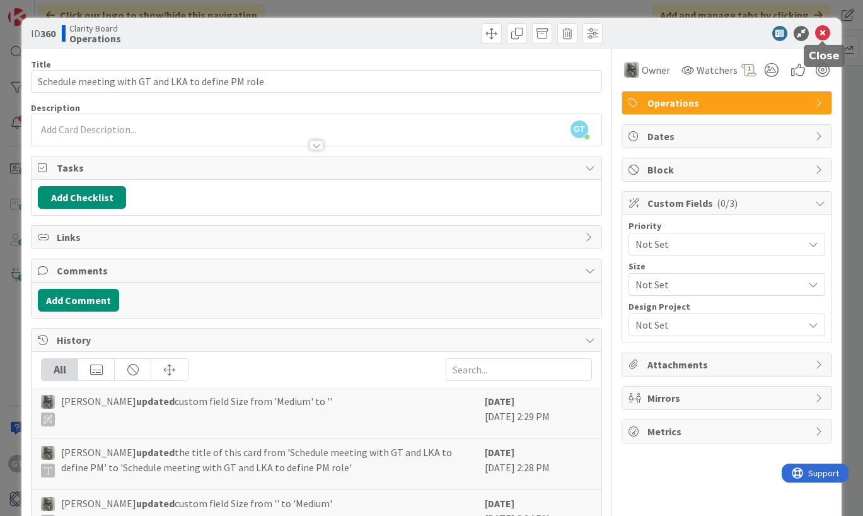
click at [822, 32] on icon at bounding box center [822, 33] width 15 height 15
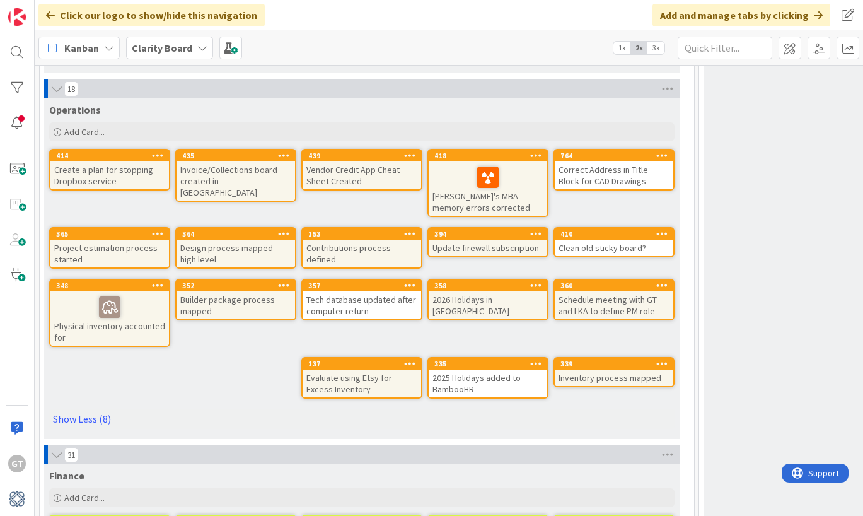
click at [585, 295] on div "Schedule meeting with GT and LKA to define PM role" at bounding box center [614, 305] width 119 height 28
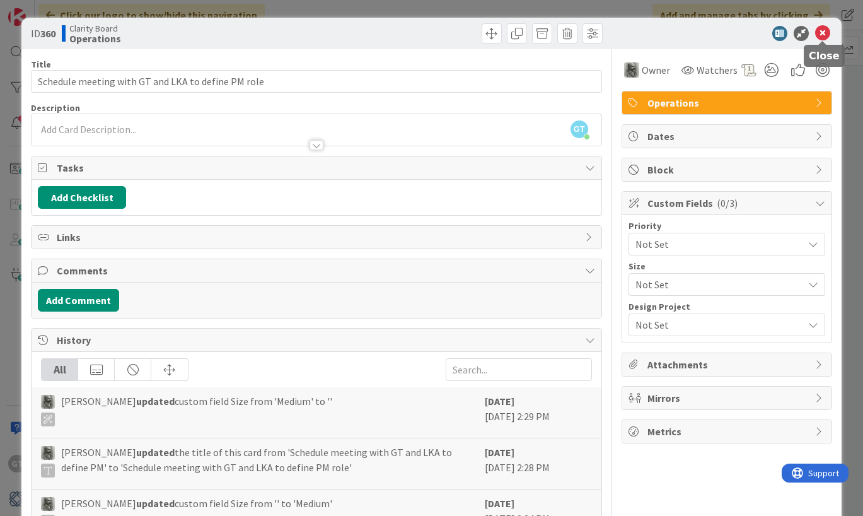
click at [821, 28] on icon at bounding box center [822, 33] width 15 height 15
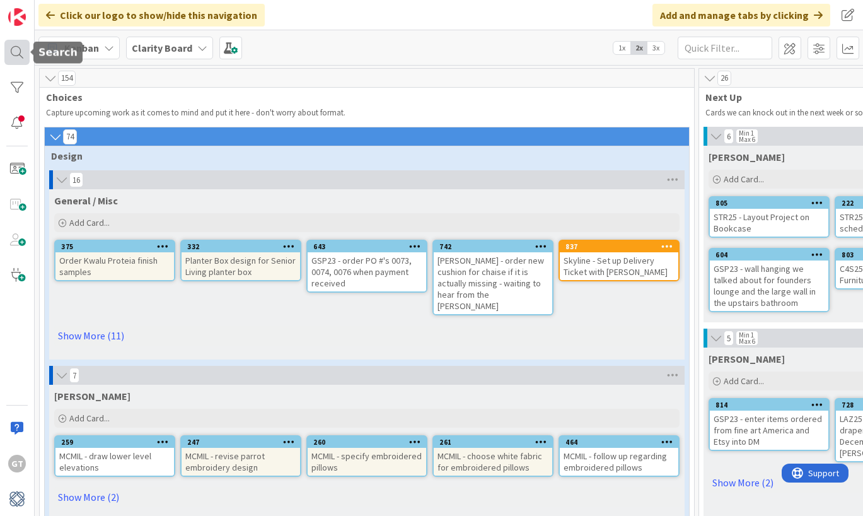
click at [15, 50] on div at bounding box center [16, 52] width 25 height 25
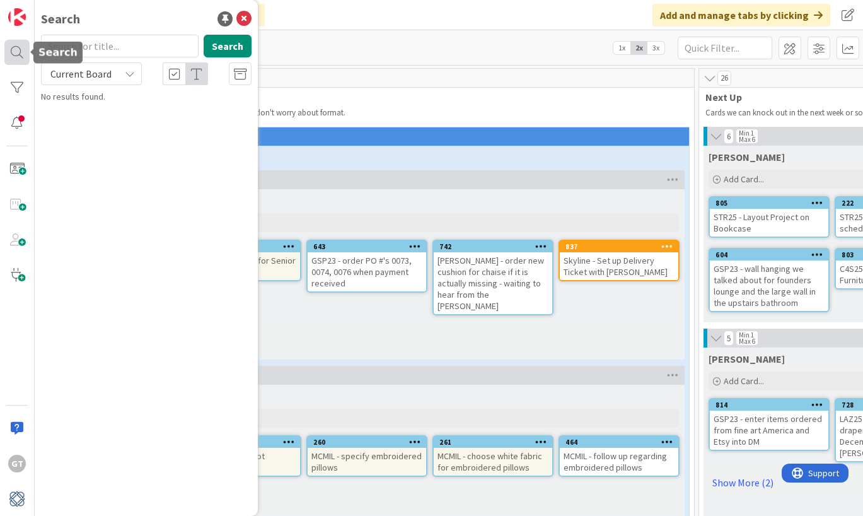
click at [15, 50] on div at bounding box center [16, 52] width 25 height 25
click at [243, 19] on icon at bounding box center [244, 18] width 15 height 15
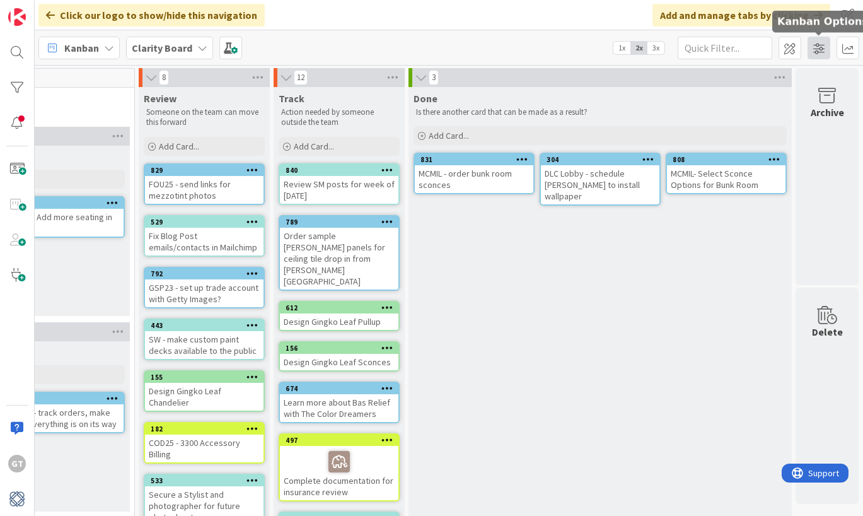
click at [810, 45] on span at bounding box center [819, 48] width 23 height 23
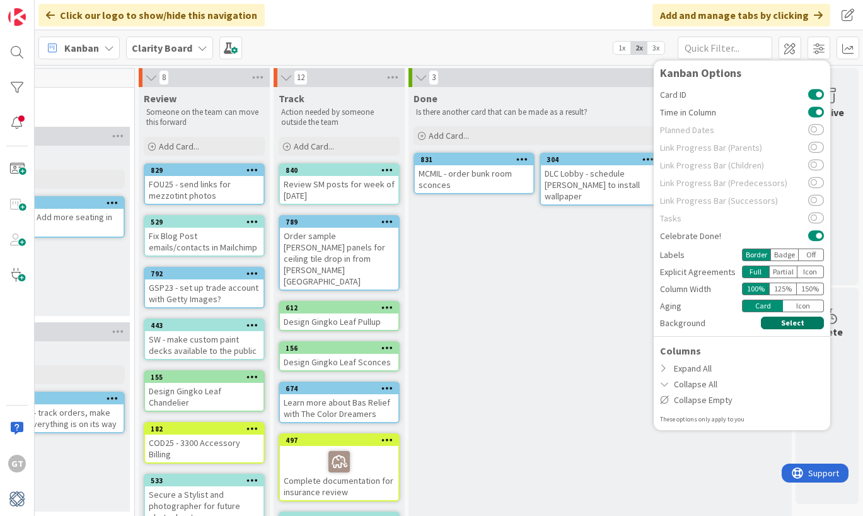
click at [798, 322] on button "Select" at bounding box center [792, 323] width 63 height 13
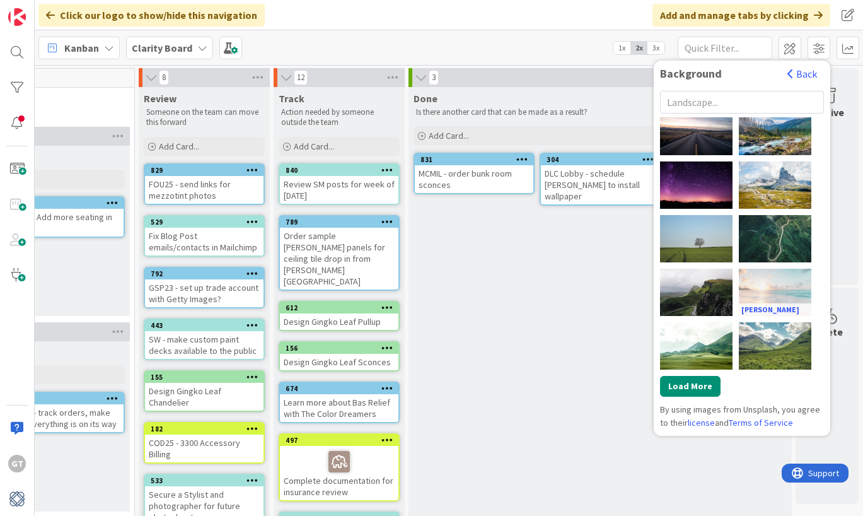
click at [776, 276] on div "[PERSON_NAME]" at bounding box center [775, 292] width 73 height 47
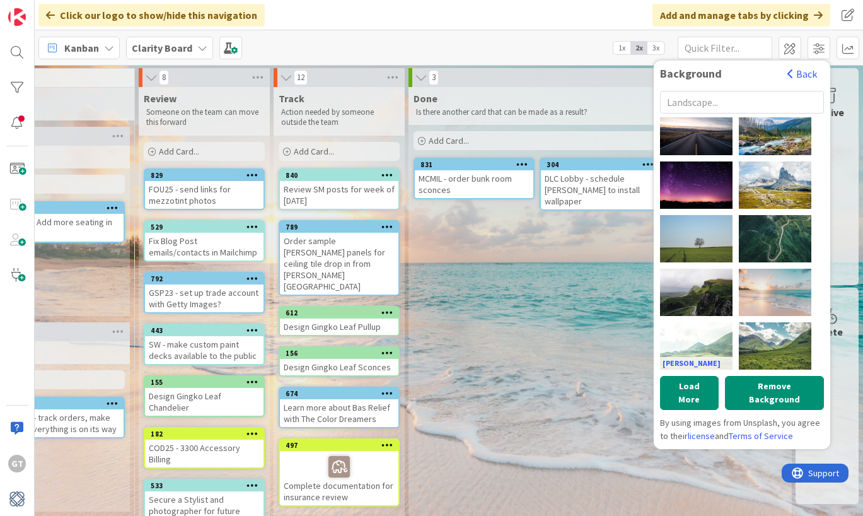
click at [717, 339] on div "[PERSON_NAME]" at bounding box center [696, 345] width 73 height 47
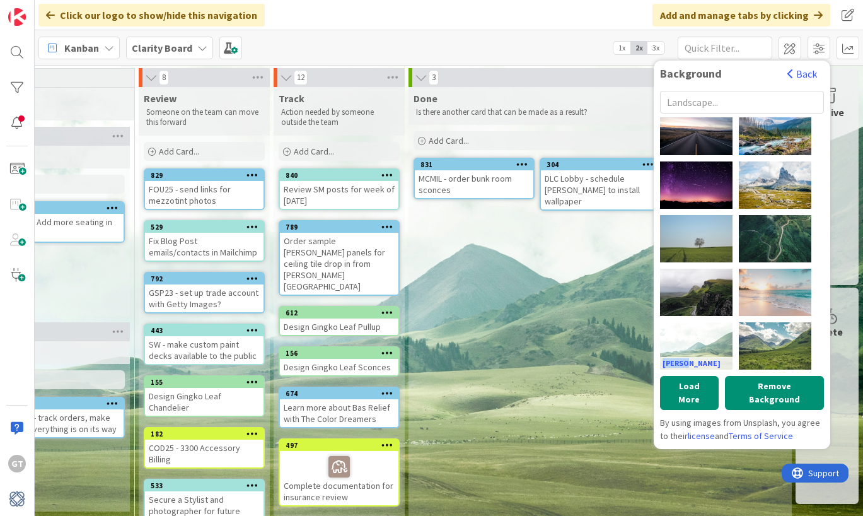
click at [717, 339] on div "[PERSON_NAME]" at bounding box center [696, 345] width 73 height 47
click at [807, 73] on button "Back" at bounding box center [802, 74] width 31 height 14
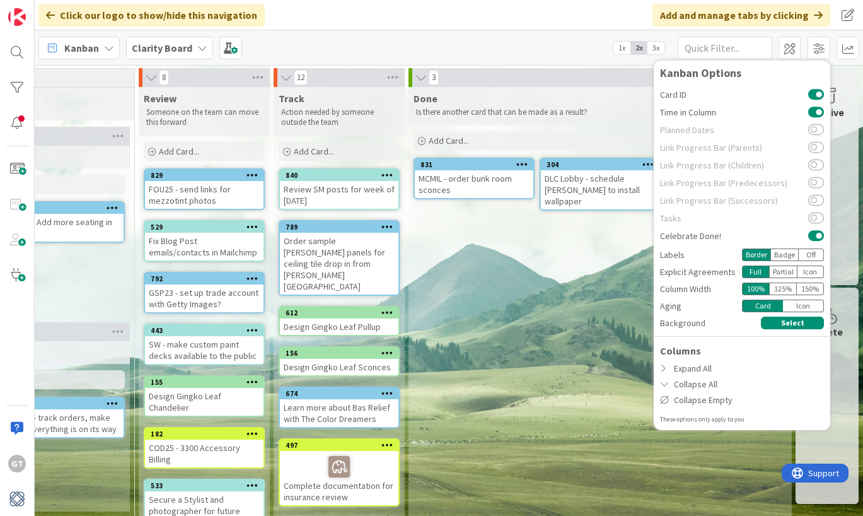
click at [633, 81] on div "3" at bounding box center [600, 77] width 383 height 19
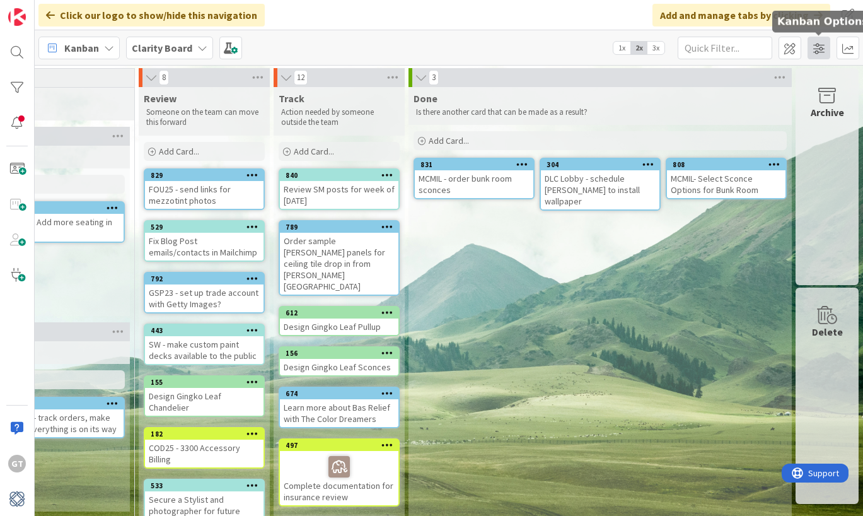
click at [819, 50] on span at bounding box center [819, 48] width 23 height 23
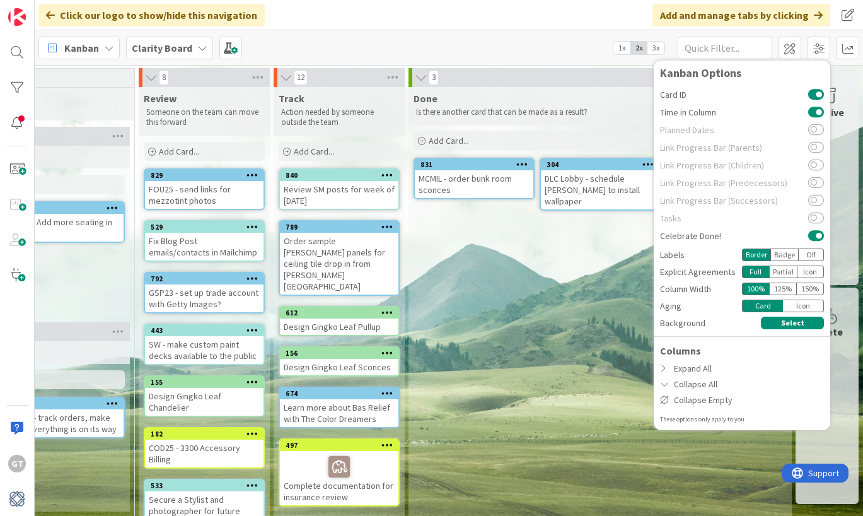
click at [597, 25] on div "Click our logo to show/hide this navigation Add and manage tabs by clicking" at bounding box center [449, 15] width 829 height 30
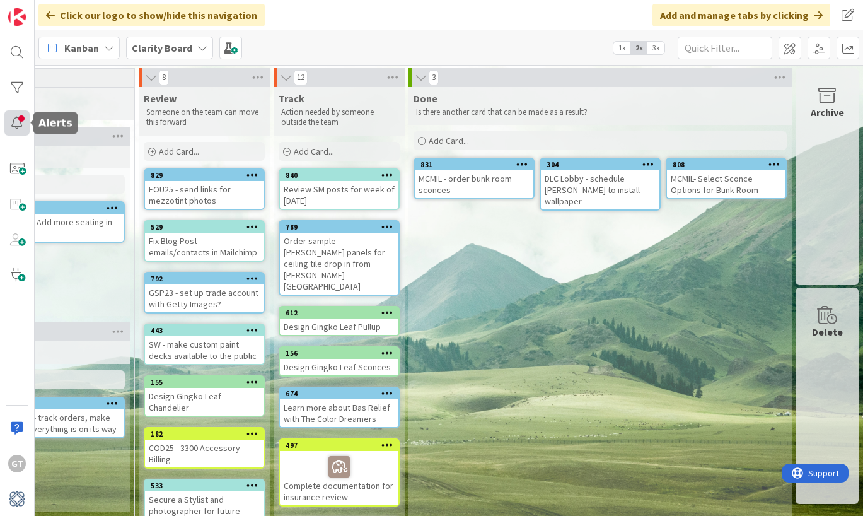
click at [22, 124] on div at bounding box center [16, 122] width 25 height 25
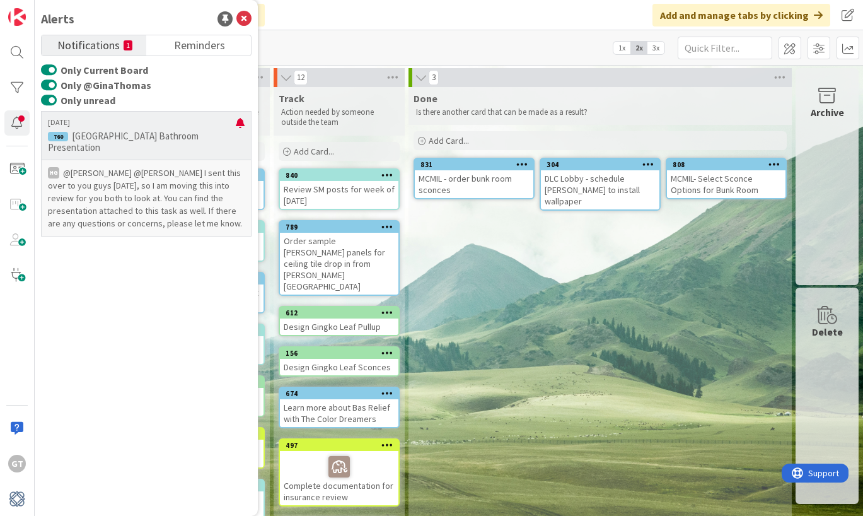
click at [133, 190] on p "@[PERSON_NAME]﻿ ﻿@[PERSON_NAME]﻿ I sent this over to you guys [DATE], so I am m…" at bounding box center [146, 198] width 197 height 63
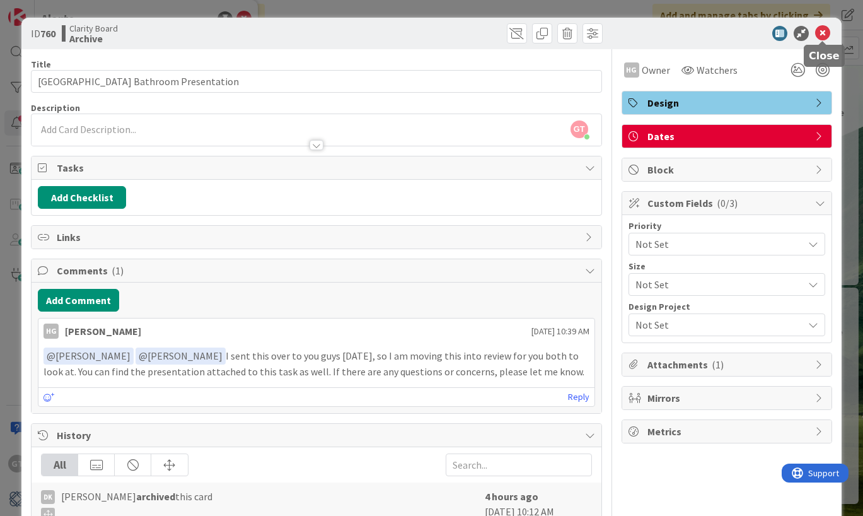
click at [827, 31] on icon at bounding box center [822, 33] width 15 height 15
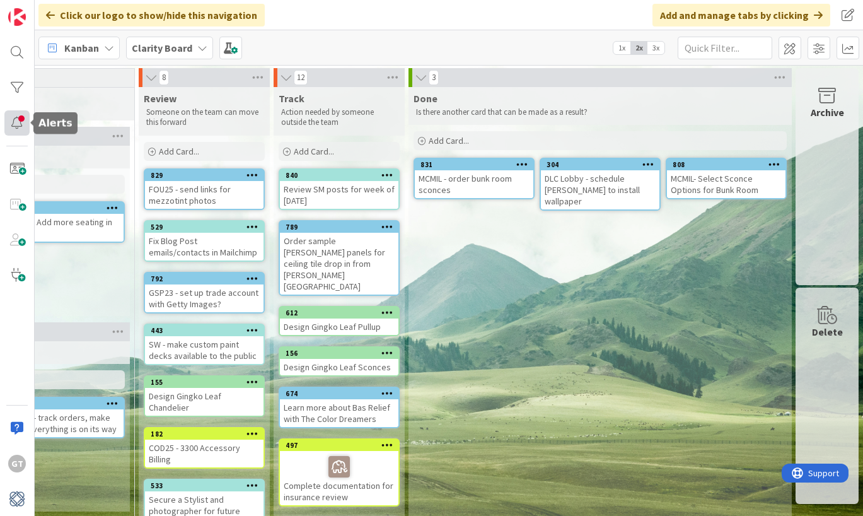
click at [22, 122] on div at bounding box center [16, 122] width 25 height 25
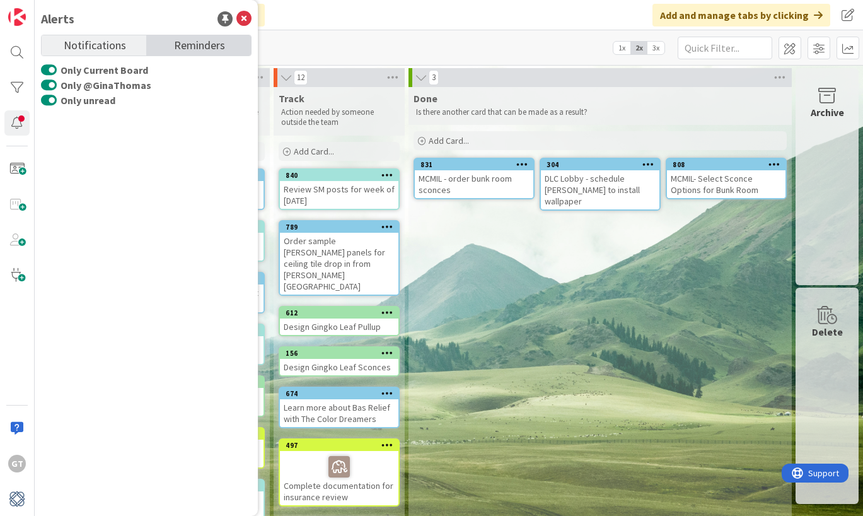
click at [177, 49] on span "Reminders" at bounding box center [199, 44] width 51 height 18
click at [111, 40] on span "Notifications" at bounding box center [95, 44] width 62 height 18
click at [242, 18] on icon at bounding box center [244, 18] width 15 height 15
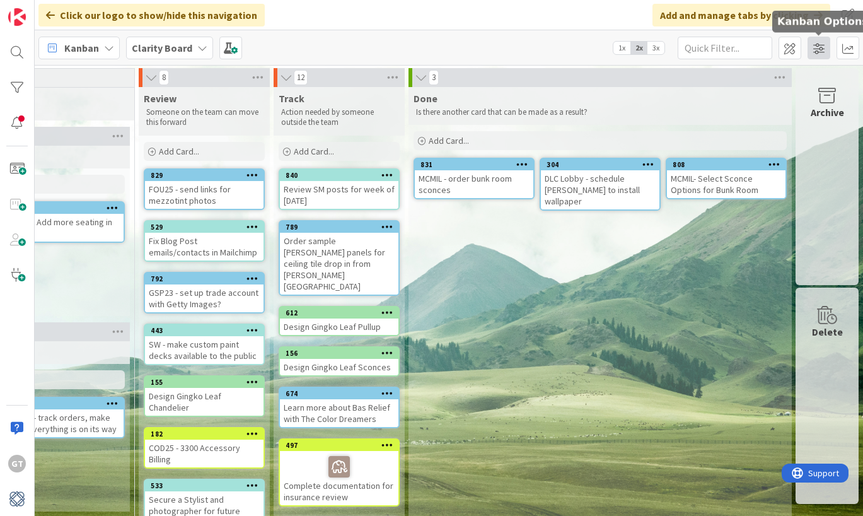
click at [822, 46] on span at bounding box center [819, 48] width 23 height 23
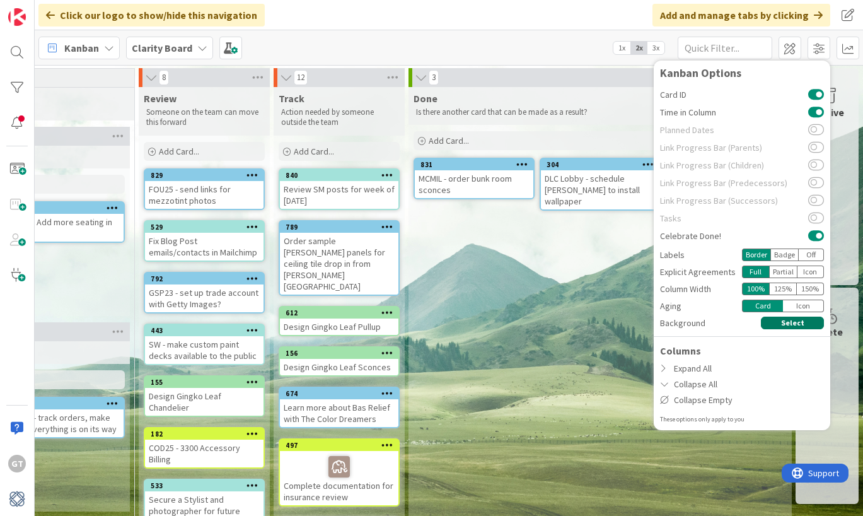
click at [797, 325] on button "Select" at bounding box center [792, 323] width 63 height 13
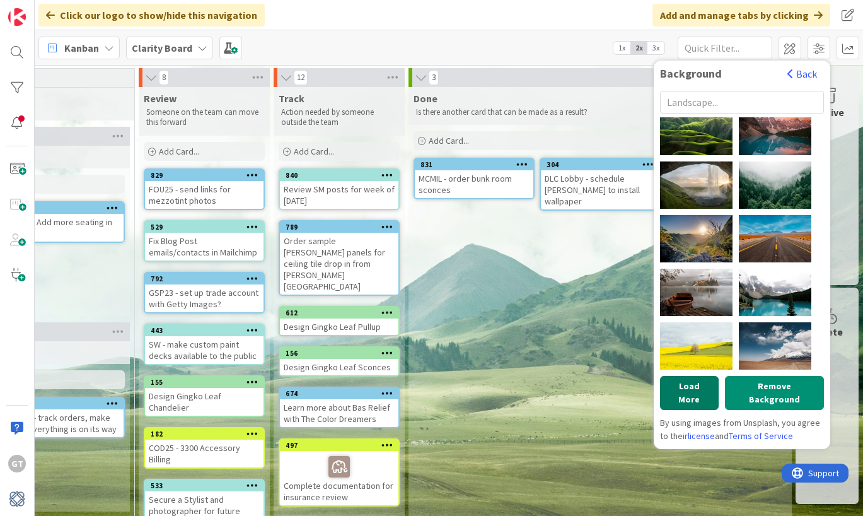
click at [695, 386] on button "Load More" at bounding box center [689, 393] width 59 height 34
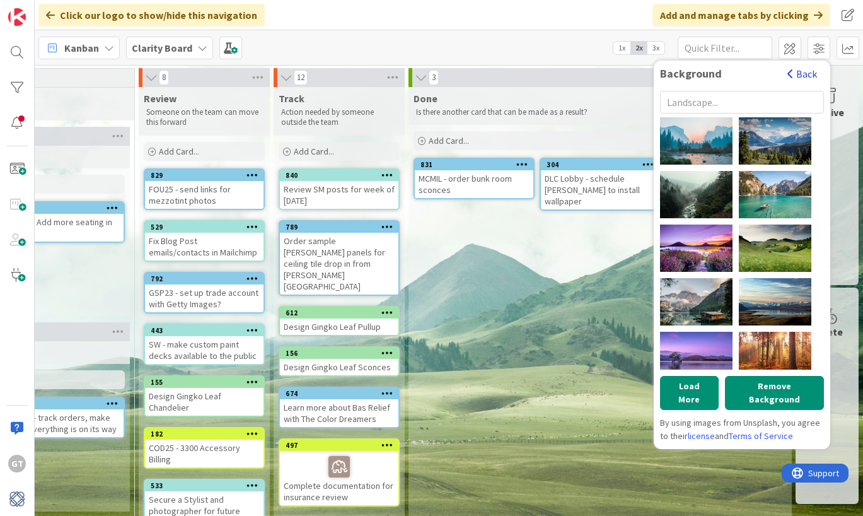
click at [799, 74] on button "Back" at bounding box center [802, 74] width 31 height 14
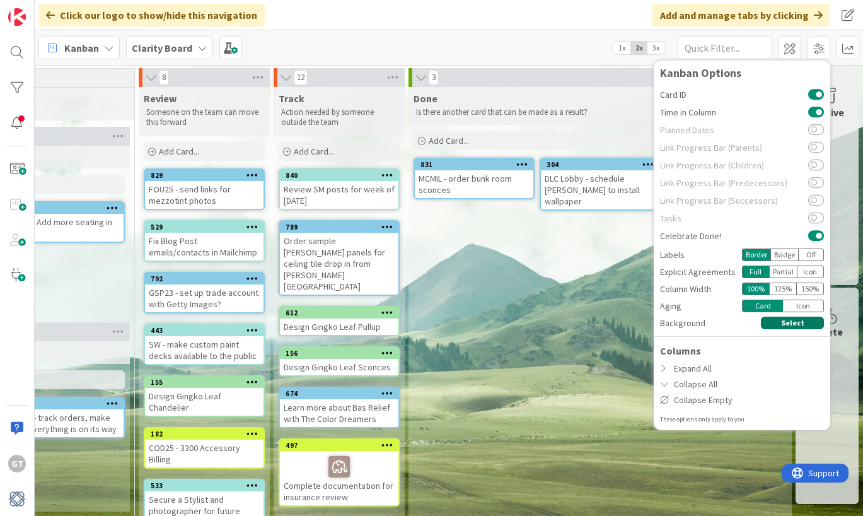
click at [781, 325] on button "Select" at bounding box center [792, 323] width 63 height 13
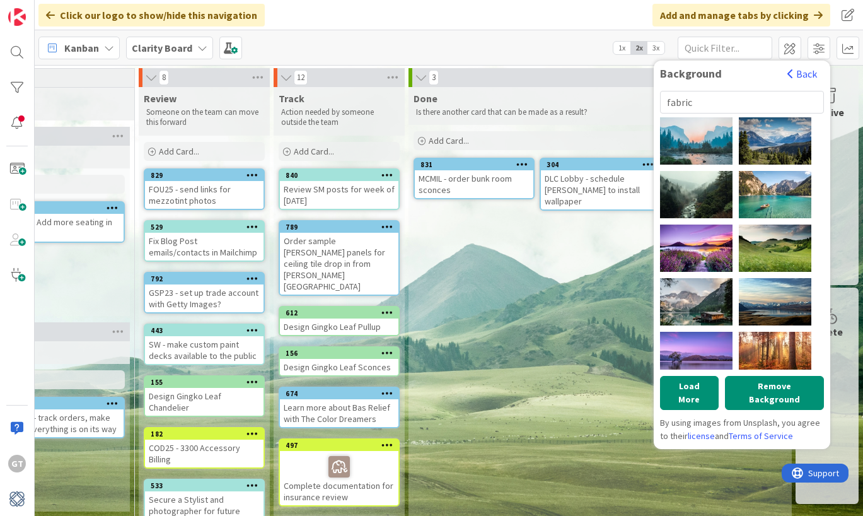
type input "fabric"
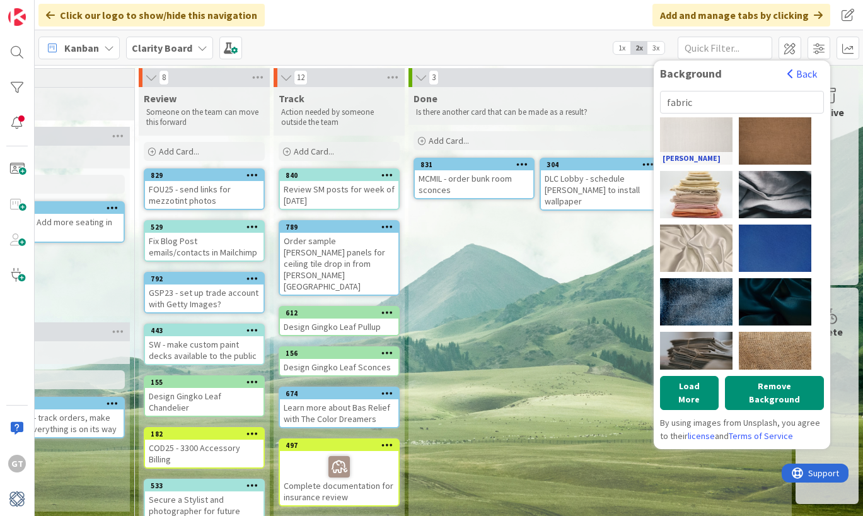
click at [688, 153] on link "[PERSON_NAME]" at bounding box center [696, 158] width 73 height 13
click at [709, 136] on div "[PERSON_NAME]" at bounding box center [696, 140] width 73 height 47
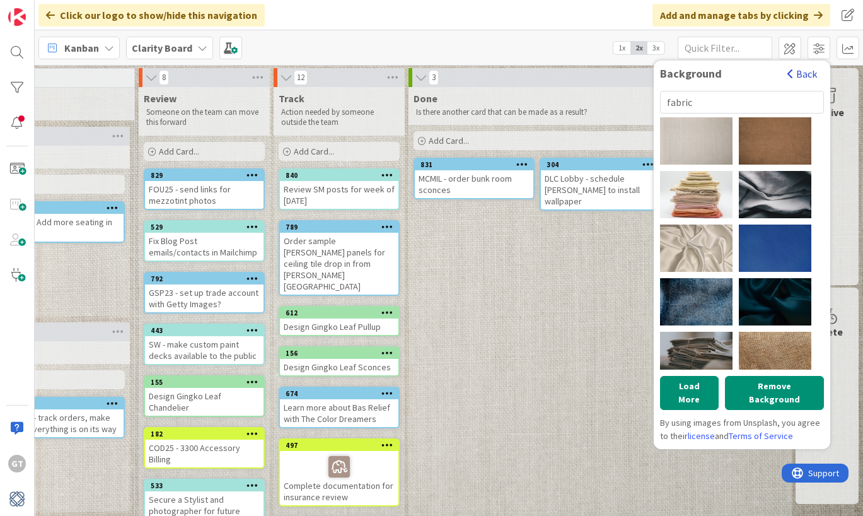
click at [806, 74] on button "Back" at bounding box center [802, 74] width 31 height 14
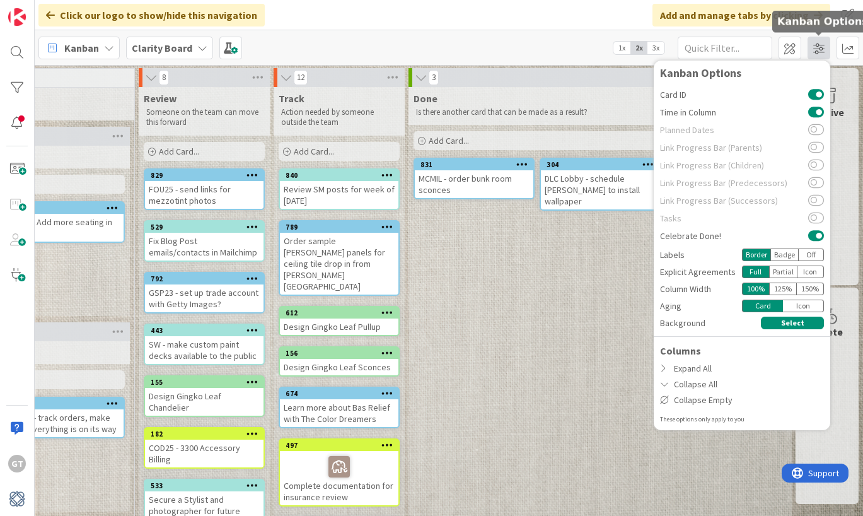
click at [812, 50] on span at bounding box center [819, 48] width 23 height 23
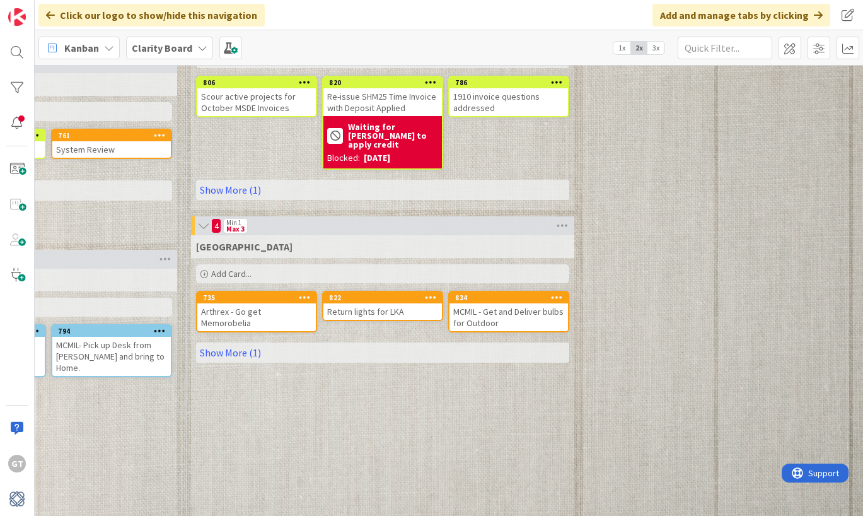
scroll to position [914, 910]
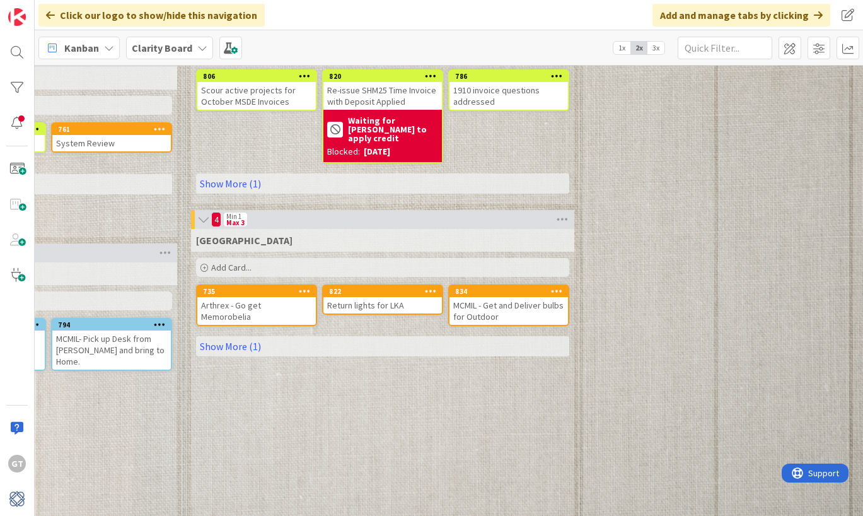
click at [200, 49] on icon at bounding box center [202, 48] width 10 height 10
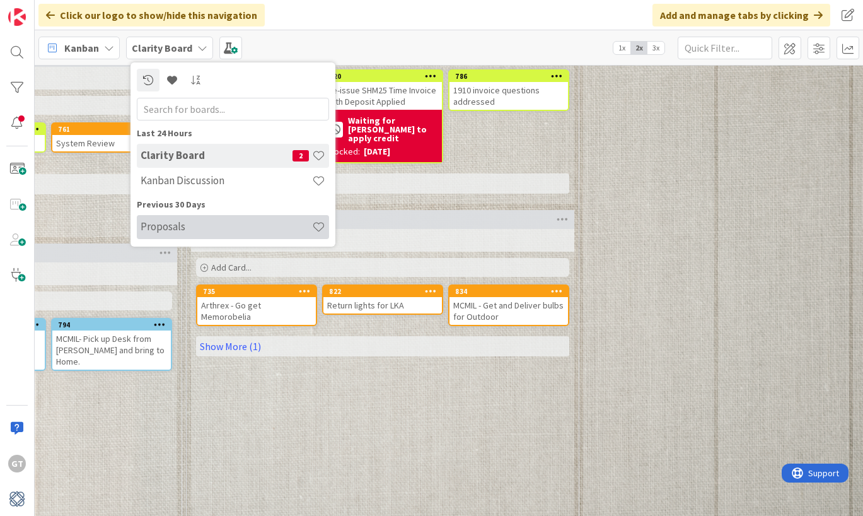
click at [150, 227] on h4 "Proposals" at bounding box center [227, 226] width 172 height 13
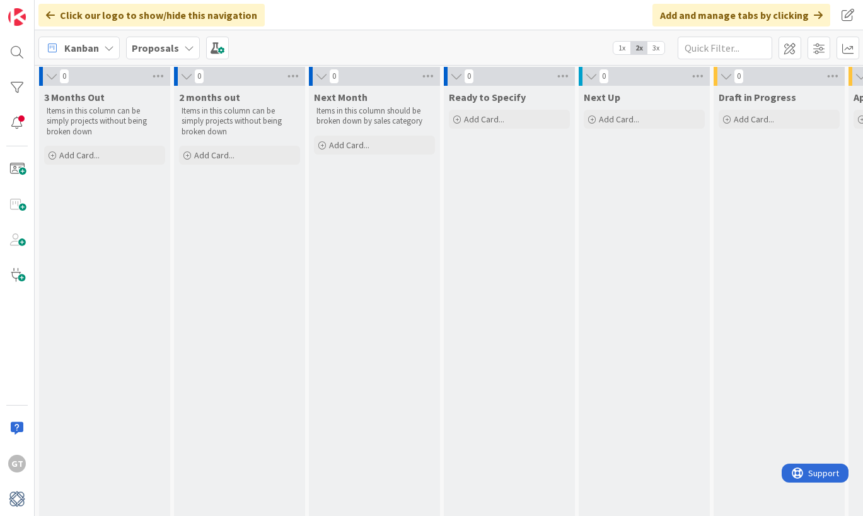
scroll to position [1, 0]
click at [169, 47] on b "Proposals" at bounding box center [155, 48] width 47 height 13
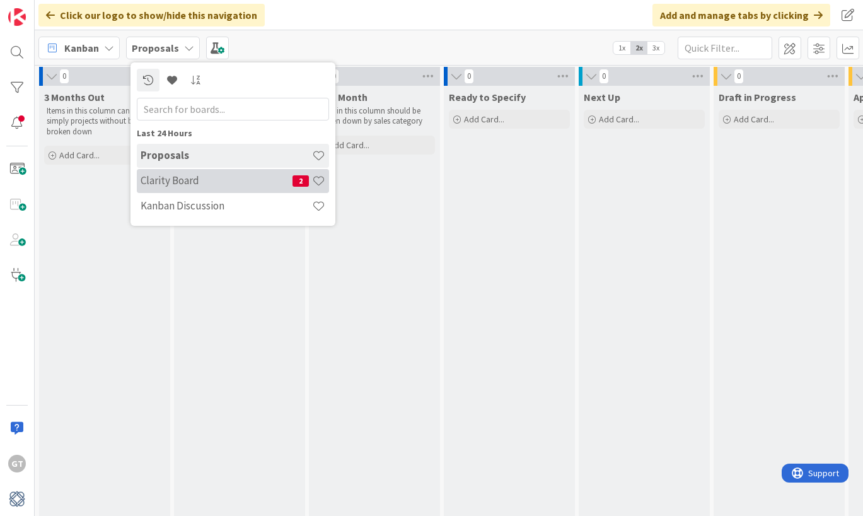
click at [195, 179] on h4 "Clarity Board" at bounding box center [217, 180] width 152 height 13
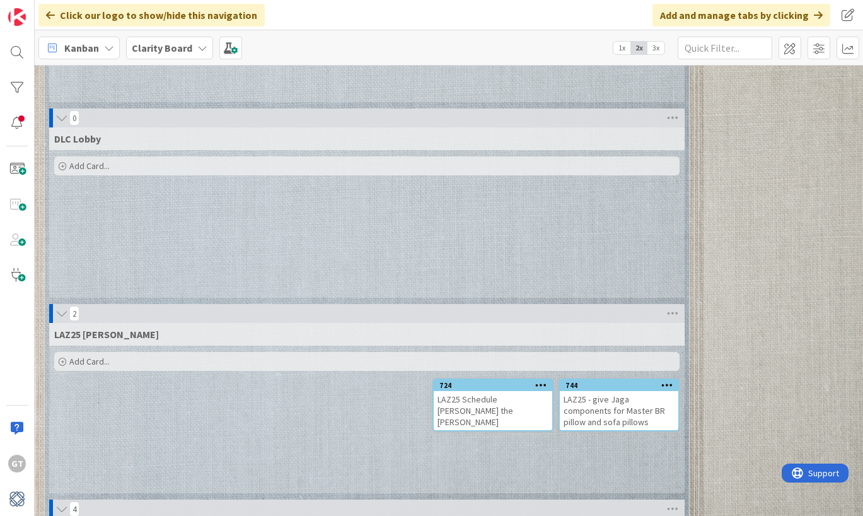
scroll to position [1242, 0]
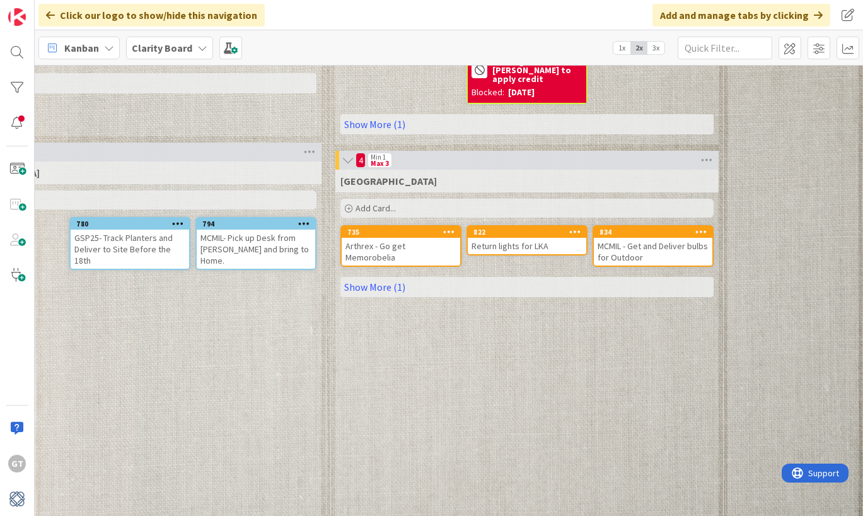
scroll to position [985, 766]
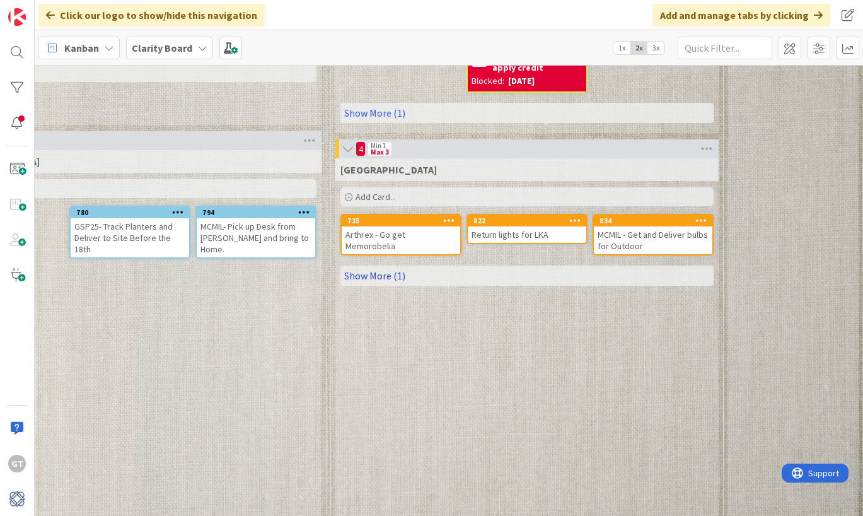
click at [378, 269] on link "Show More (1)" at bounding box center [527, 276] width 373 height 20
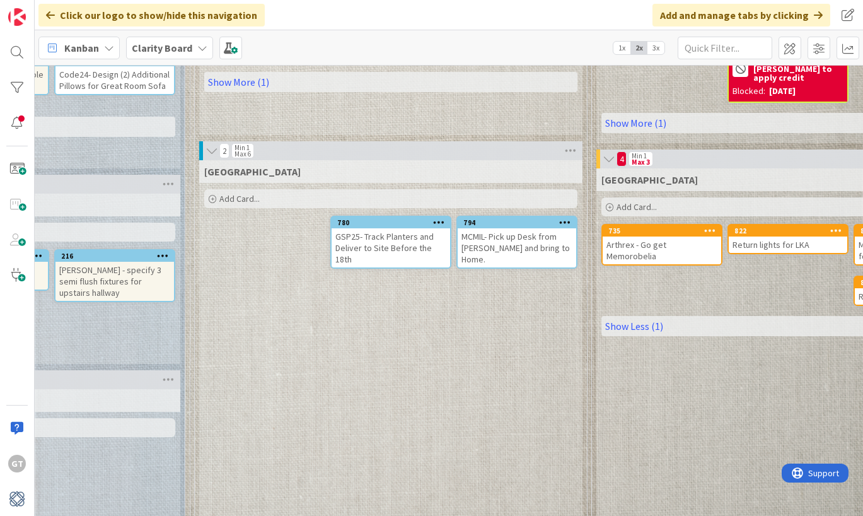
scroll to position [974, 503]
click at [410, 246] on div "GSP25- Track Planters and Deliver to Site Before the 18th" at bounding box center [392, 247] width 119 height 39
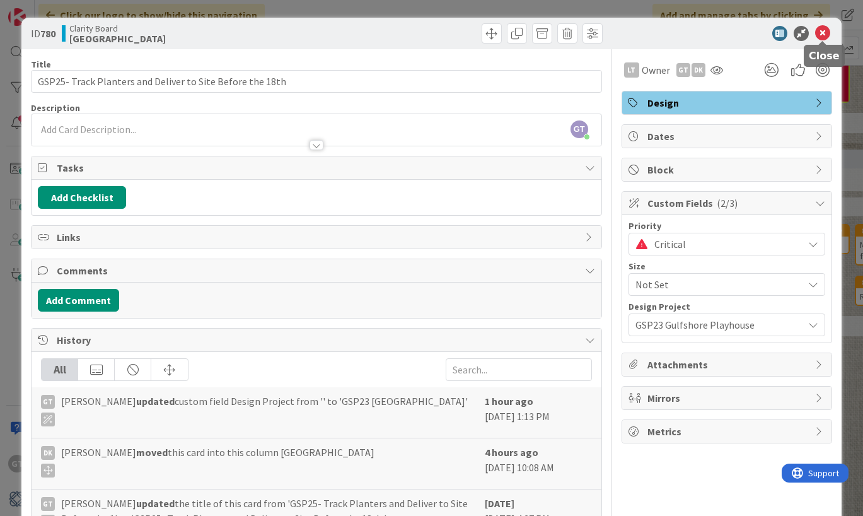
click at [821, 33] on icon at bounding box center [822, 33] width 15 height 15
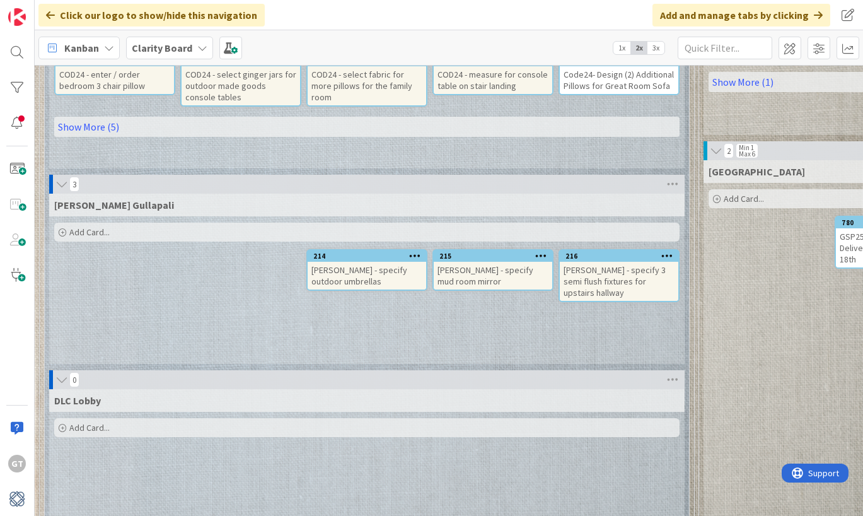
scroll to position [974, 0]
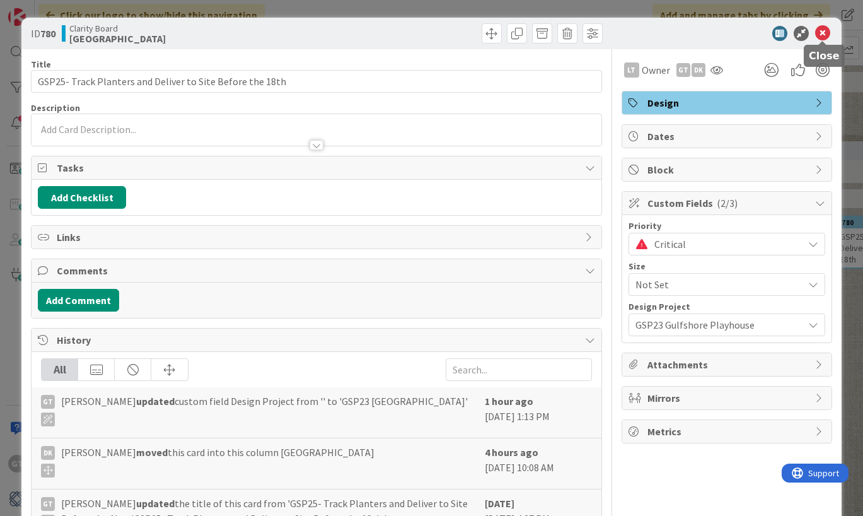
click at [829, 32] on icon at bounding box center [822, 33] width 15 height 15
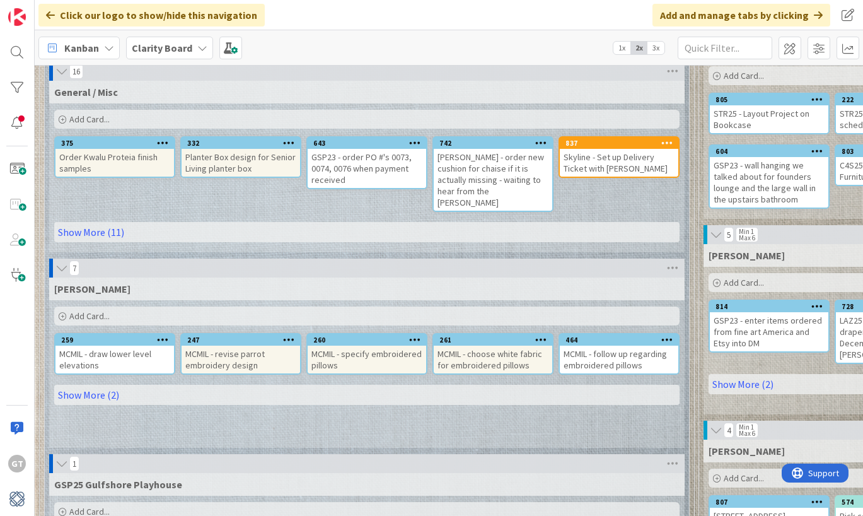
scroll to position [114, 0]
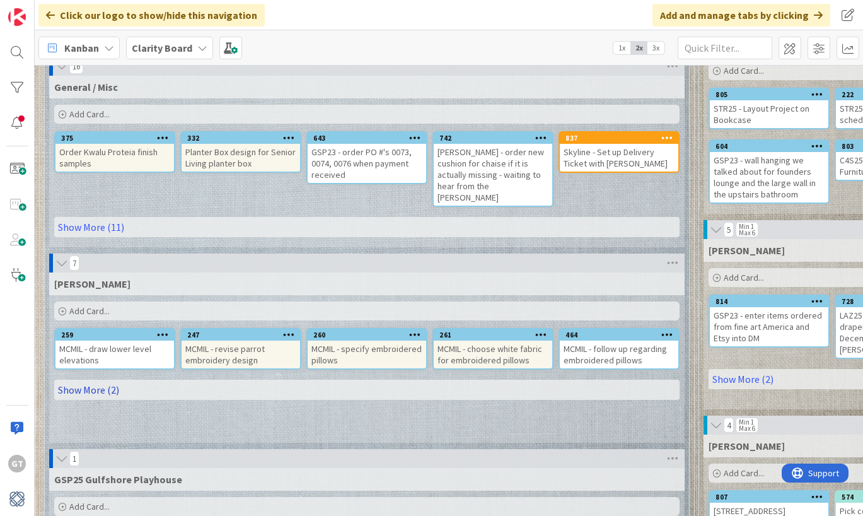
click at [100, 388] on link "Show More (2)" at bounding box center [367, 390] width 626 height 20
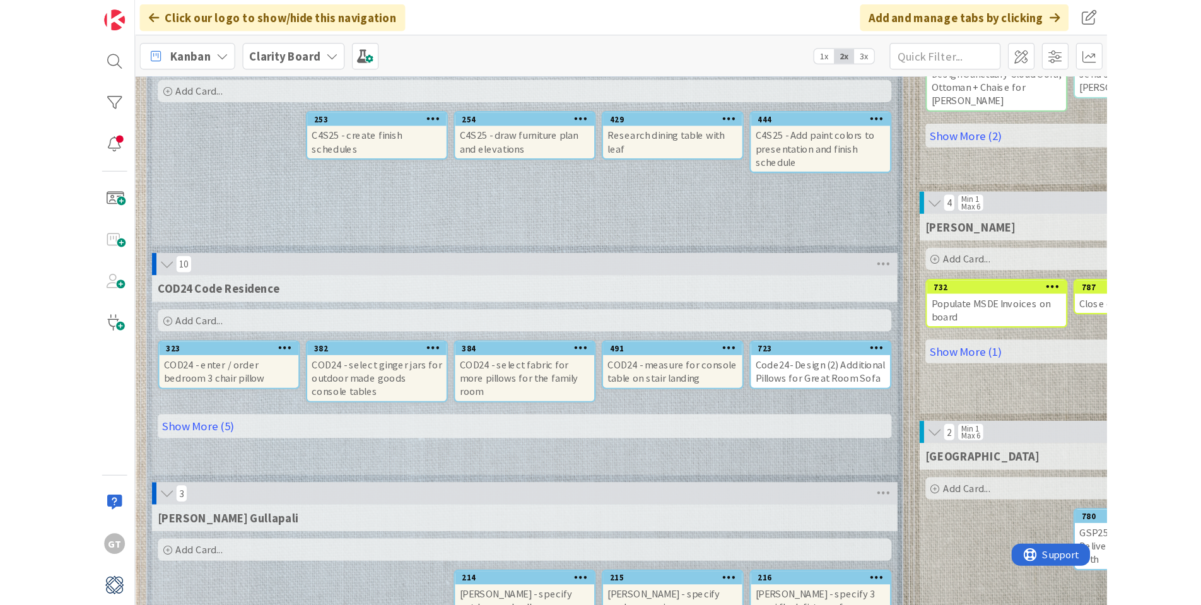
scroll to position [758, 0]
